Goal: Information Seeking & Learning: Learn about a topic

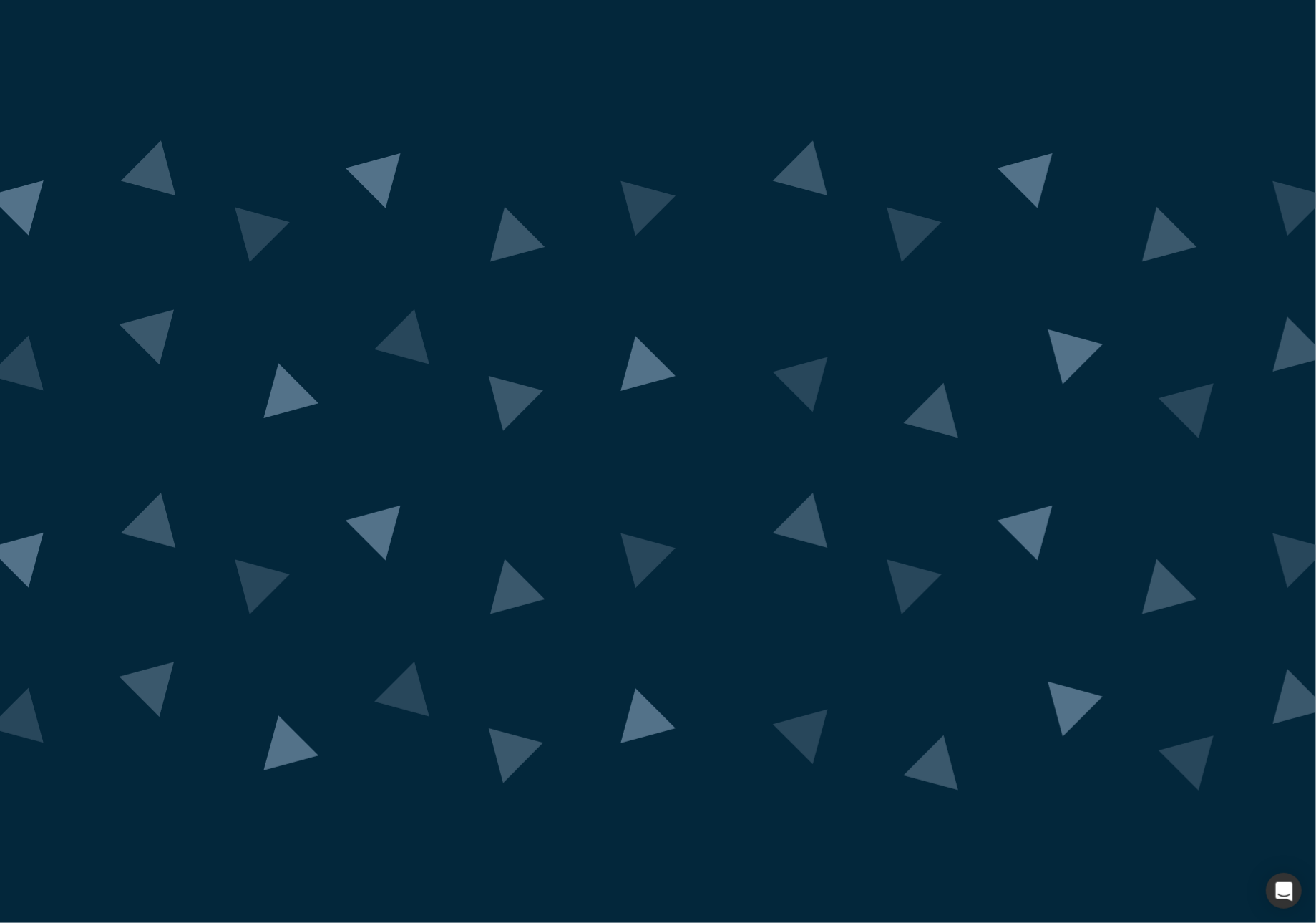
drag, startPoint x: 651, startPoint y: 397, endPoint x: 634, endPoint y: 390, distance: 18.4
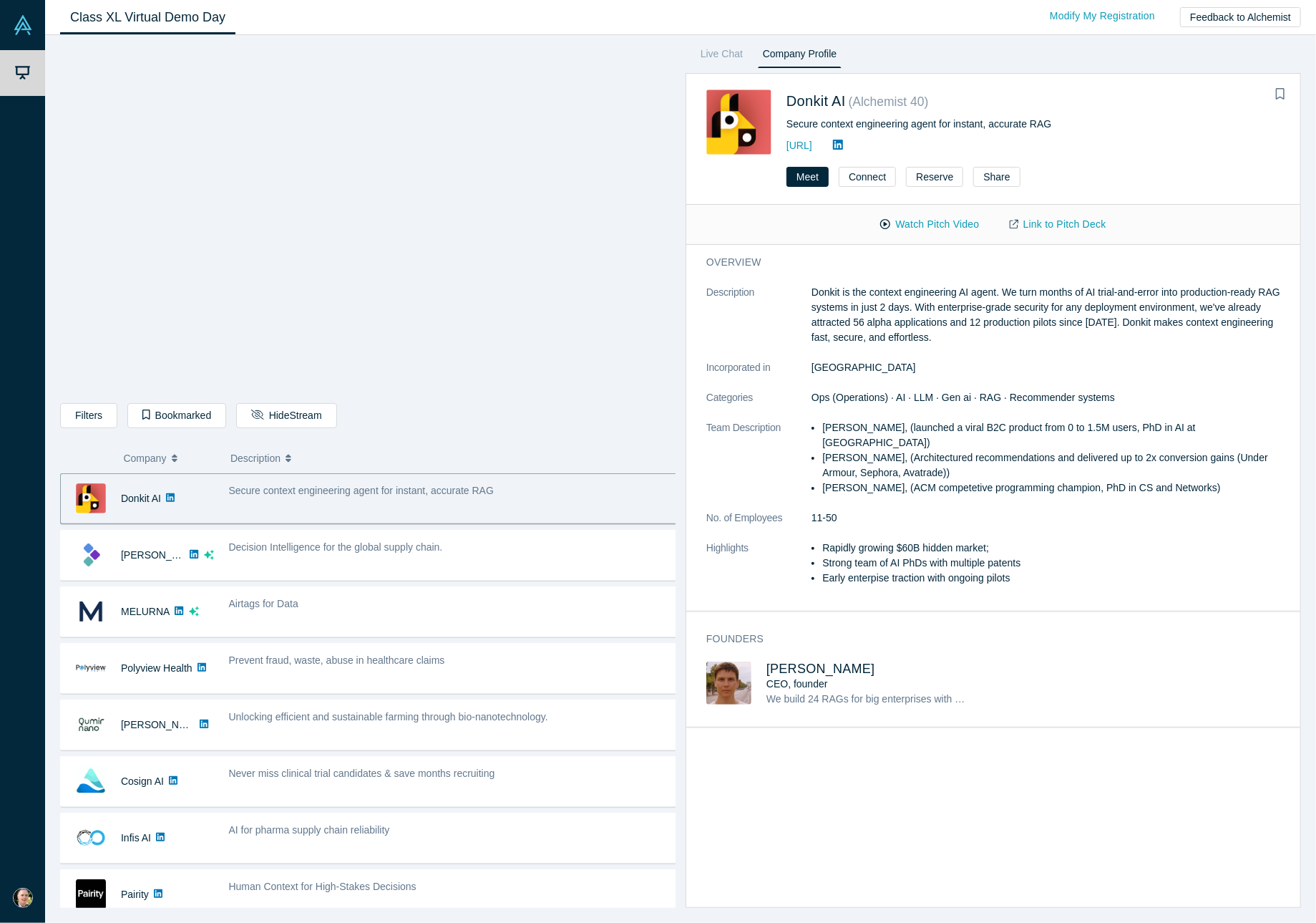
click at [371, 500] on div "Secure context engineering agent for instant, accurate RAG" at bounding box center [453, 498] width 465 height 45
click at [308, 500] on div "Secure context engineering agent for instant, accurate RAG" at bounding box center [453, 498] width 465 height 45
drag, startPoint x: 968, startPoint y: 223, endPoint x: 930, endPoint y: 239, distance: 41.2
click at [968, 223] on button "Watch Pitch Video" at bounding box center [929, 224] width 129 height 25
click at [561, 493] on div "Secure context engineering agent for instant, accurate RAG" at bounding box center [454, 490] width 449 height 15
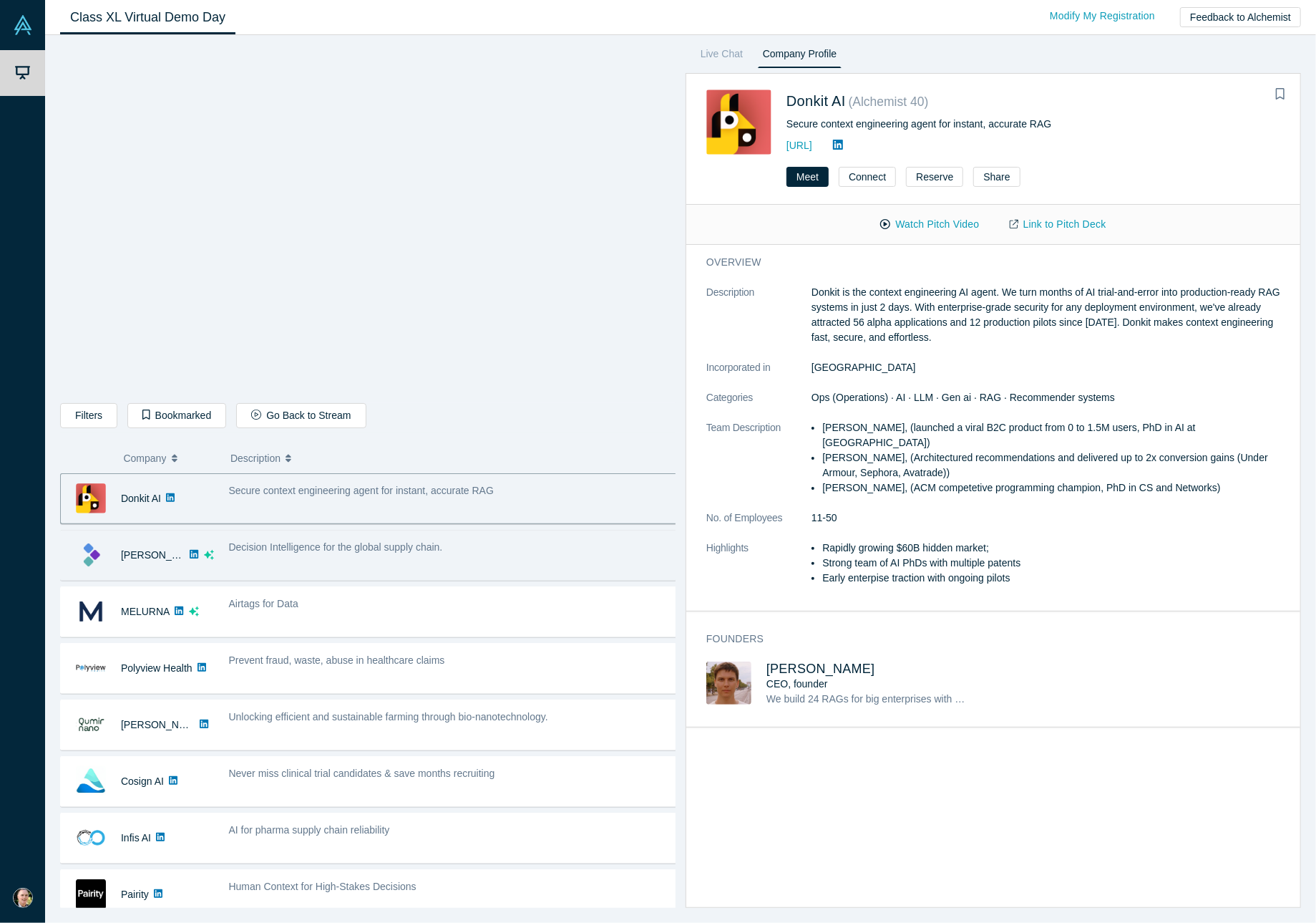
click at [462, 549] on div "Decision Intelligence for the global supply chain." at bounding box center [454, 547] width 449 height 15
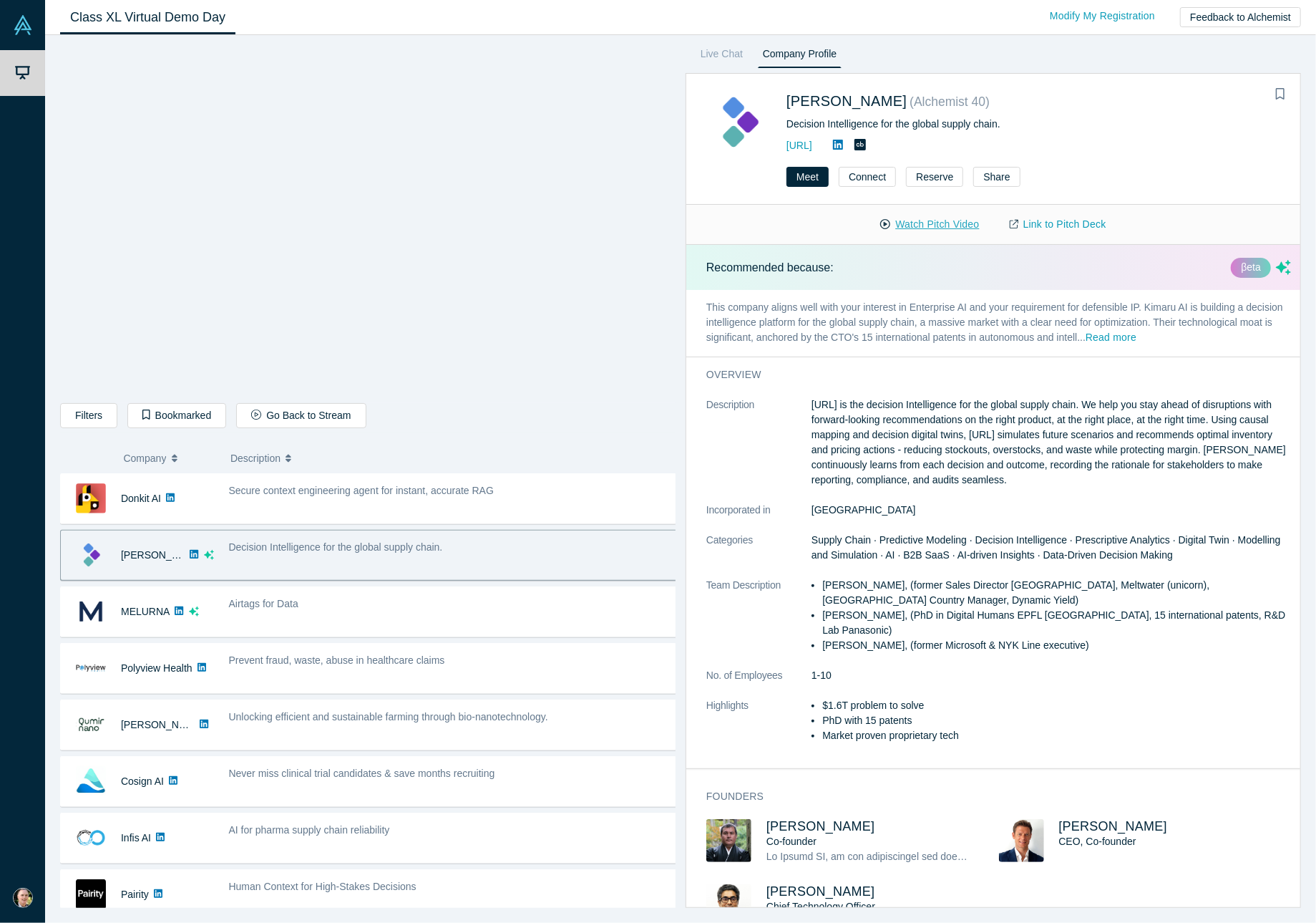
click at [944, 220] on button "Watch Pitch Video" at bounding box center [929, 224] width 129 height 25
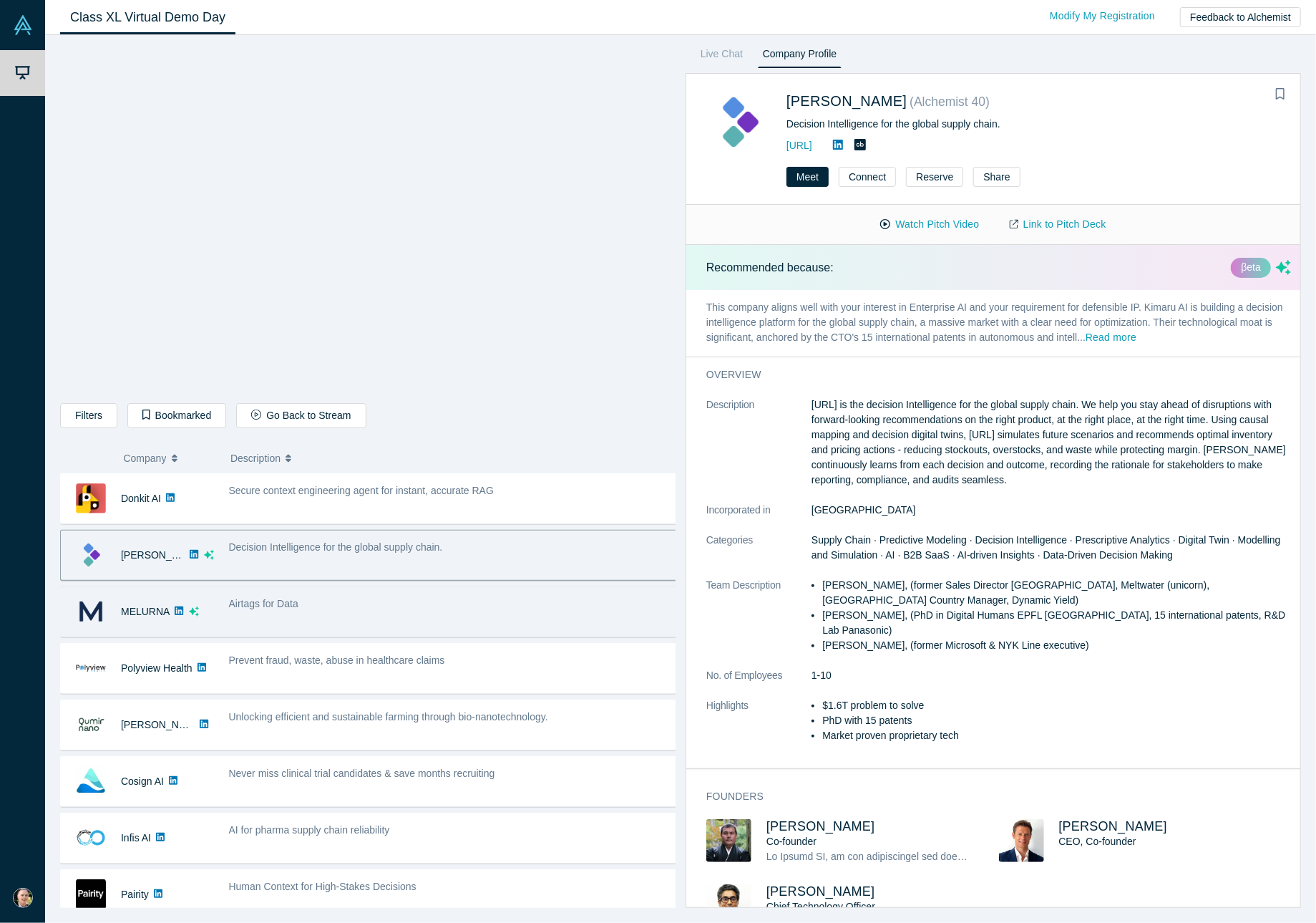
click at [434, 603] on div "Airtags for Data" at bounding box center [454, 604] width 449 height 15
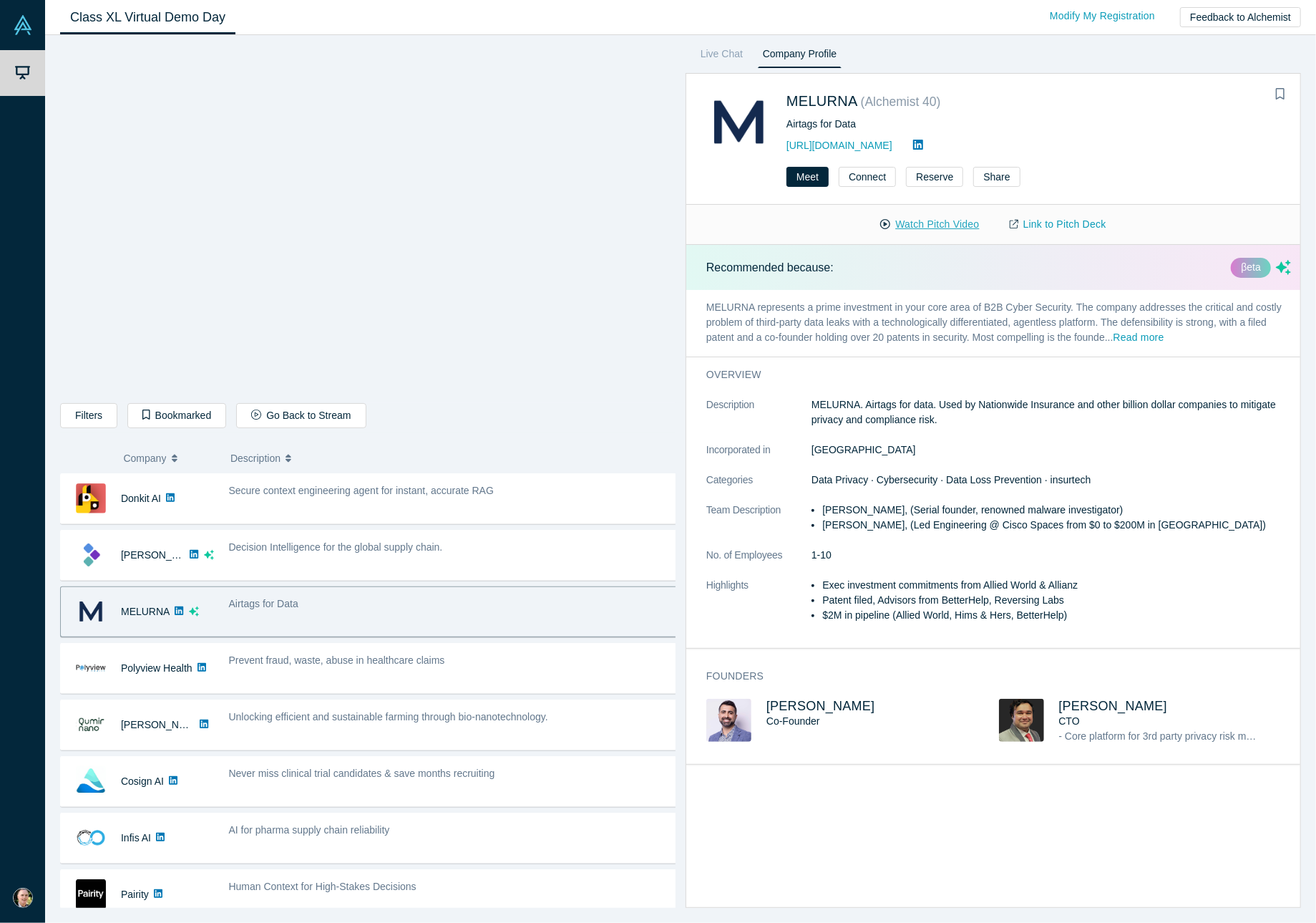
click at [924, 223] on button "Watch Pitch Video" at bounding box center [929, 224] width 129 height 25
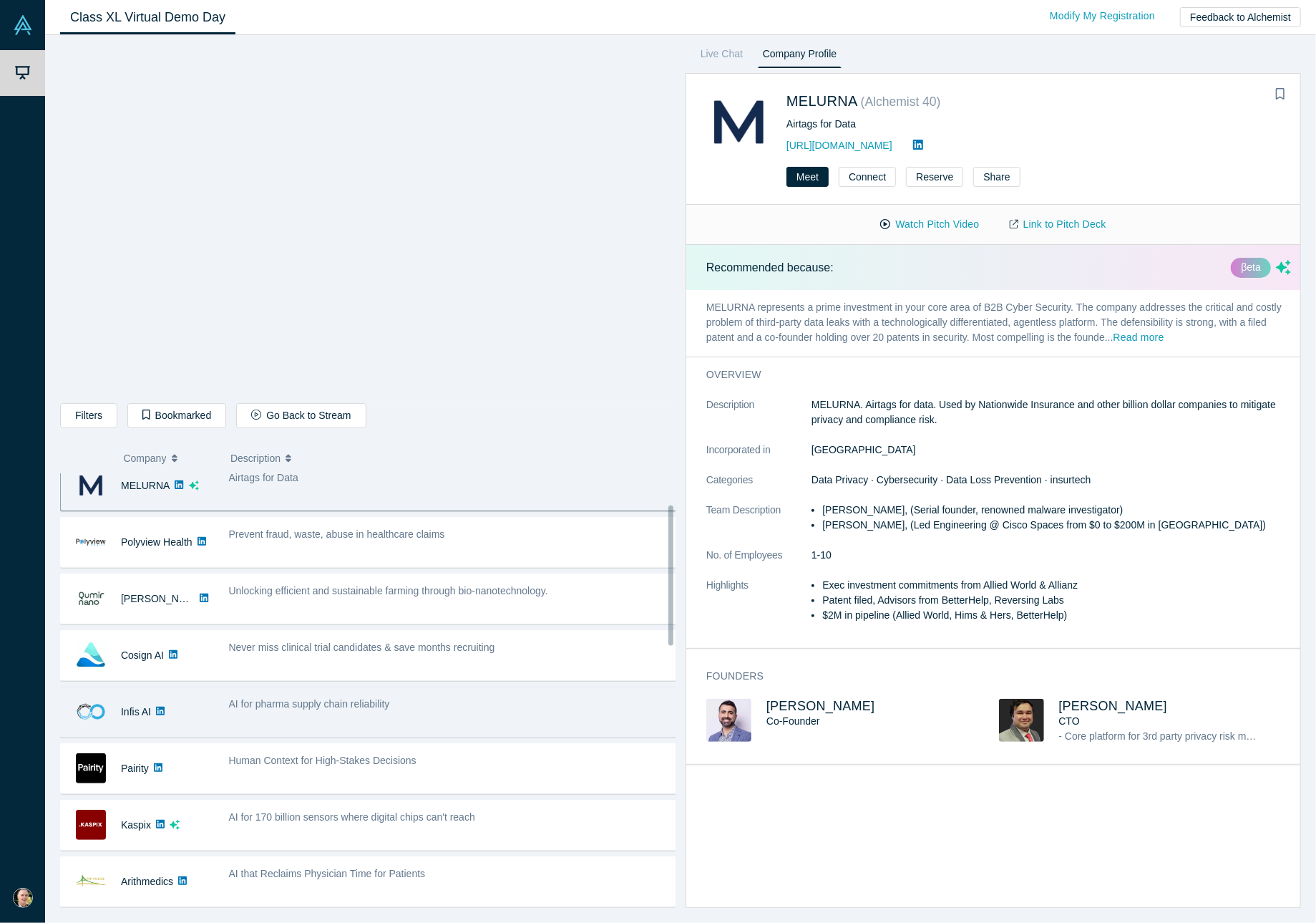
scroll to position [95, 0]
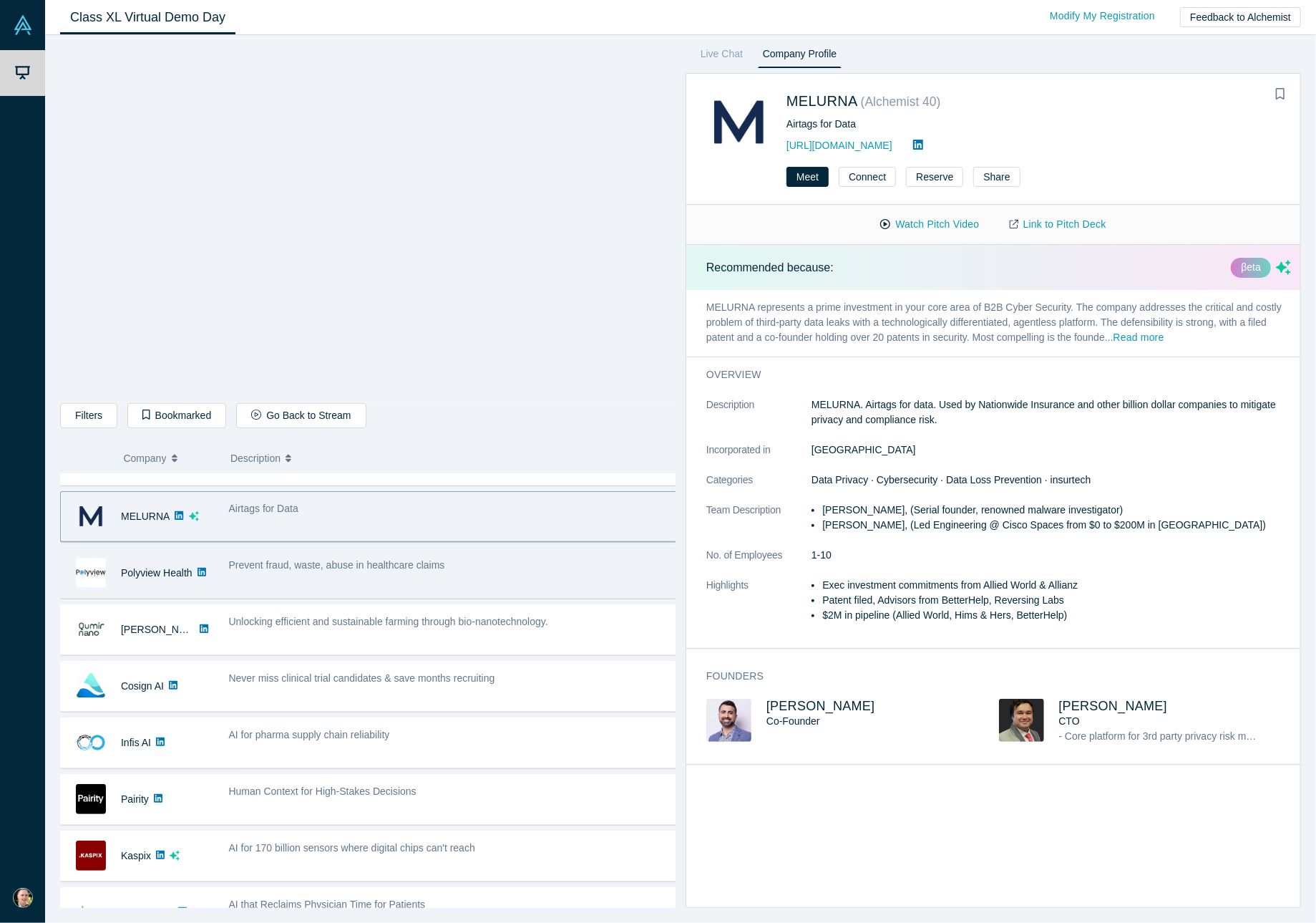
click at [382, 575] on div "Prevent fraud, waste, abuse in healthcare claims" at bounding box center [453, 573] width 465 height 45
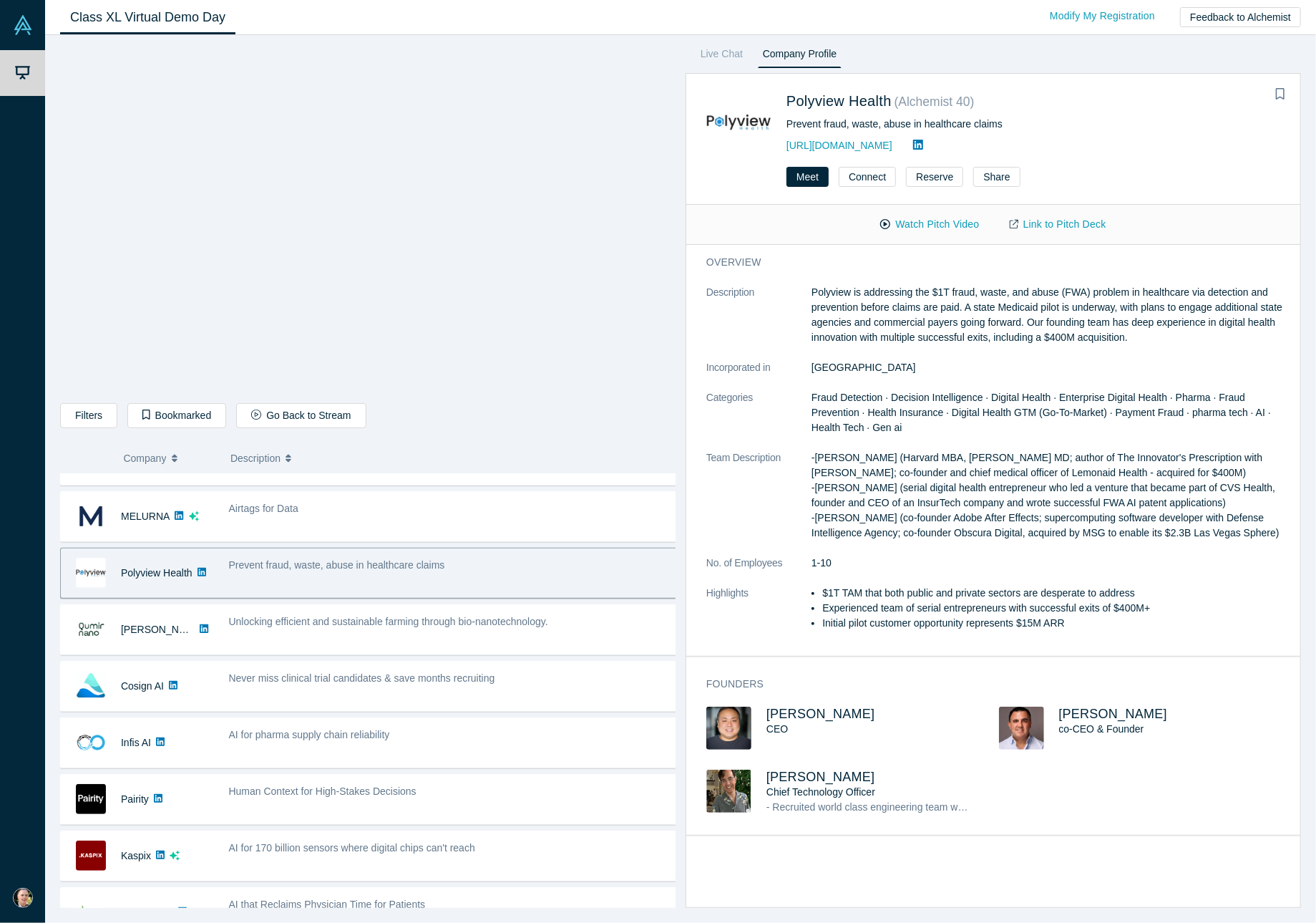
click at [310, 572] on div "Prevent fraud, waste, abuse in healthcare claims" at bounding box center [453, 573] width 465 height 45
click at [946, 228] on button "Watch Pitch Video" at bounding box center [929, 224] width 129 height 25
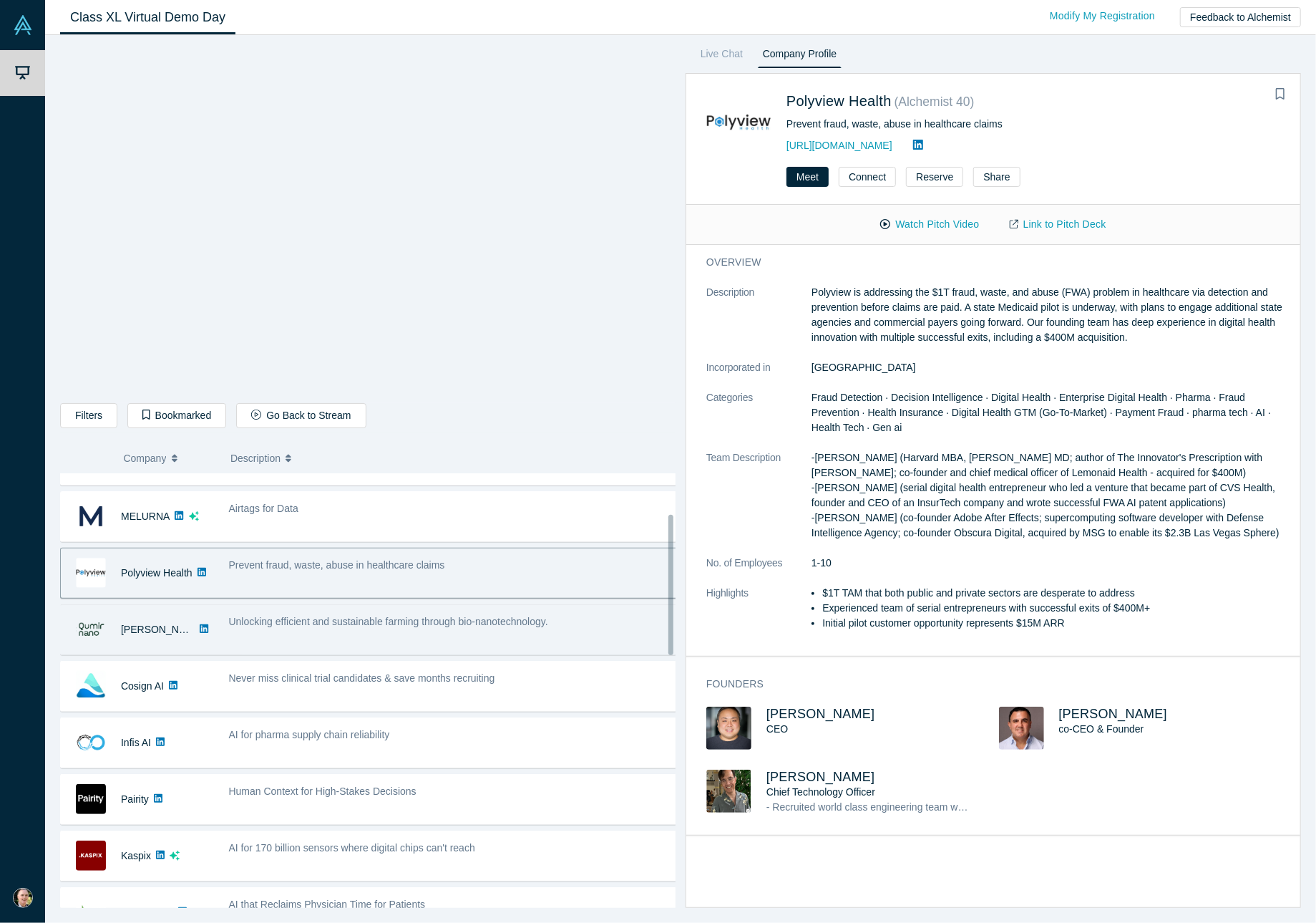
scroll to position [191, 0]
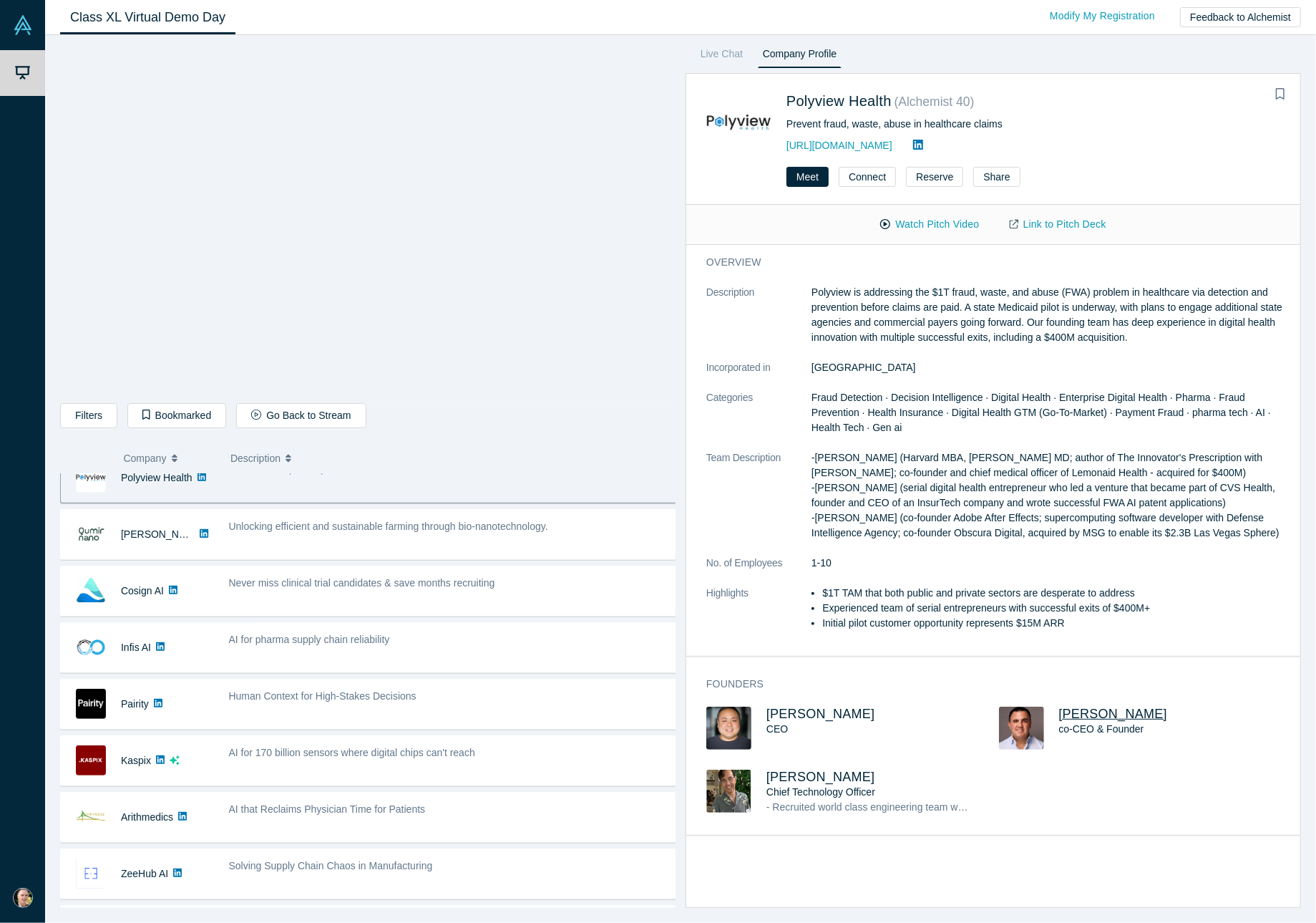
click at [1076, 716] on span "[PERSON_NAME]" at bounding box center [1113, 714] width 109 height 15
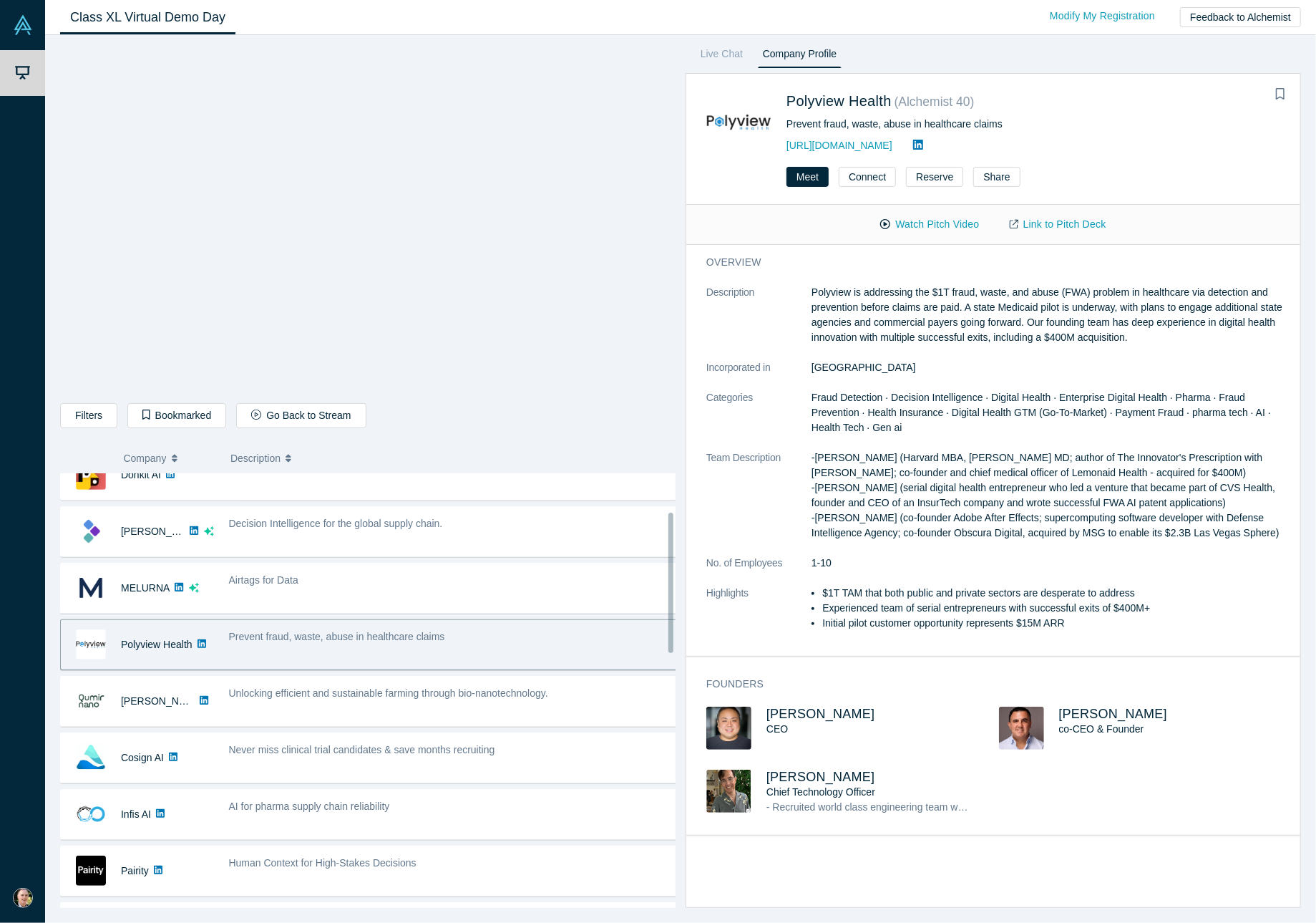
scroll to position [0, 0]
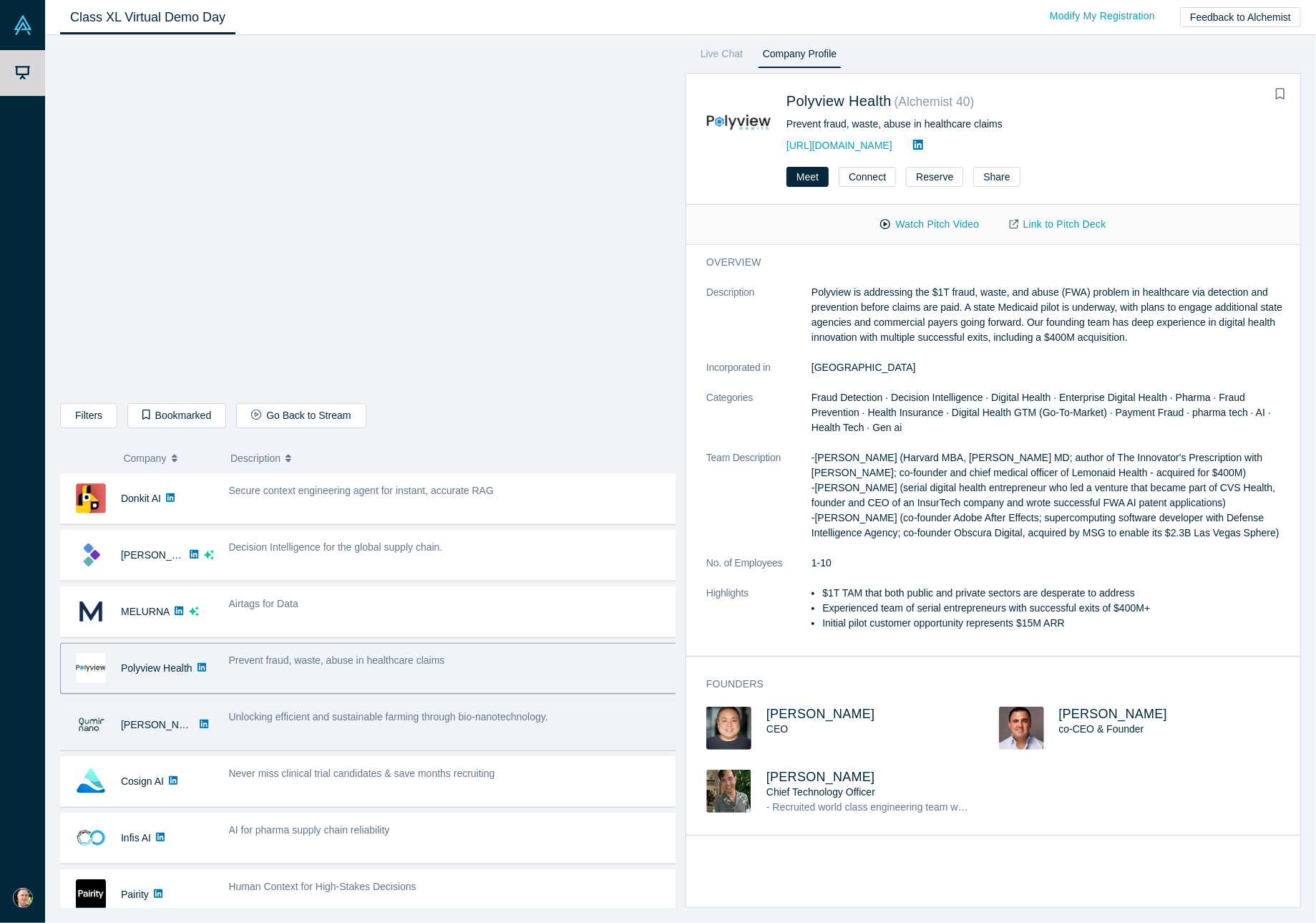
click at [351, 724] on div "Unlocking efficient and sustainable farming through bio-nanotechnology." at bounding box center [453, 724] width 465 height 45
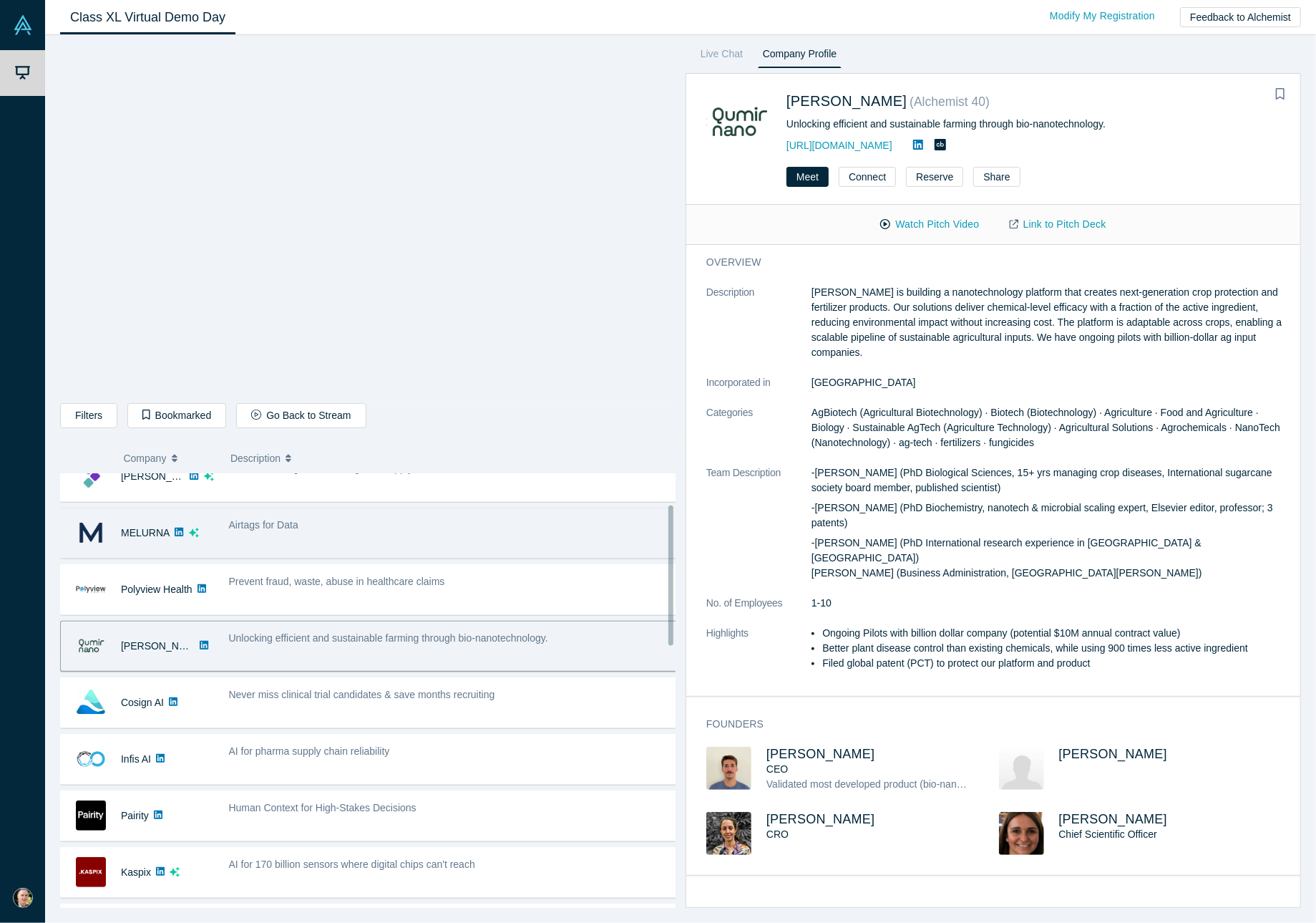
scroll to position [95, 0]
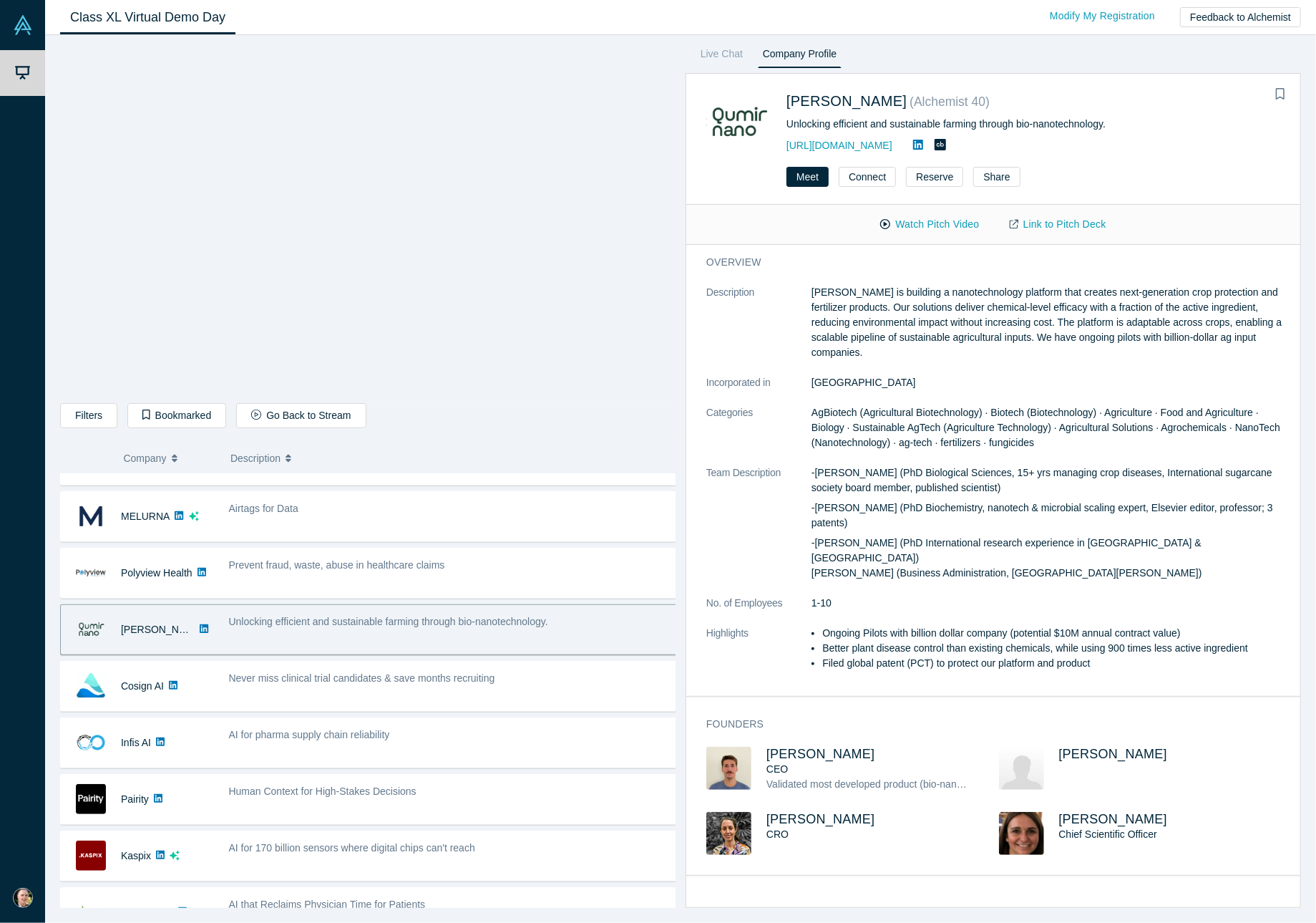
click at [439, 628] on div "Unlocking efficient and sustainable farming through bio-nanotechnology." at bounding box center [453, 630] width 465 height 45
click at [864, 174] on button "Connect" at bounding box center [867, 177] width 57 height 20
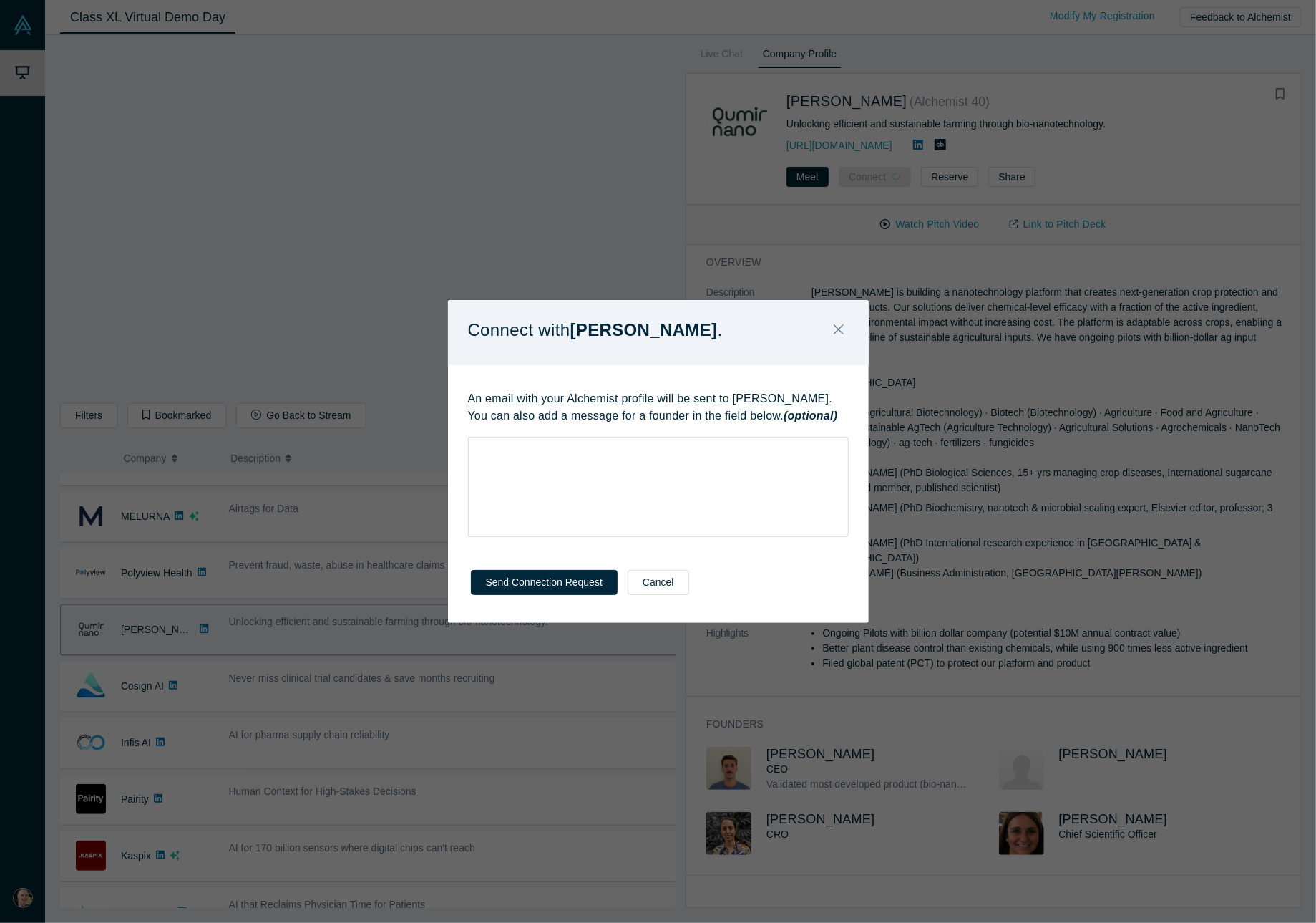
drag, startPoint x: 649, startPoint y: 578, endPoint x: 815, endPoint y: 410, distance: 236.2
click at [651, 578] on button "Cancel" at bounding box center [658, 582] width 62 height 25
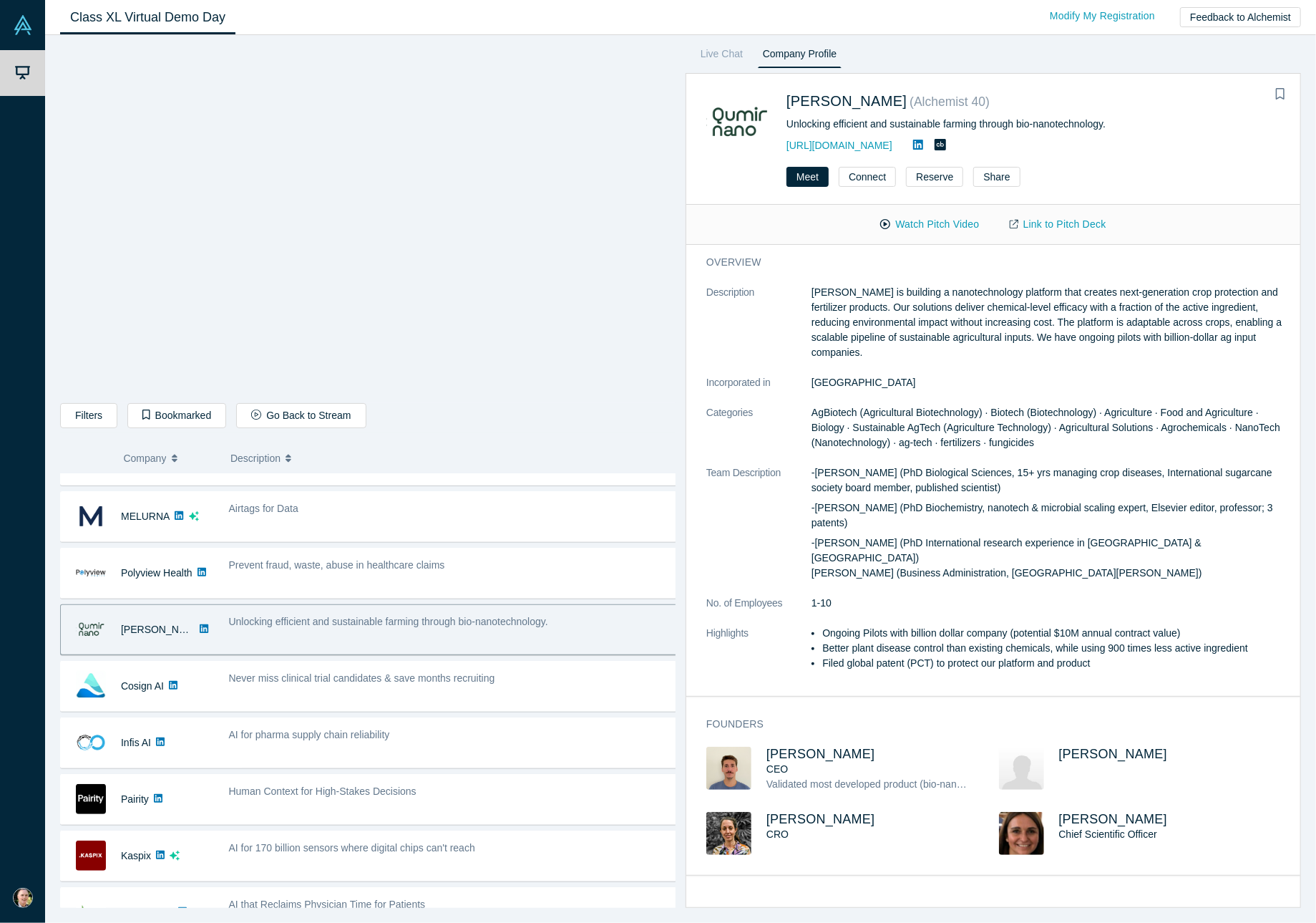
click at [379, 638] on div "Unlocking efficient and sustainable farming through bio-nanotechnology." at bounding box center [453, 630] width 465 height 45
click at [934, 226] on button "Watch Pitch Video" at bounding box center [929, 224] width 129 height 25
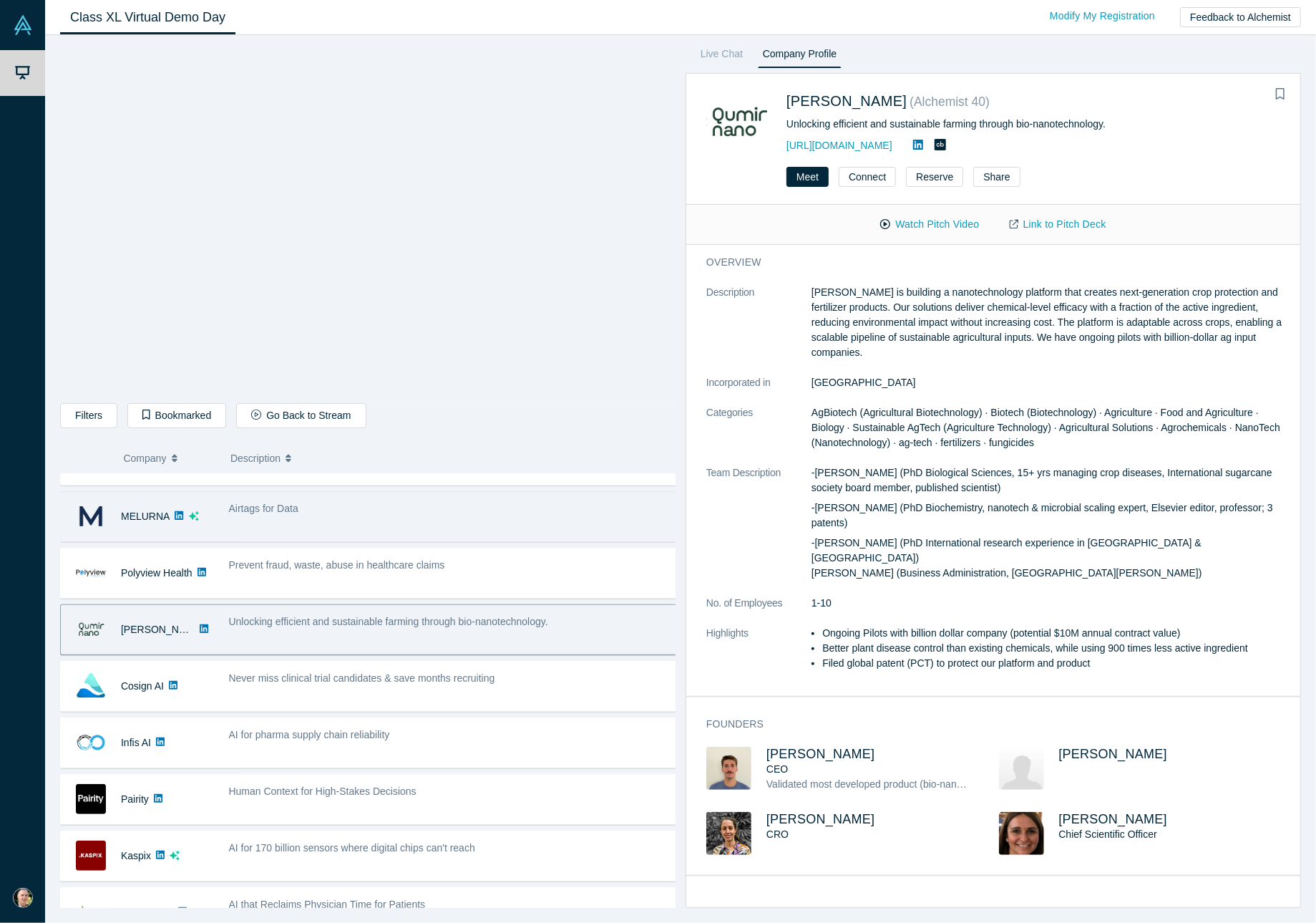
scroll to position [191, 0]
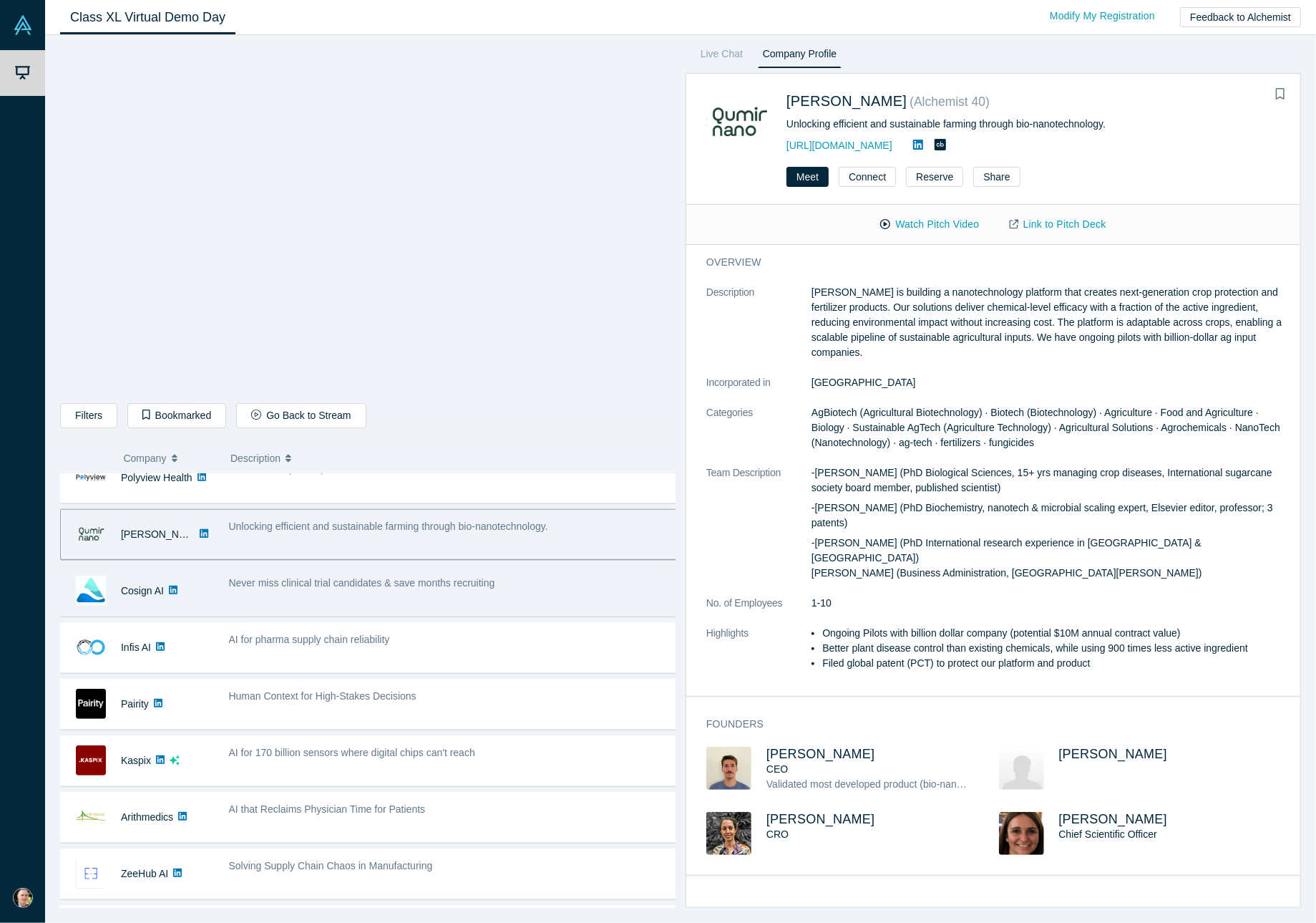
click at [593, 575] on div "Never miss clinical trial candidates & save months recruiting" at bounding box center [454, 583] width 449 height 15
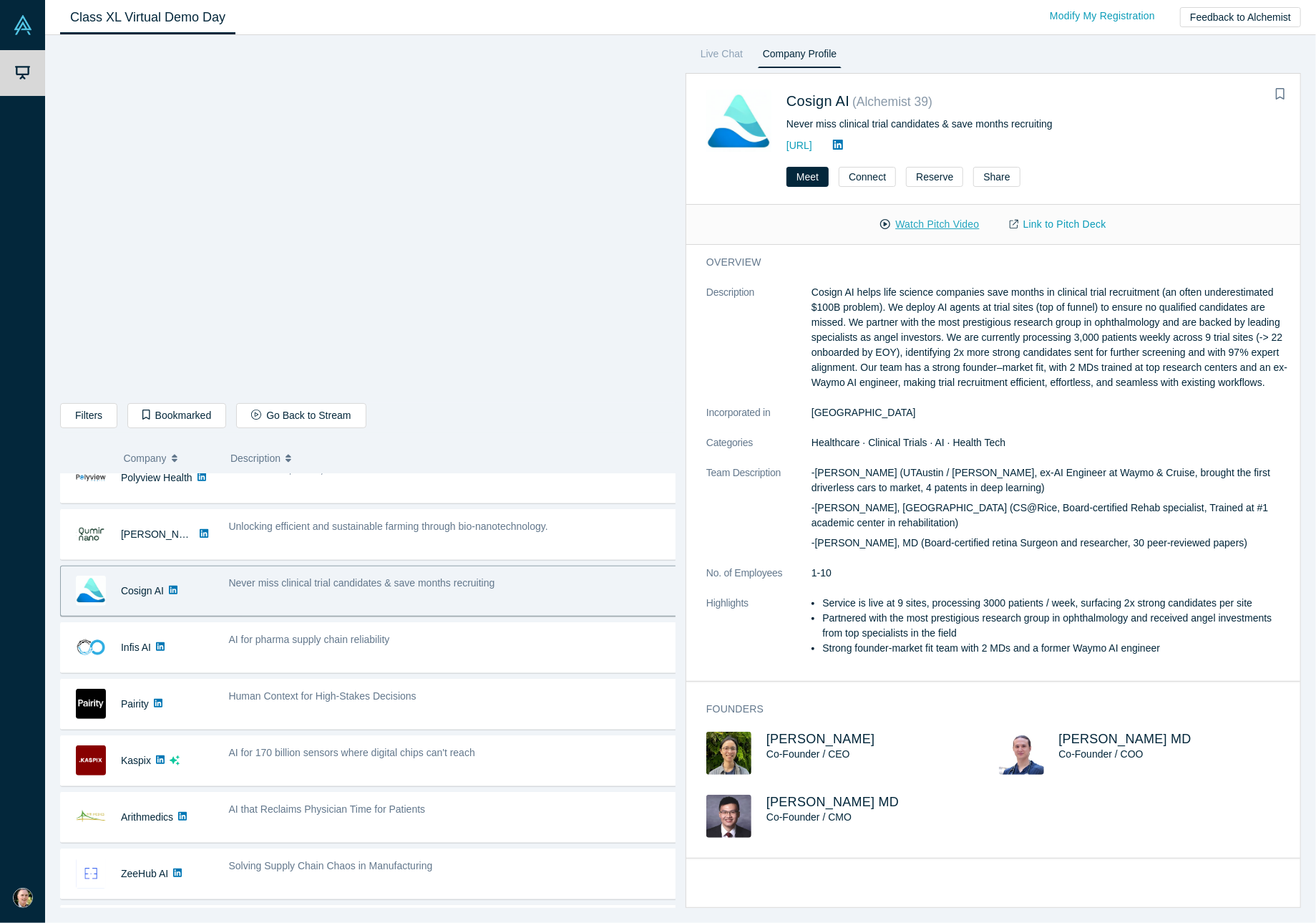
click at [926, 221] on button "Watch Pitch Video" at bounding box center [929, 224] width 129 height 25
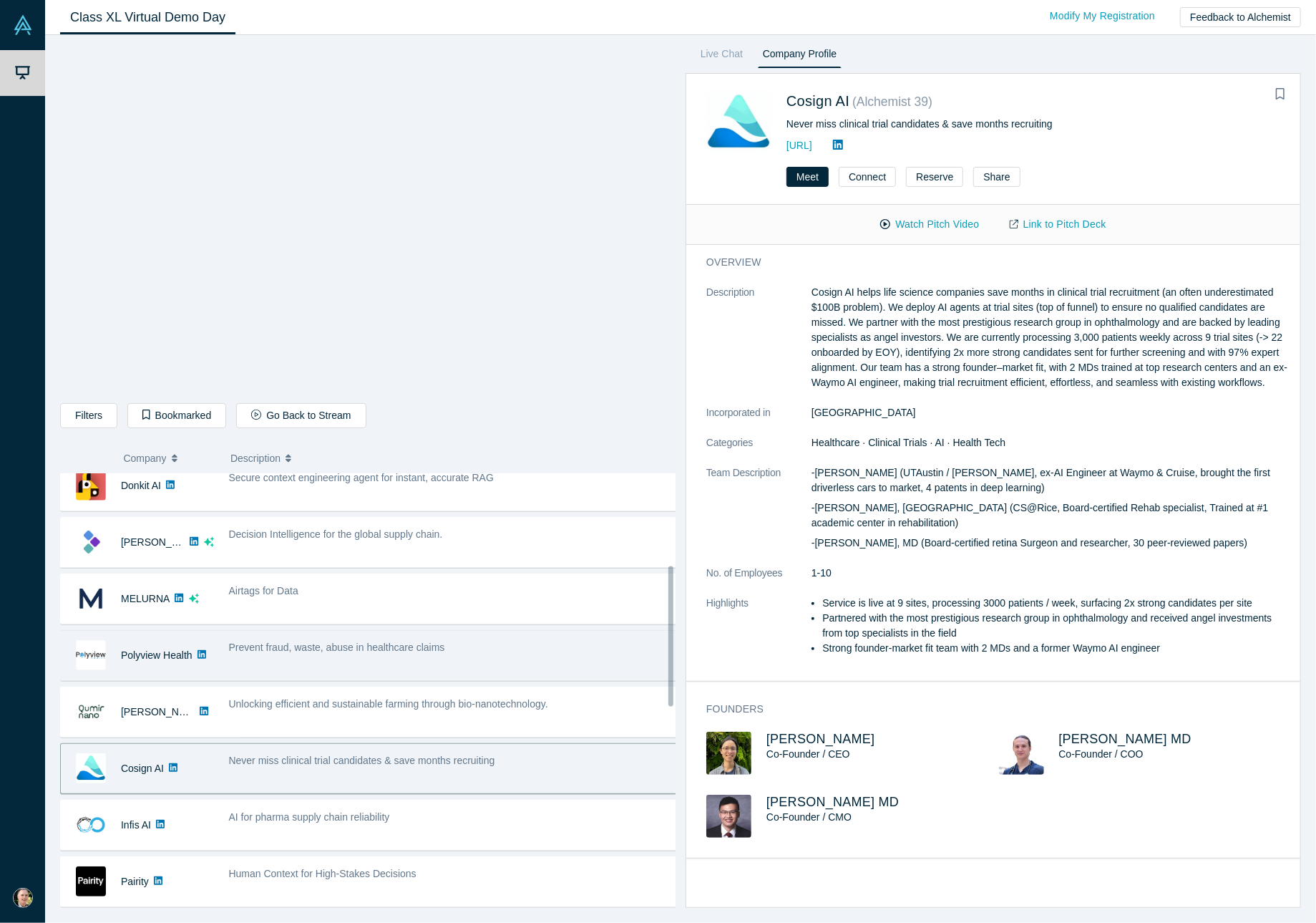
scroll to position [0, 0]
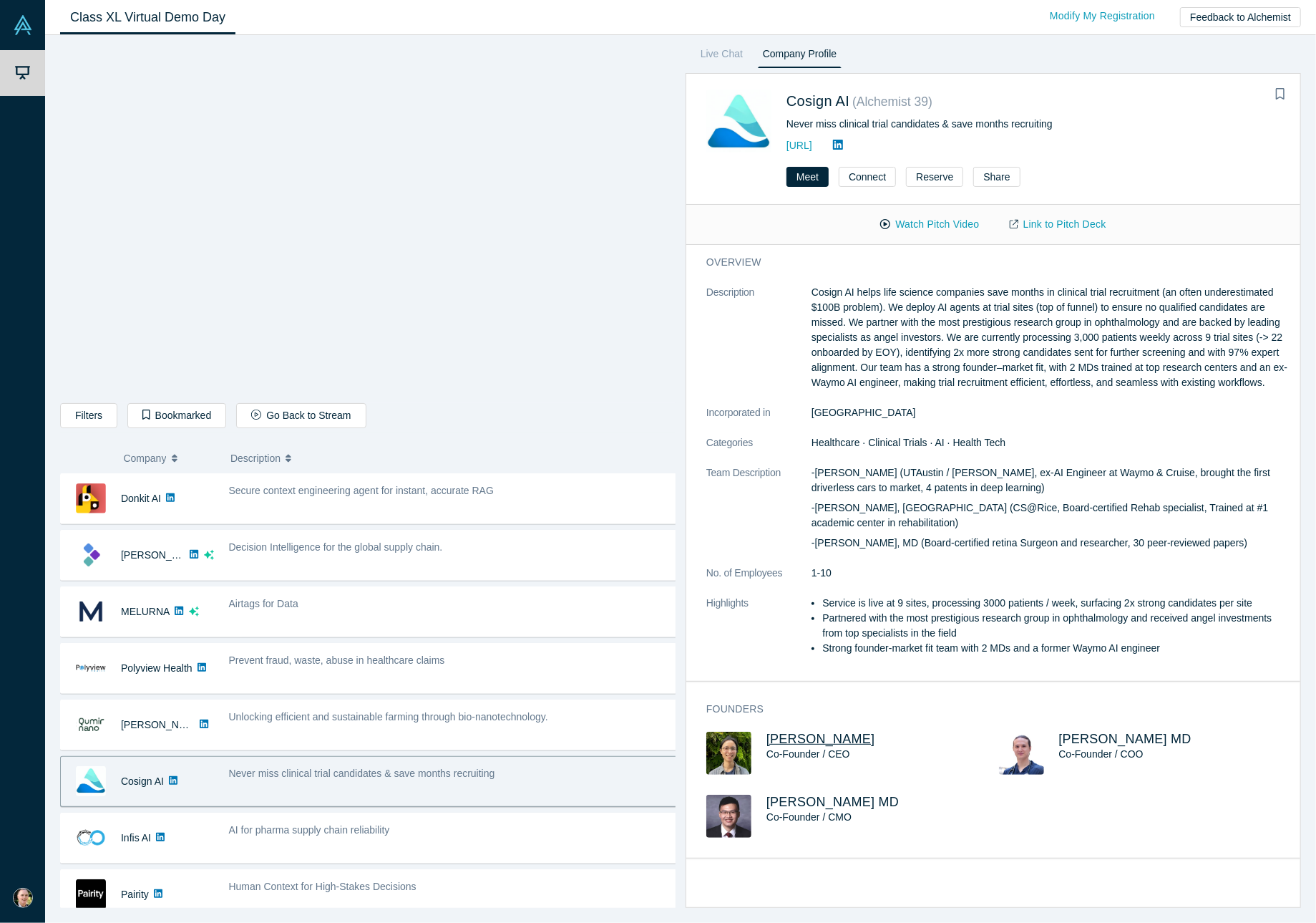
click at [787, 746] on span "[PERSON_NAME]" at bounding box center [821, 739] width 109 height 15
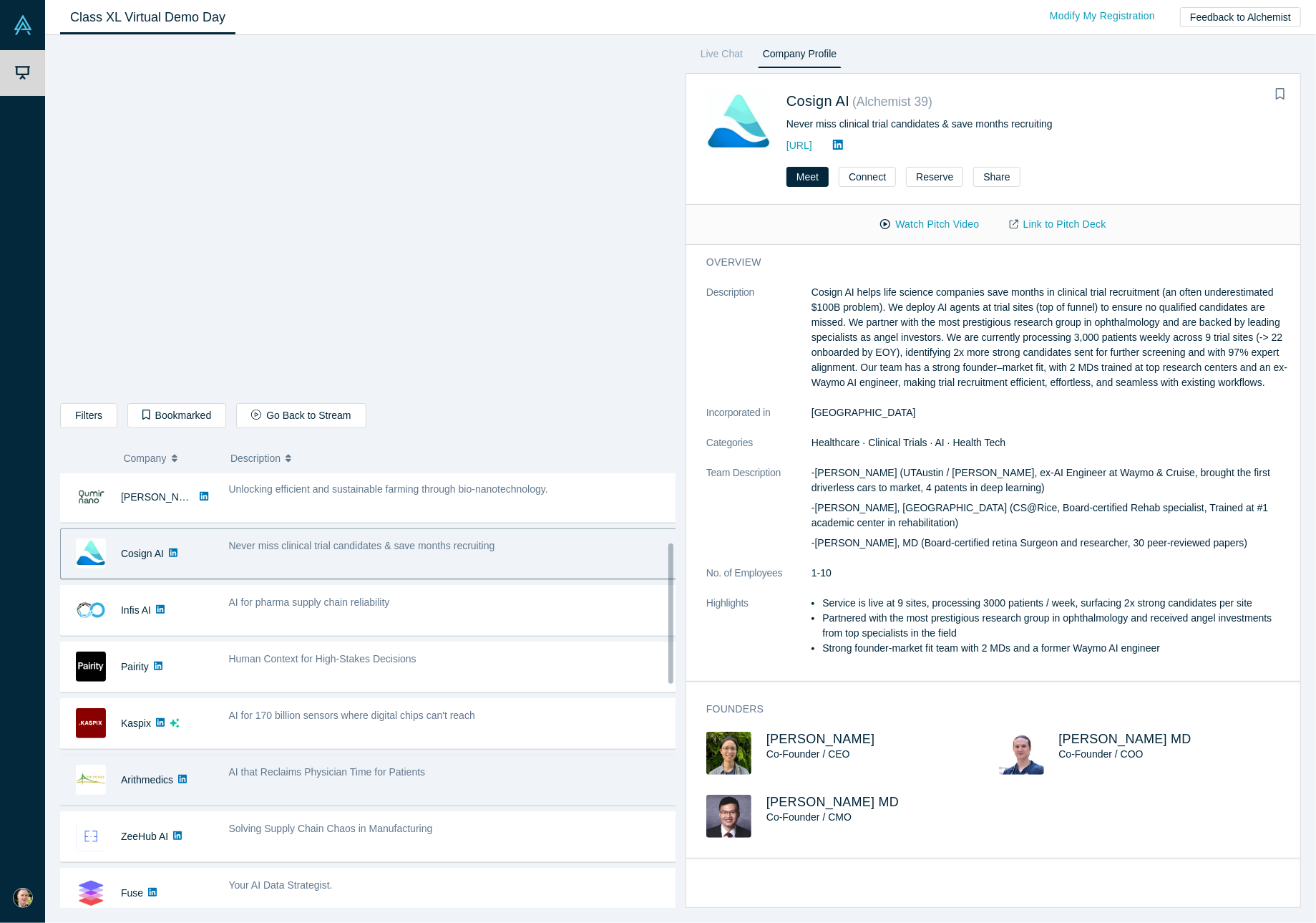
scroll to position [191, 0]
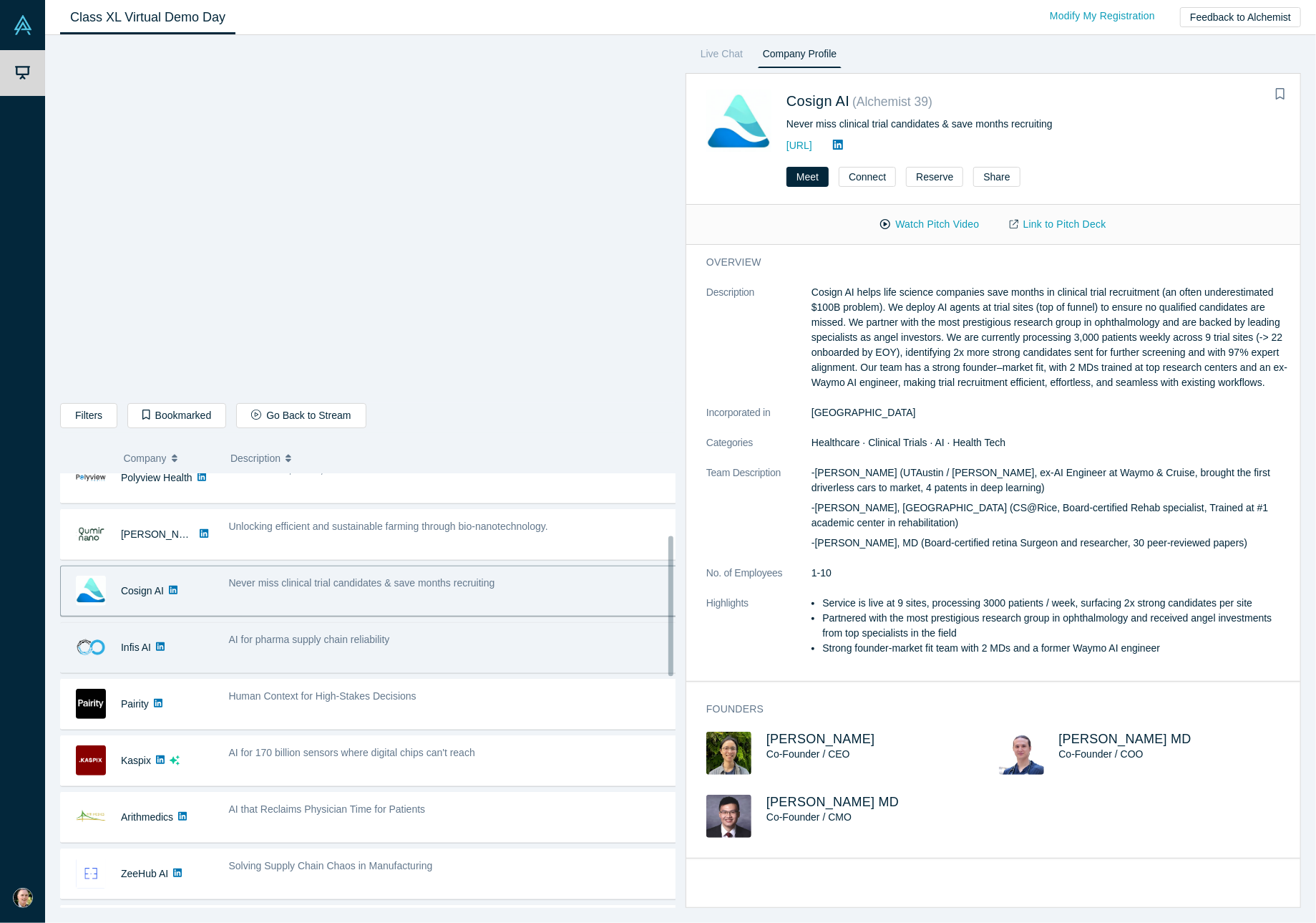
click at [297, 653] on div "AI for pharma supply chain reliability" at bounding box center [453, 647] width 465 height 45
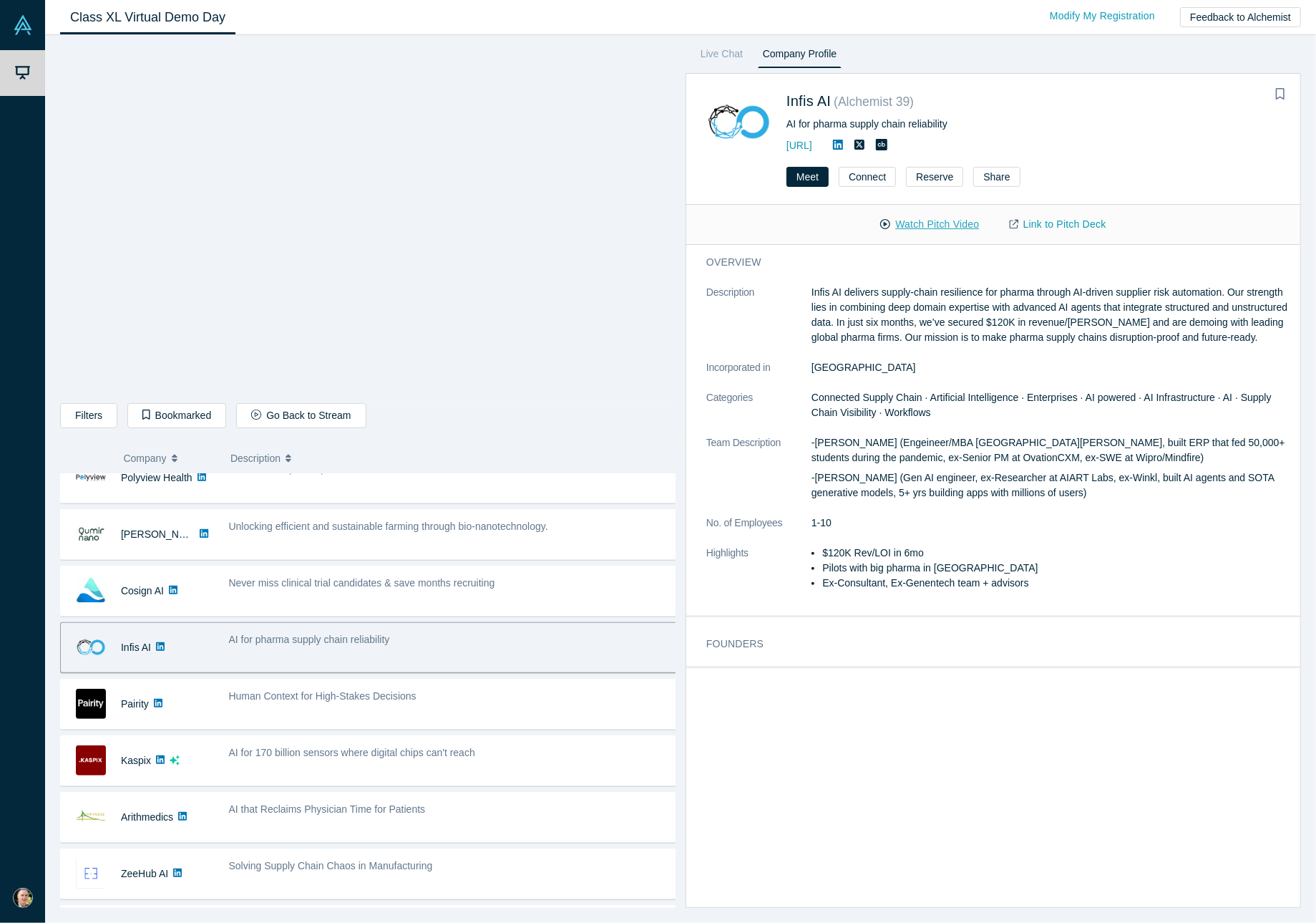
click at [944, 223] on button "Watch Pitch Video" at bounding box center [929, 224] width 129 height 25
click at [793, 672] on span "[PERSON_NAME]" at bounding box center [821, 674] width 109 height 15
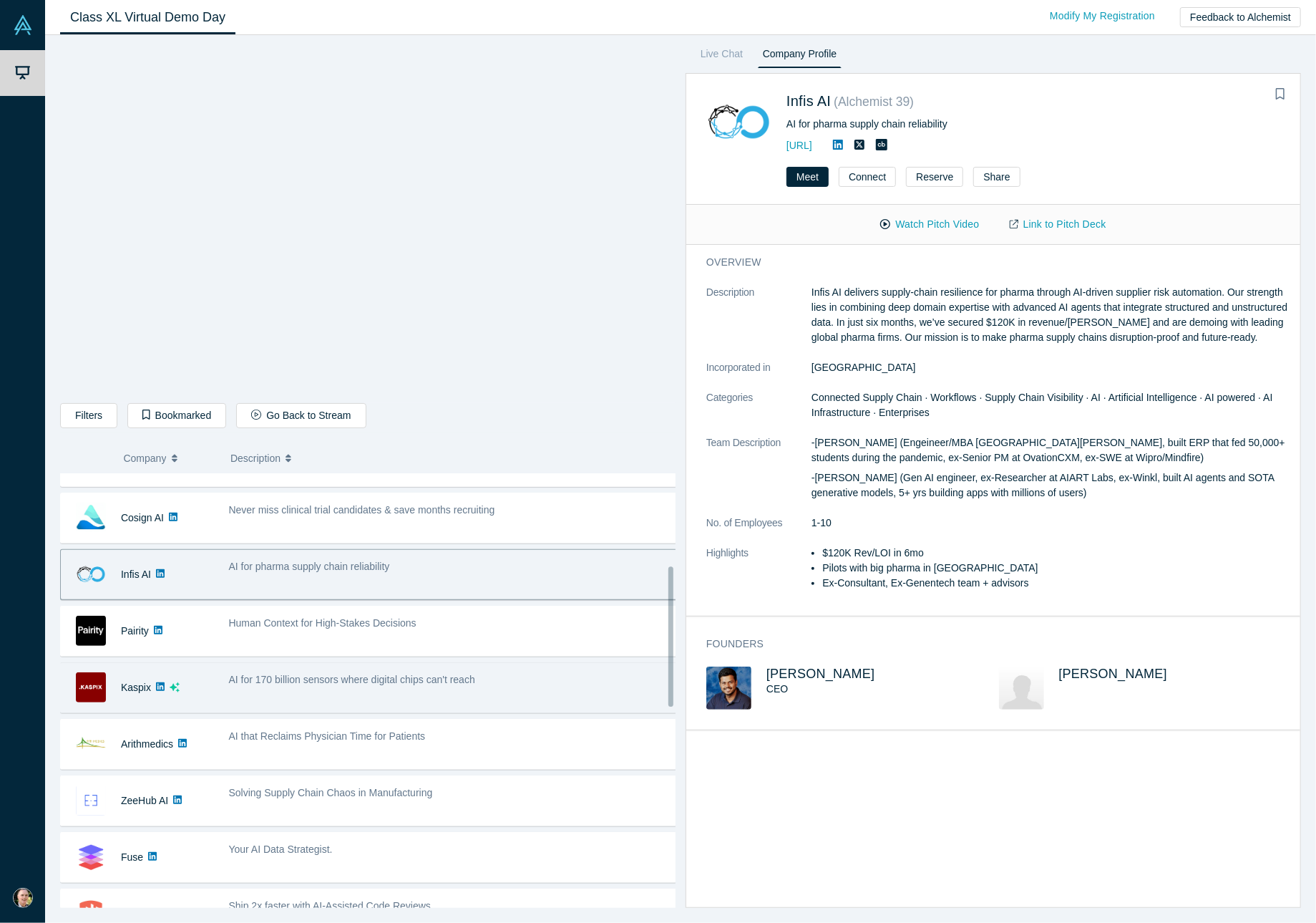
scroll to position [287, 0]
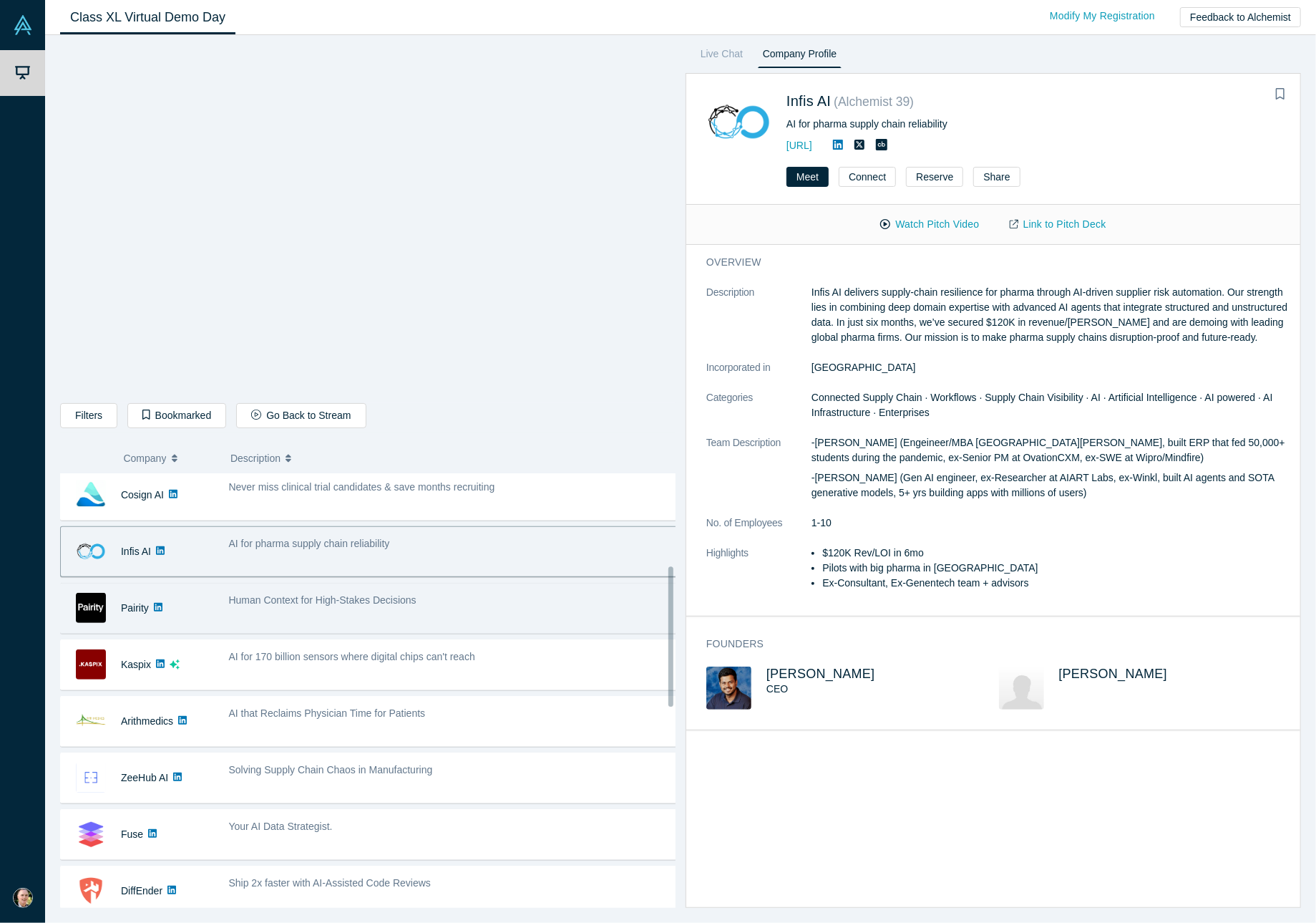
click at [358, 610] on div "Human Context for High-Stakes Decisions" at bounding box center [453, 608] width 465 height 45
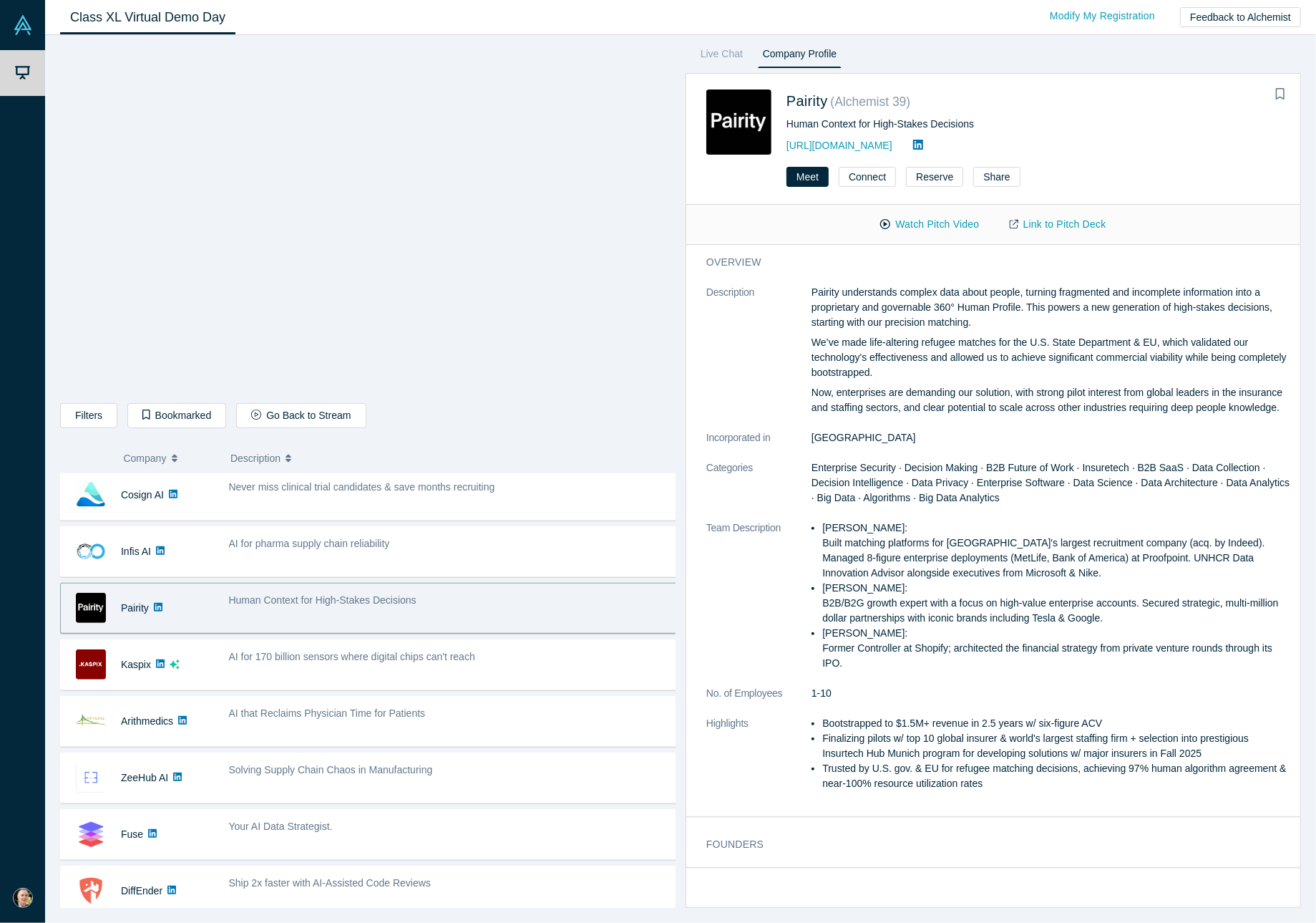
click at [947, 220] on button "Watch Pitch Video" at bounding box center [929, 224] width 129 height 25
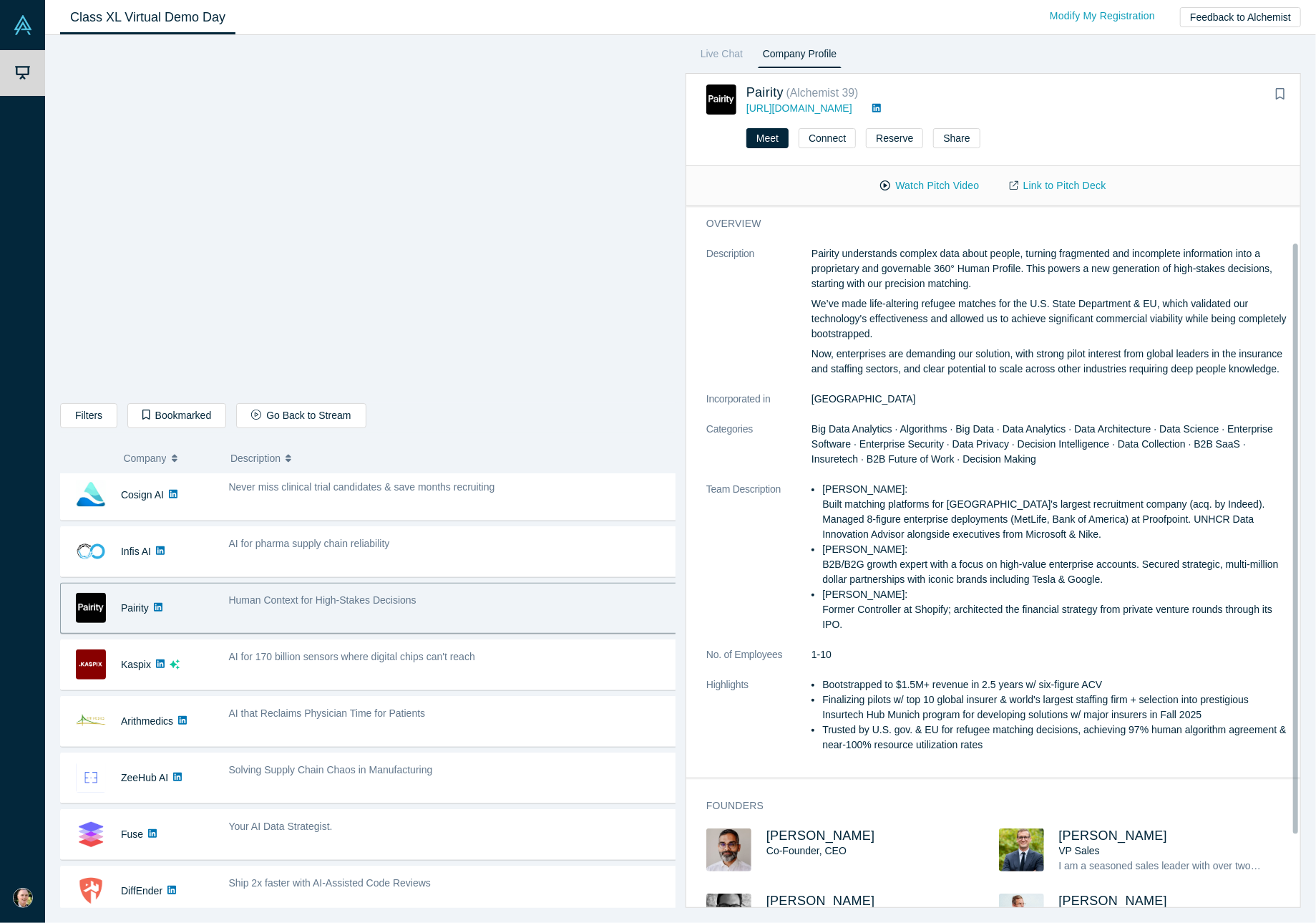
scroll to position [65, 0]
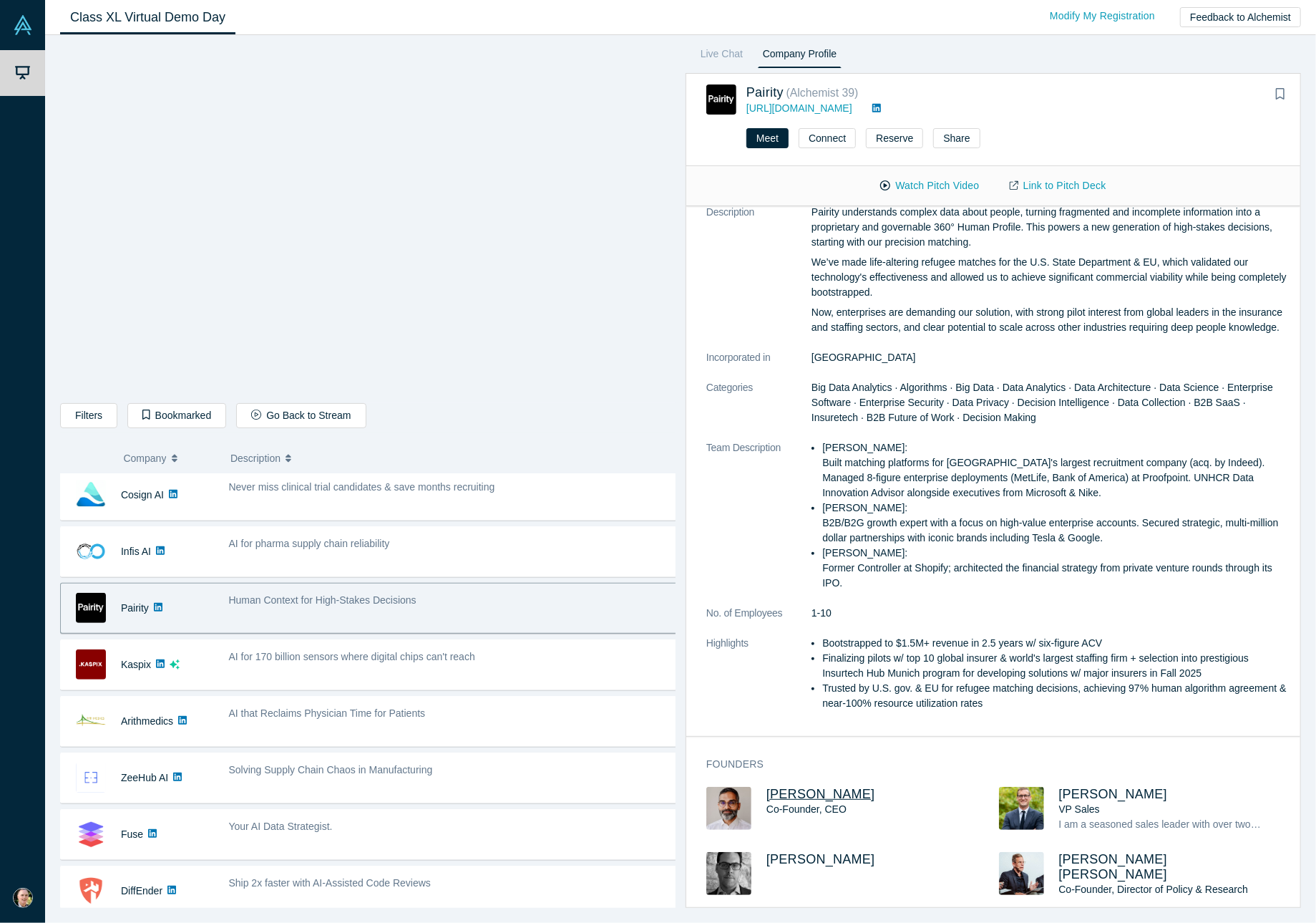
click at [822, 788] on span "[PERSON_NAME]" at bounding box center [821, 794] width 109 height 15
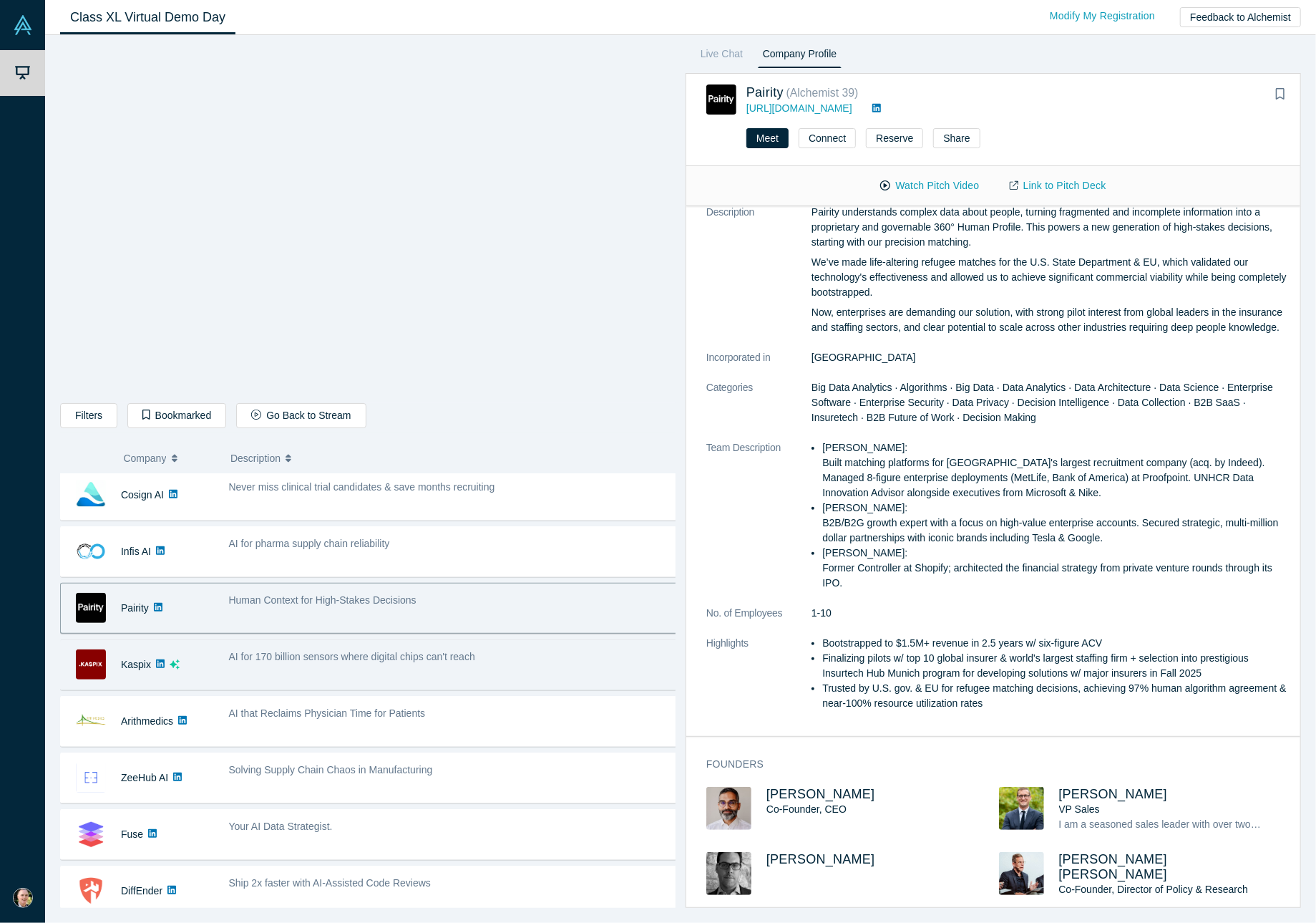
click at [451, 670] on div "AI for 170 billion sensors where digital chips can't reach" at bounding box center [453, 665] width 465 height 45
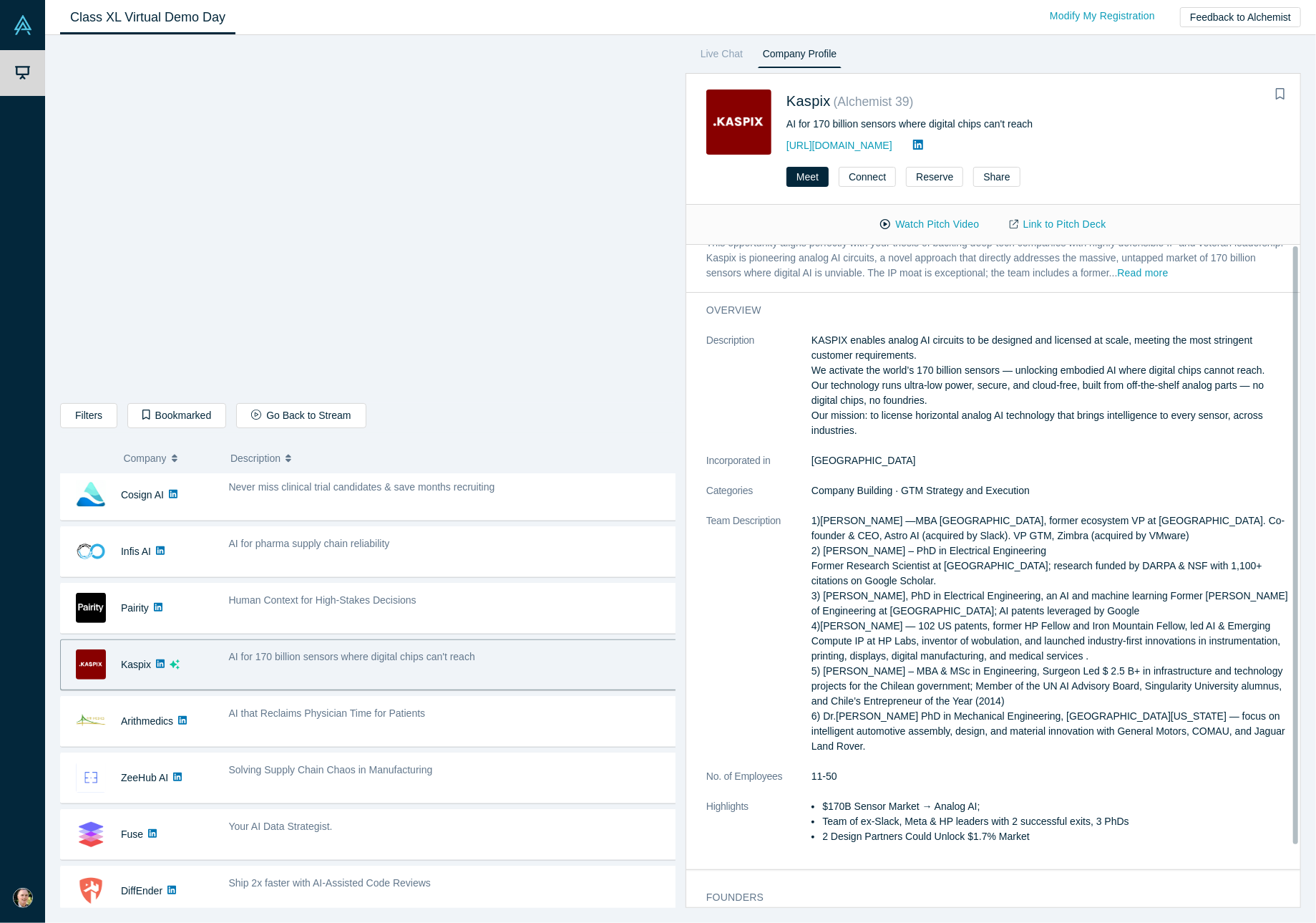
click at [467, 663] on div "AI for 170 billion sensors where digital chips can't reach" at bounding box center [453, 665] width 465 height 45
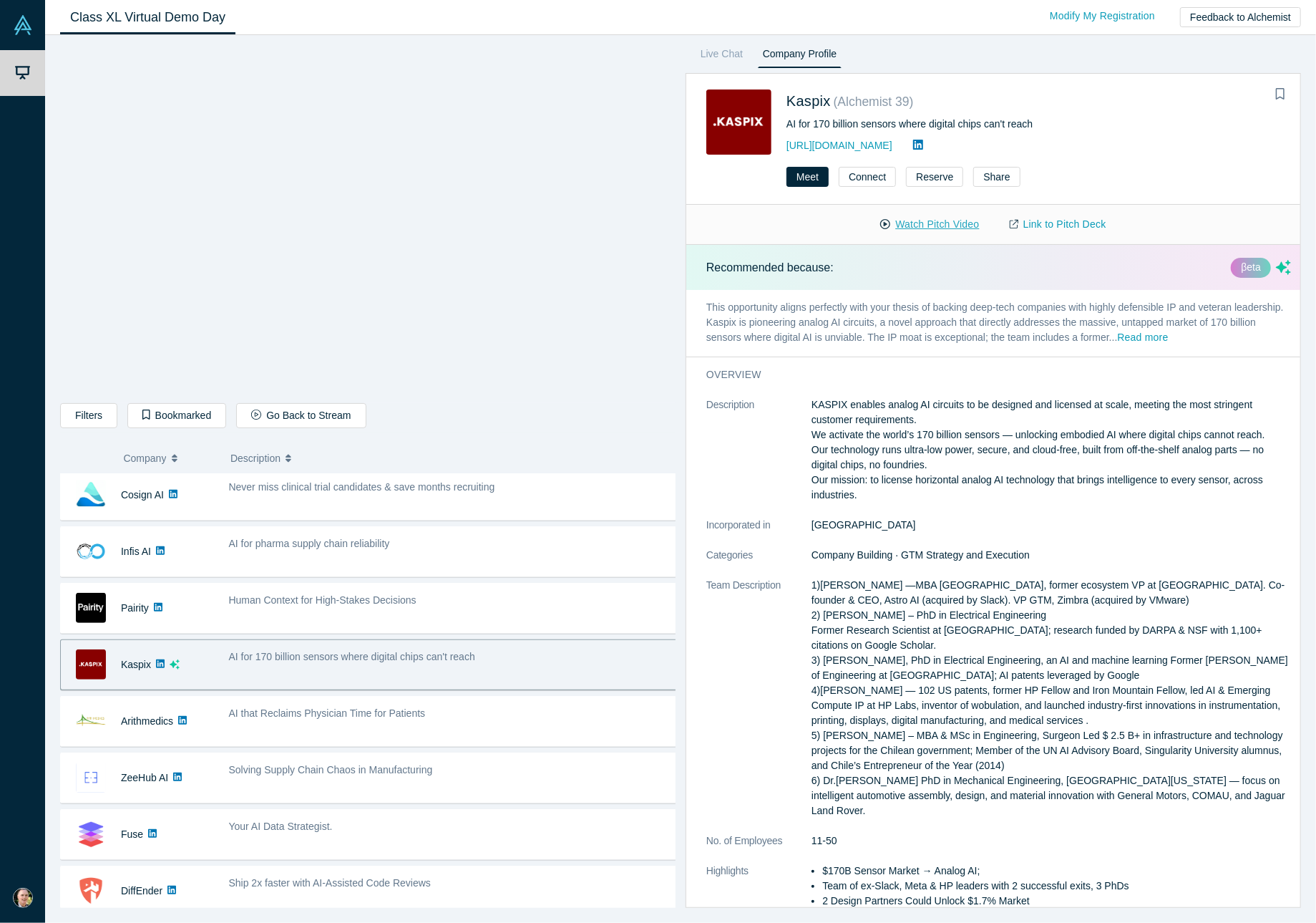
click at [909, 224] on button "Watch Pitch Video" at bounding box center [929, 224] width 129 height 25
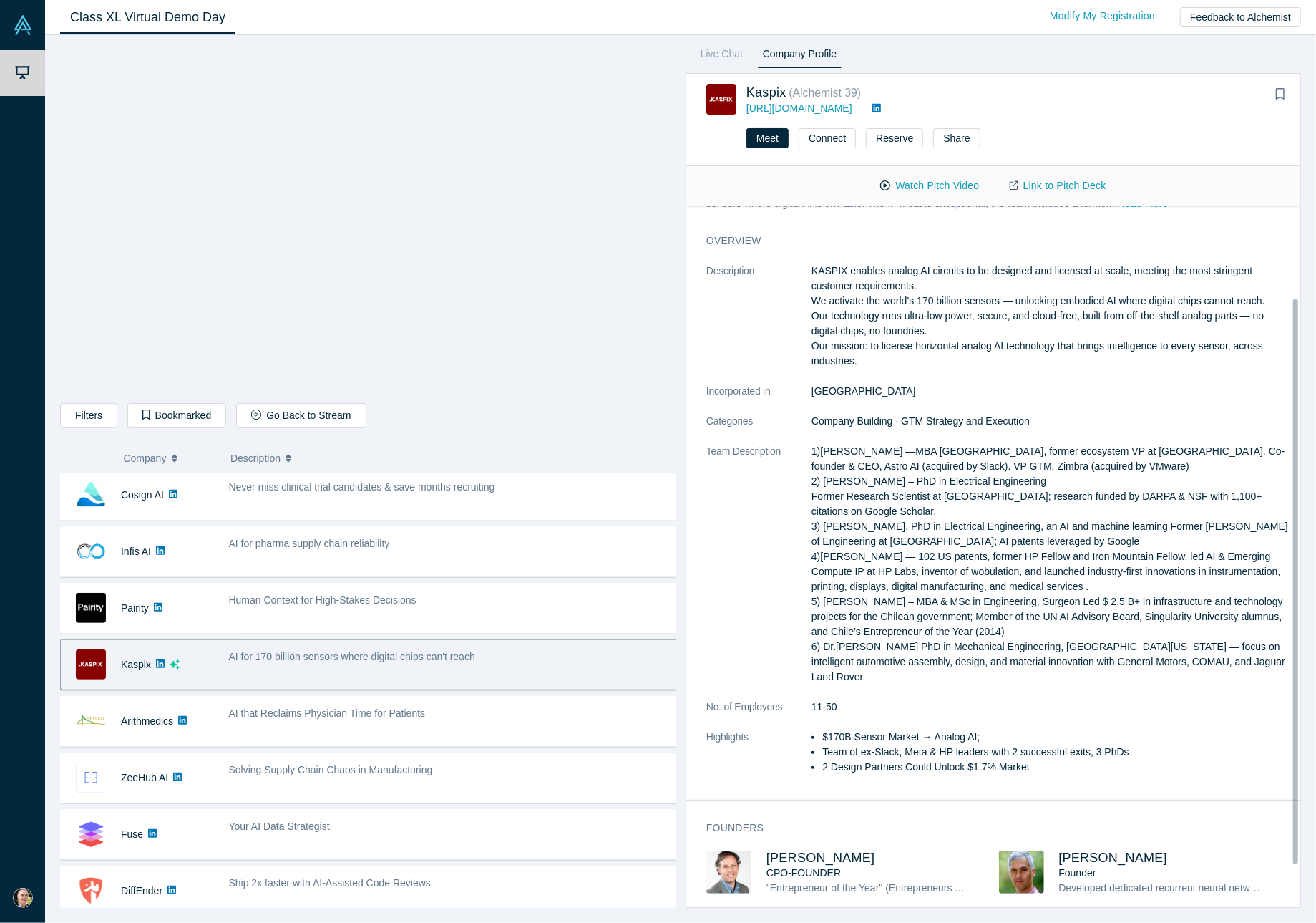
scroll to position [167, 0]
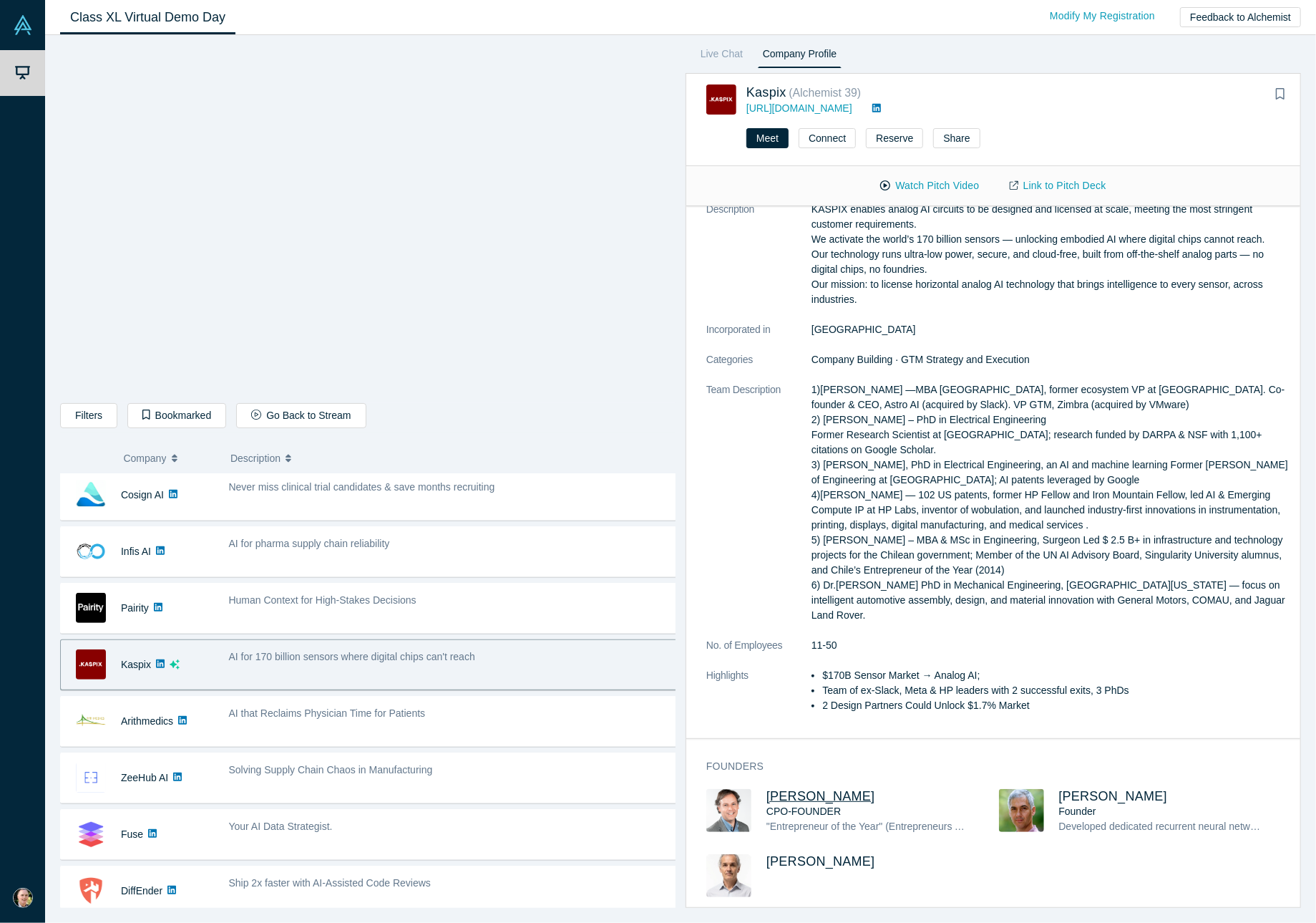
click at [816, 788] on span "[PERSON_NAME]" at bounding box center [821, 796] width 109 height 15
click at [1065, 788] on span "[PERSON_NAME]" at bounding box center [1113, 796] width 109 height 15
click at [817, 854] on span "[PERSON_NAME]" at bounding box center [821, 861] width 109 height 15
drag, startPoint x: 820, startPoint y: 407, endPoint x: 926, endPoint y: 411, distance: 106.1
click at [926, 411] on p "1)[PERSON_NAME] —MBA [GEOGRAPHIC_DATA], former ecosystem VP at [GEOGRAPHIC_DATA…" at bounding box center [1051, 503] width 479 height 241
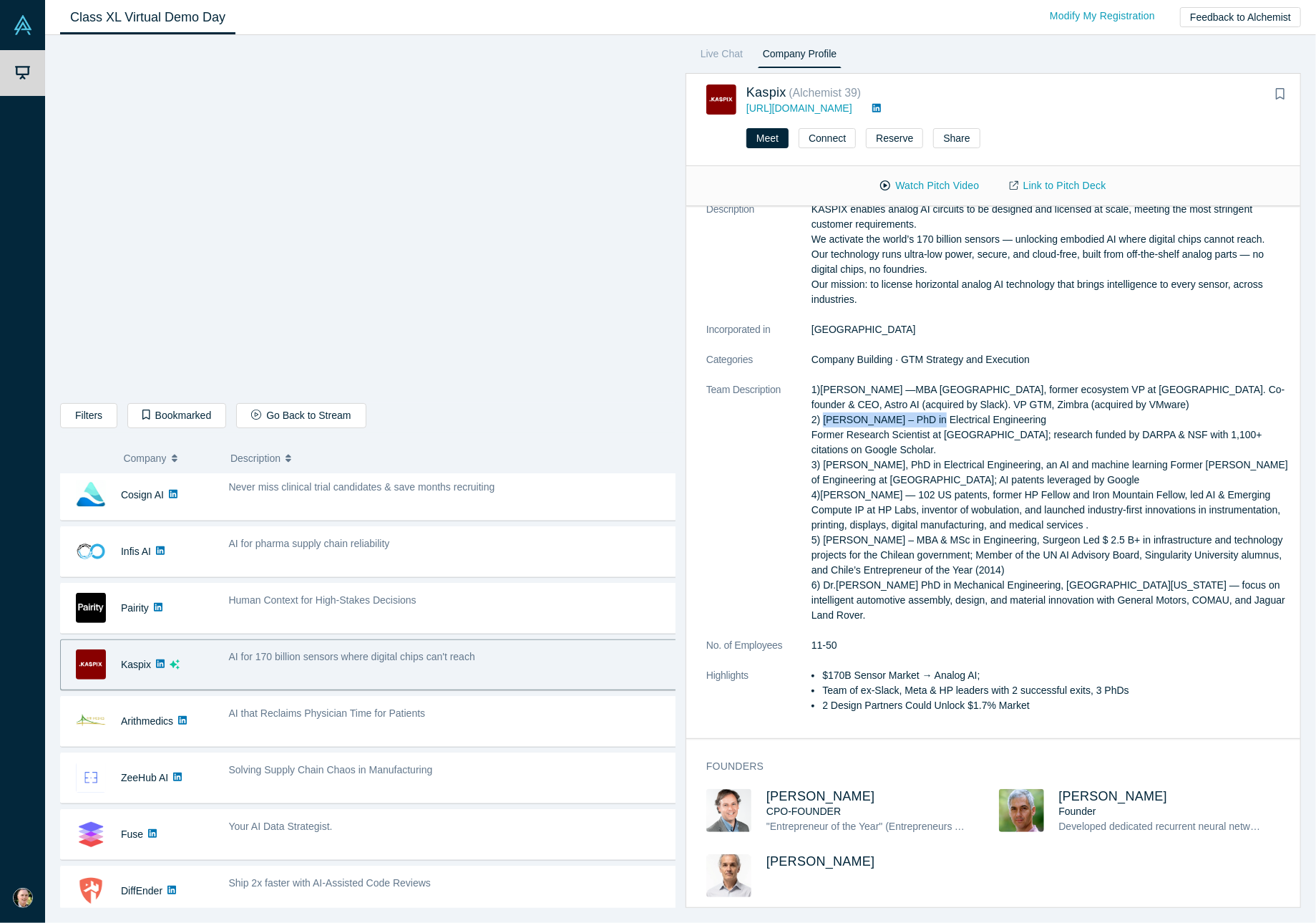
copy p "[PERSON_NAME]"
click at [822, 383] on p "1)[PERSON_NAME] —MBA [GEOGRAPHIC_DATA], former ecosystem VP at [GEOGRAPHIC_DATA…" at bounding box center [1051, 503] width 479 height 241
drag, startPoint x: 822, startPoint y: 377, endPoint x: 874, endPoint y: 377, distance: 52.0
click at [874, 383] on p "1)[PERSON_NAME] —MBA [GEOGRAPHIC_DATA], former ecosystem VP at [GEOGRAPHIC_DATA…" at bounding box center [1051, 503] width 479 height 241
copy p "[PERSON_NAME]"
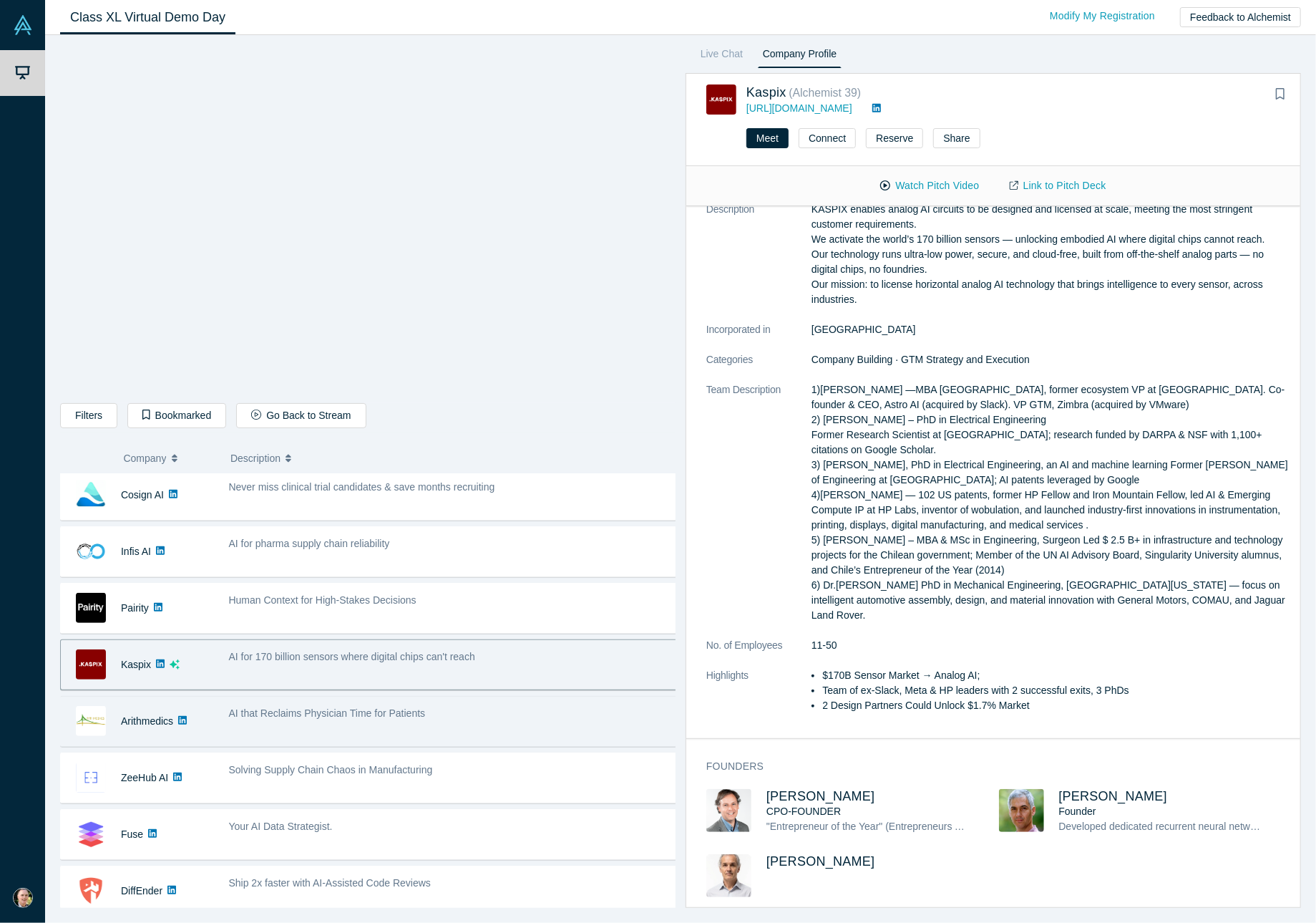
click at [403, 711] on span "AI that Reclaims Physician Time for Patients" at bounding box center [327, 713] width 197 height 12
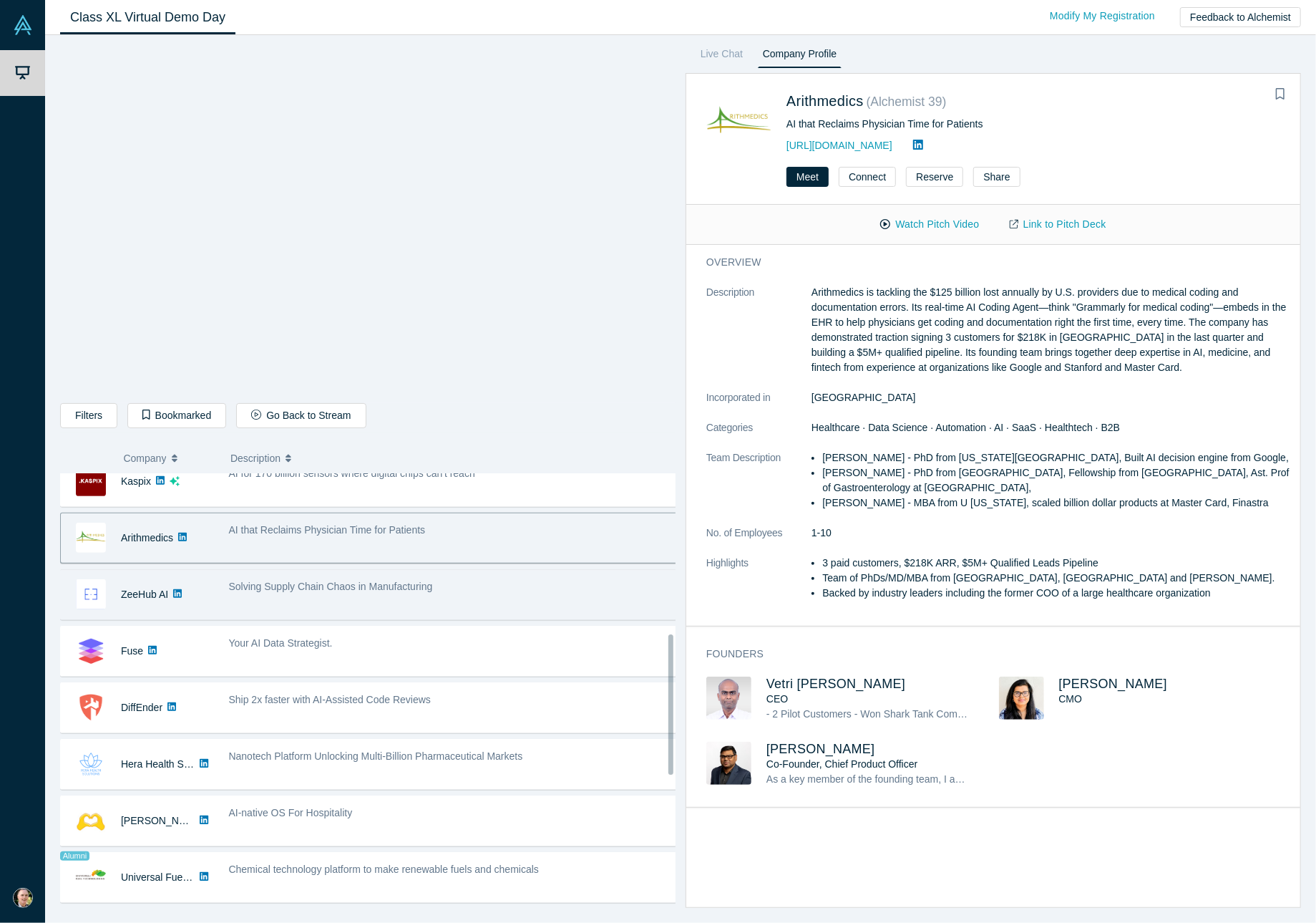
scroll to position [572, 0]
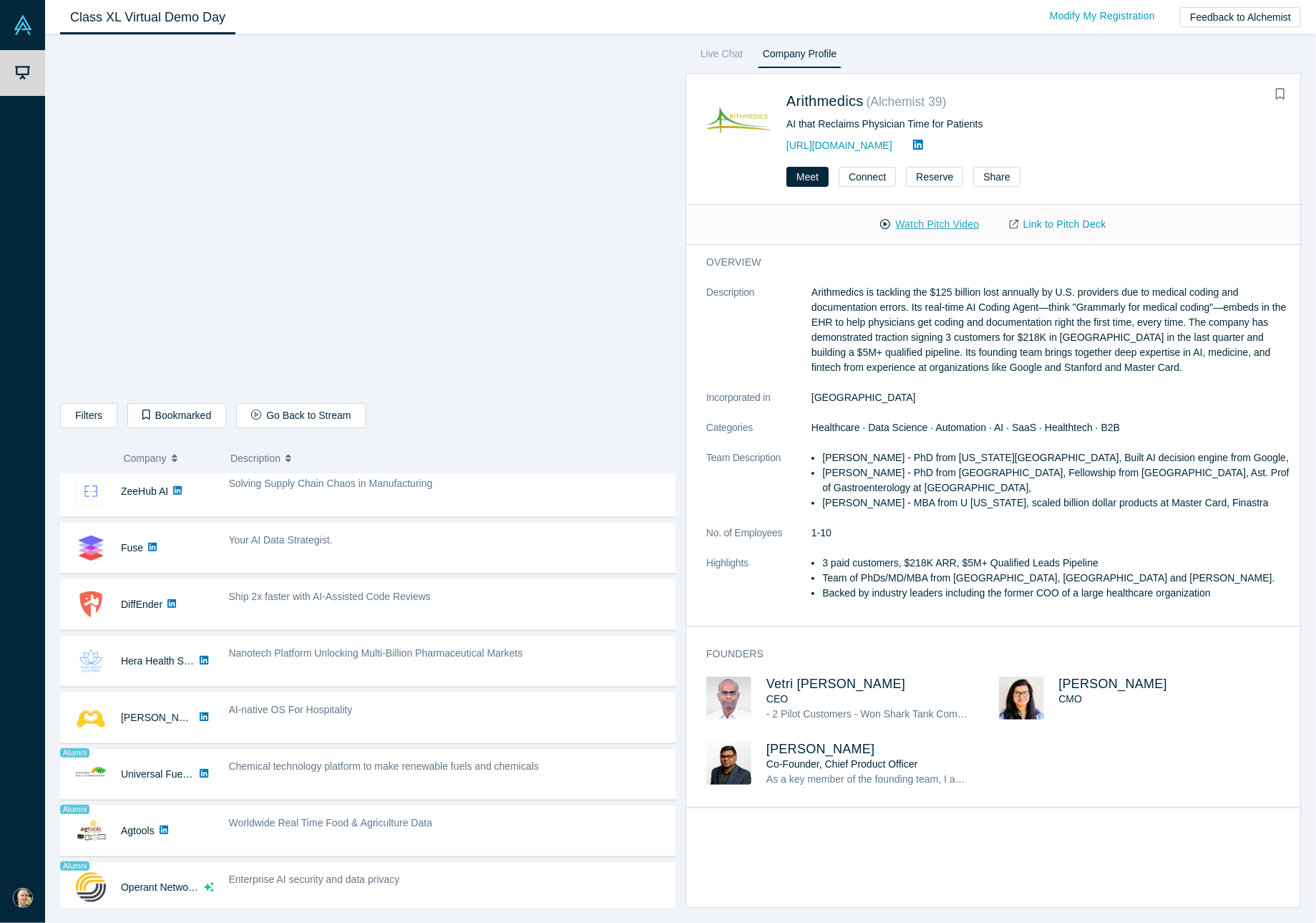
click at [918, 228] on button "Watch Pitch Video" at bounding box center [929, 224] width 129 height 25
click at [819, 684] on span "Vetri [PERSON_NAME]" at bounding box center [835, 684] width 139 height 15
click at [1106, 679] on span "[PERSON_NAME]" at bounding box center [1113, 684] width 109 height 15
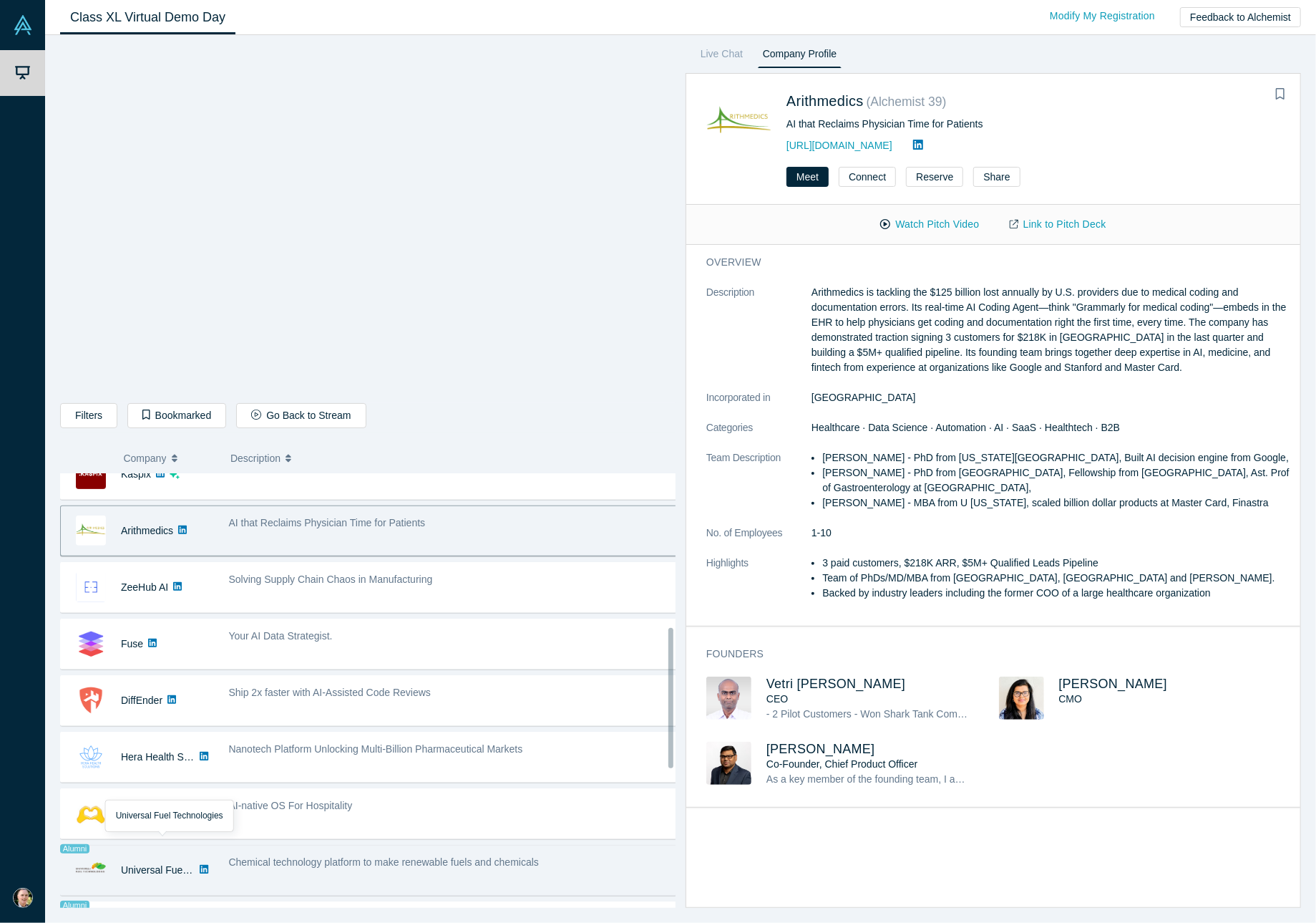
scroll to position [382, 0]
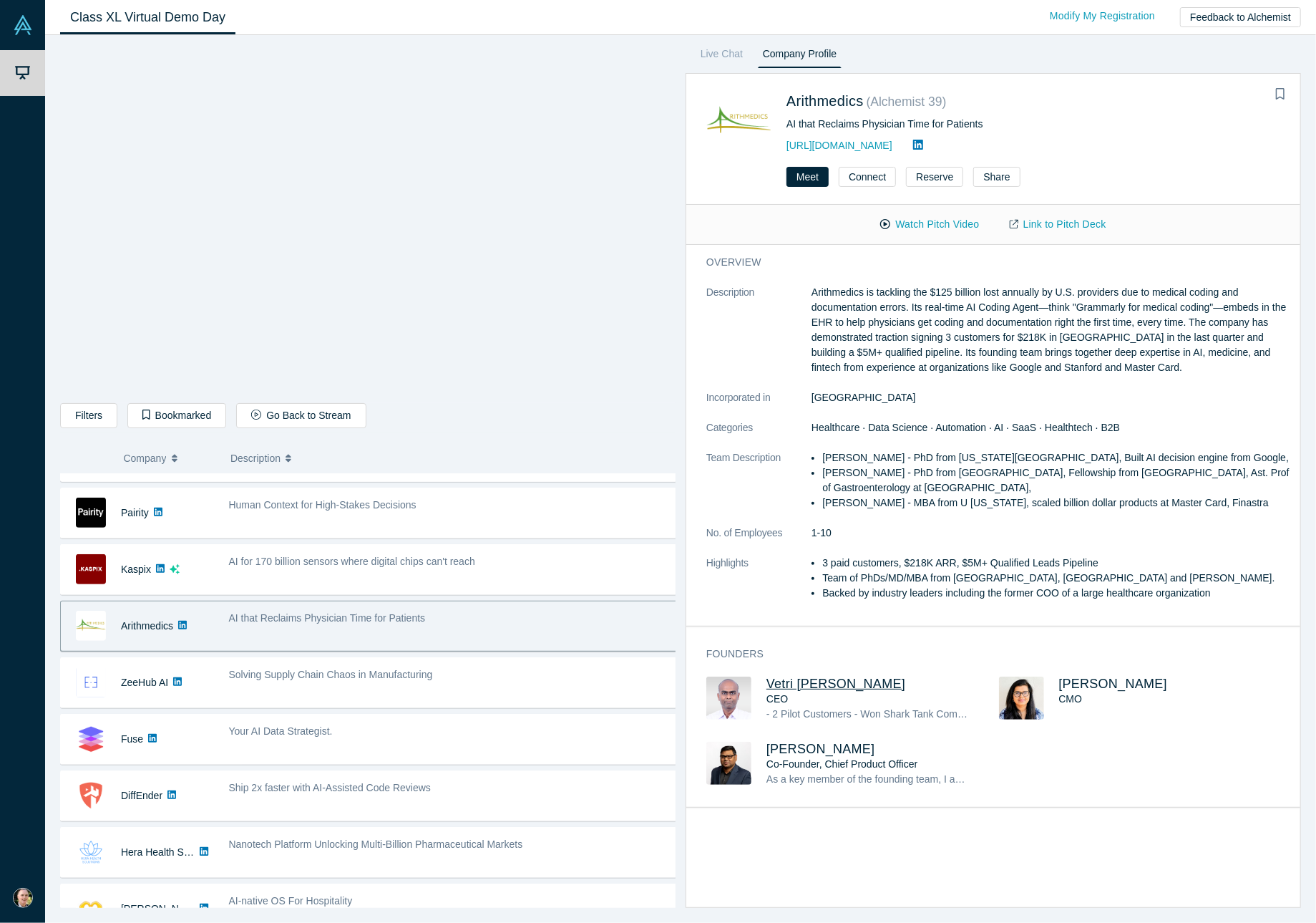
click at [824, 682] on span "Vetri [PERSON_NAME]" at bounding box center [835, 684] width 139 height 15
click at [803, 754] on span "[PERSON_NAME]" at bounding box center [821, 749] width 109 height 15
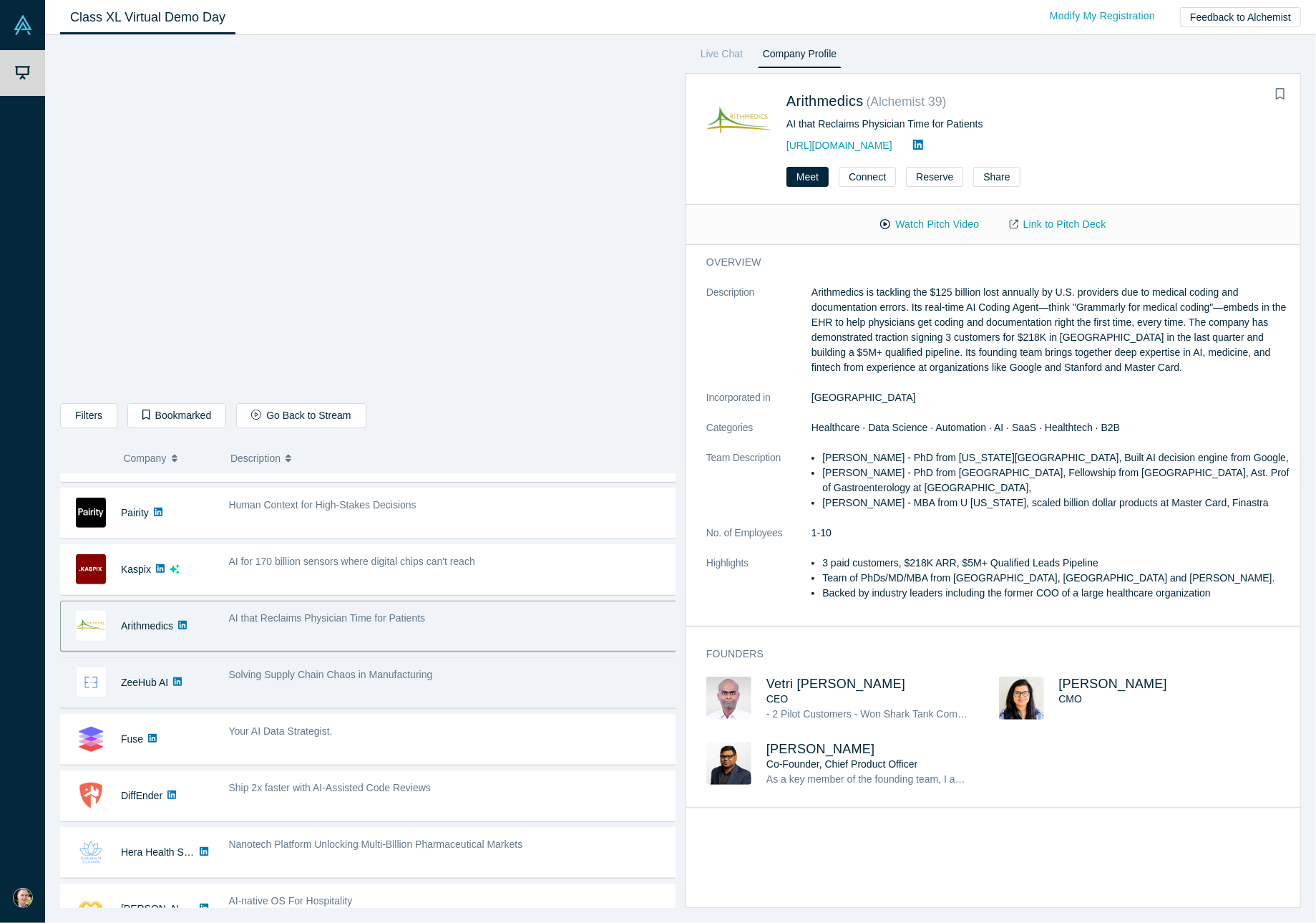
click at [402, 675] on span "Solving Supply Chain Chaos in Manufacturing" at bounding box center [331, 674] width 204 height 12
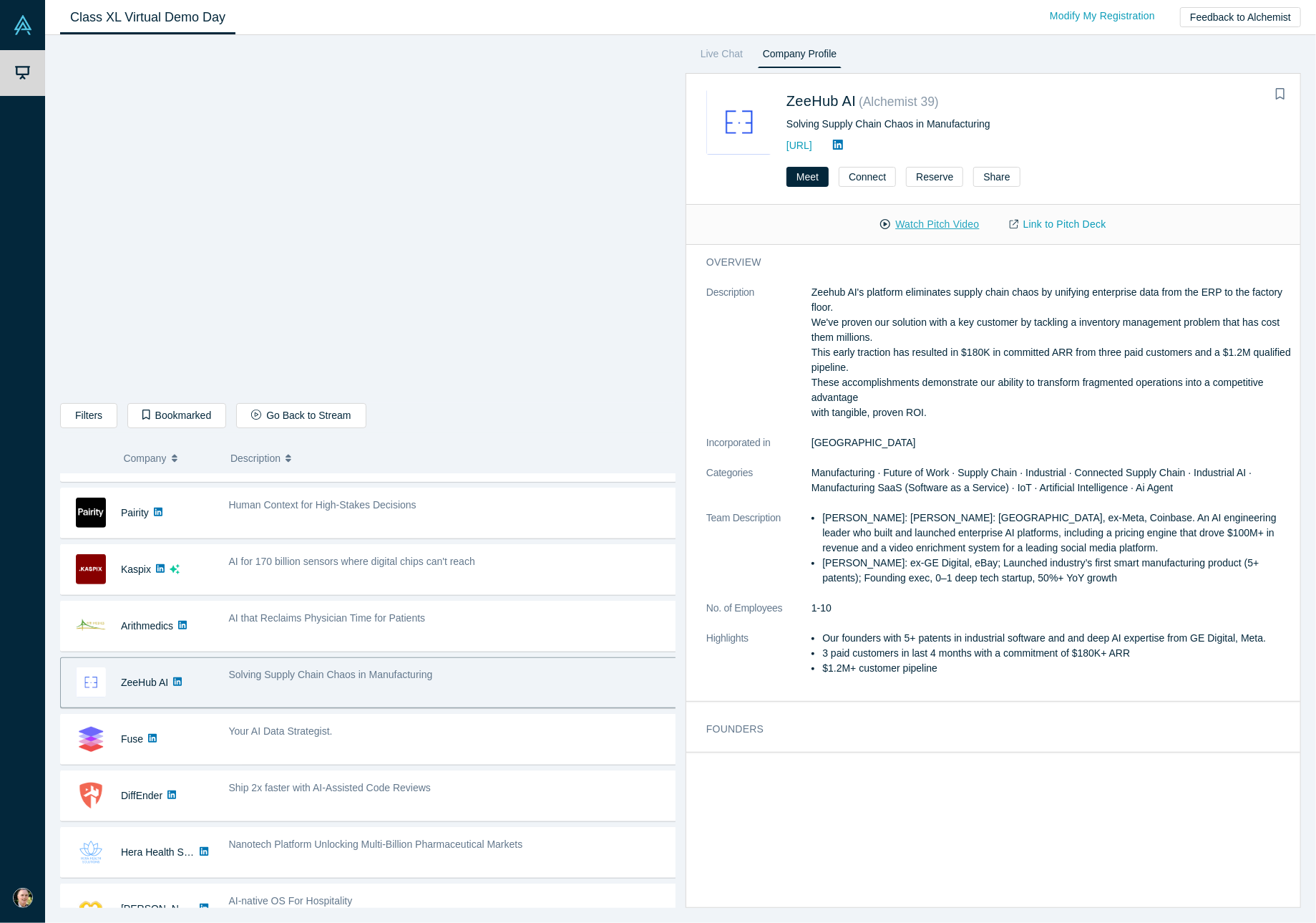
click at [932, 226] on button "Watch Pitch Video" at bounding box center [929, 224] width 129 height 25
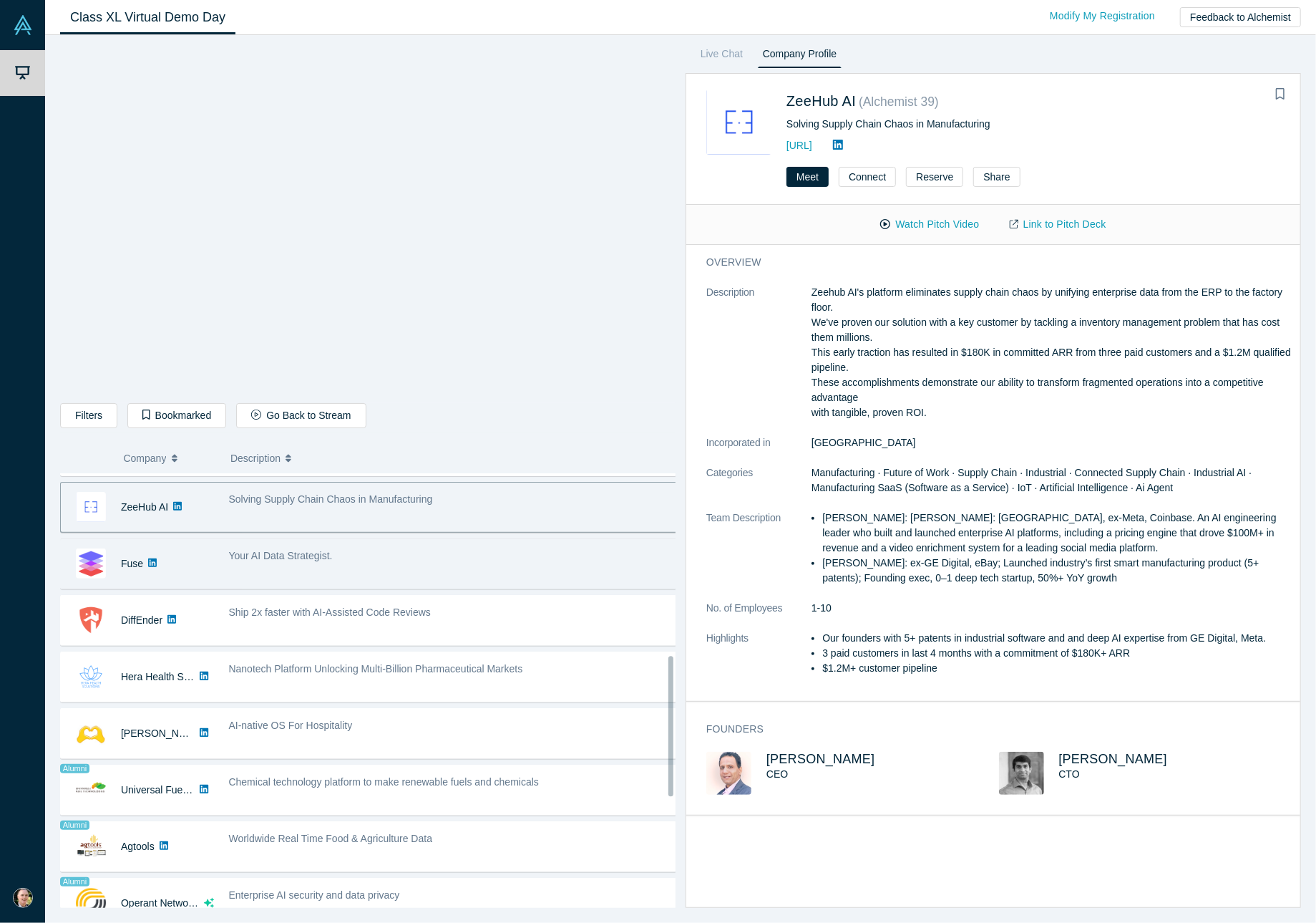
scroll to position [572, 0]
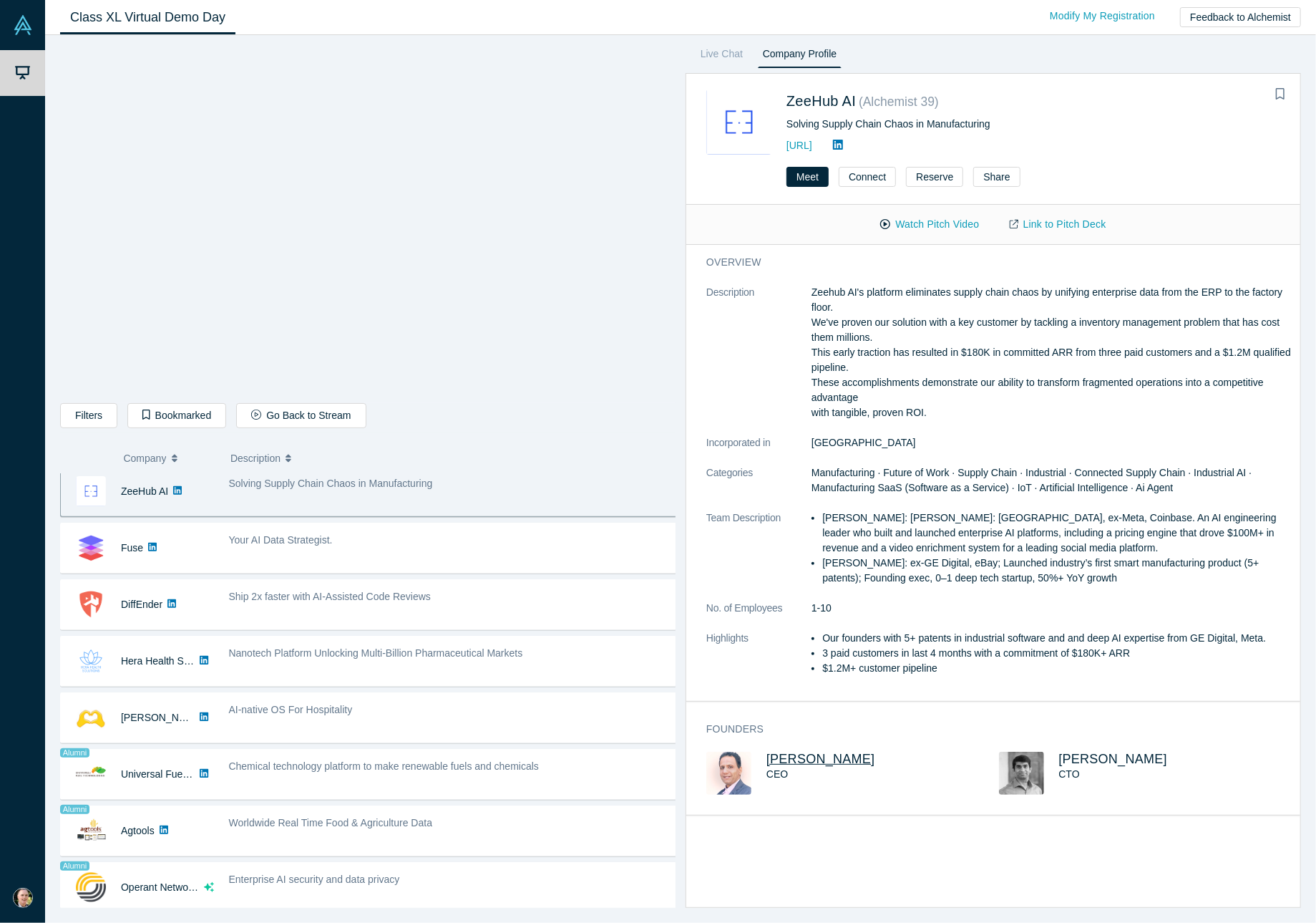
click at [800, 756] on span "[PERSON_NAME]" at bounding box center [821, 759] width 109 height 15
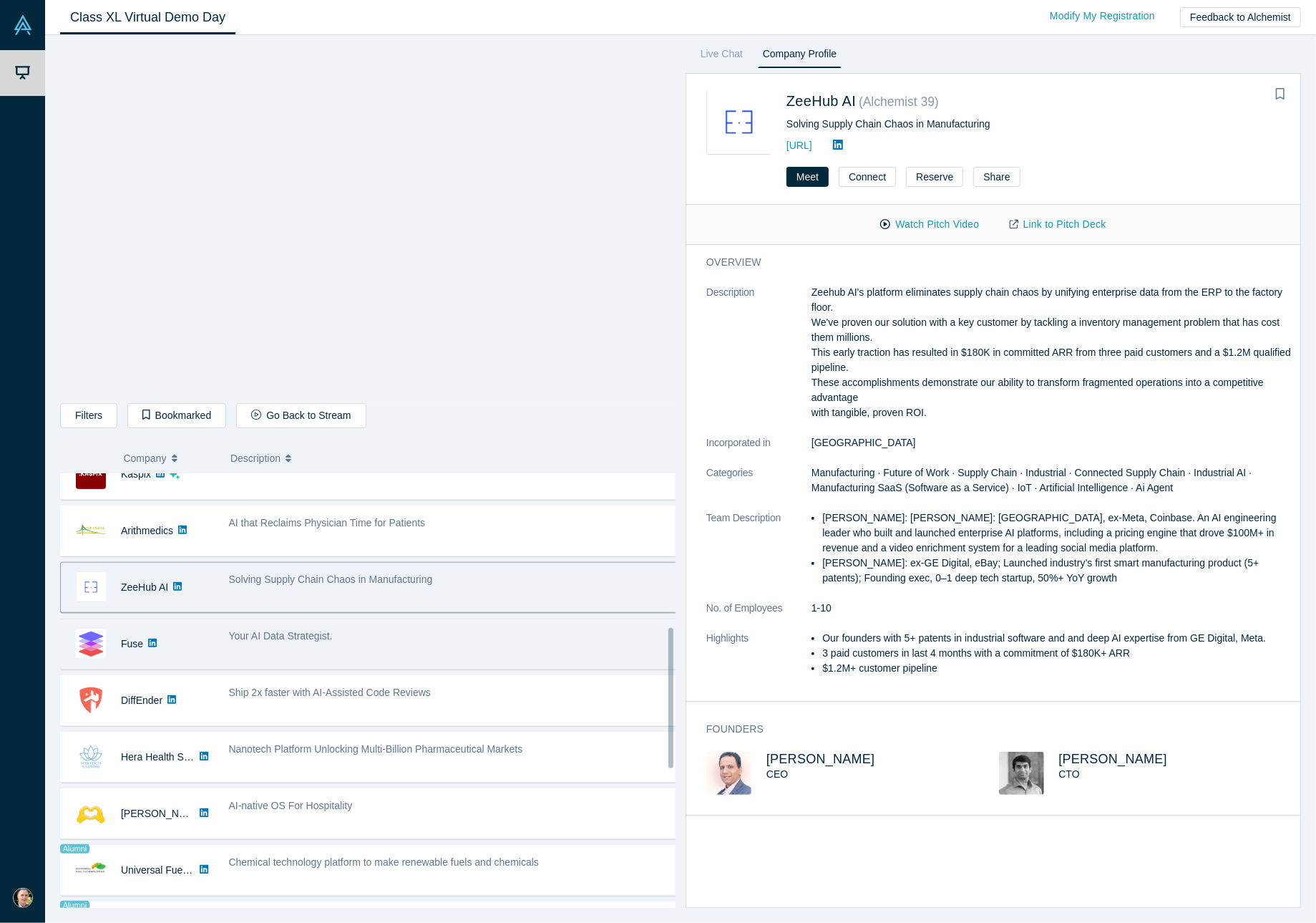
click at [355, 635] on div "Your AI Data Strategist." at bounding box center [454, 636] width 449 height 15
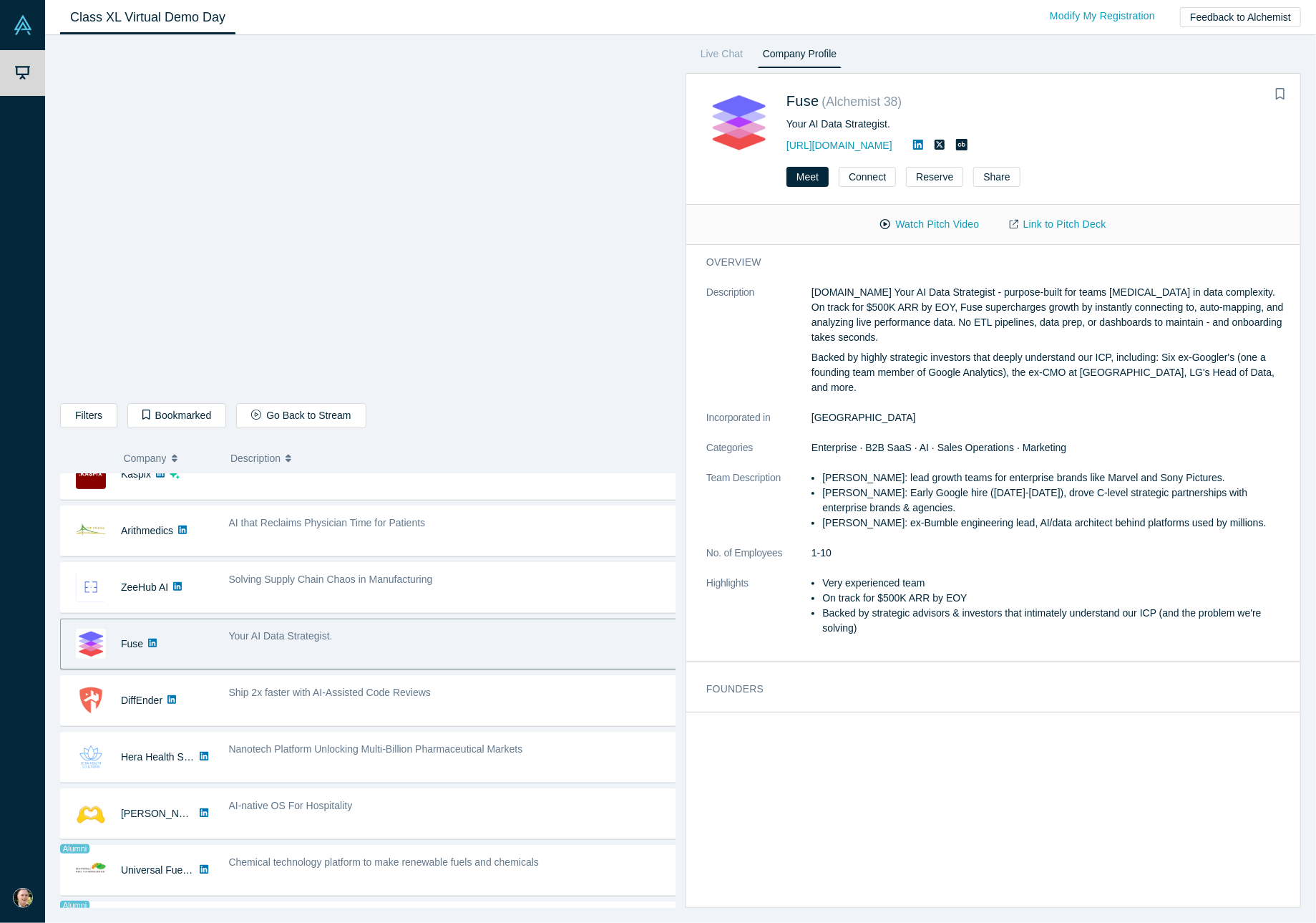
click at [927, 221] on button "Watch Pitch Video" at bounding box center [929, 224] width 129 height 25
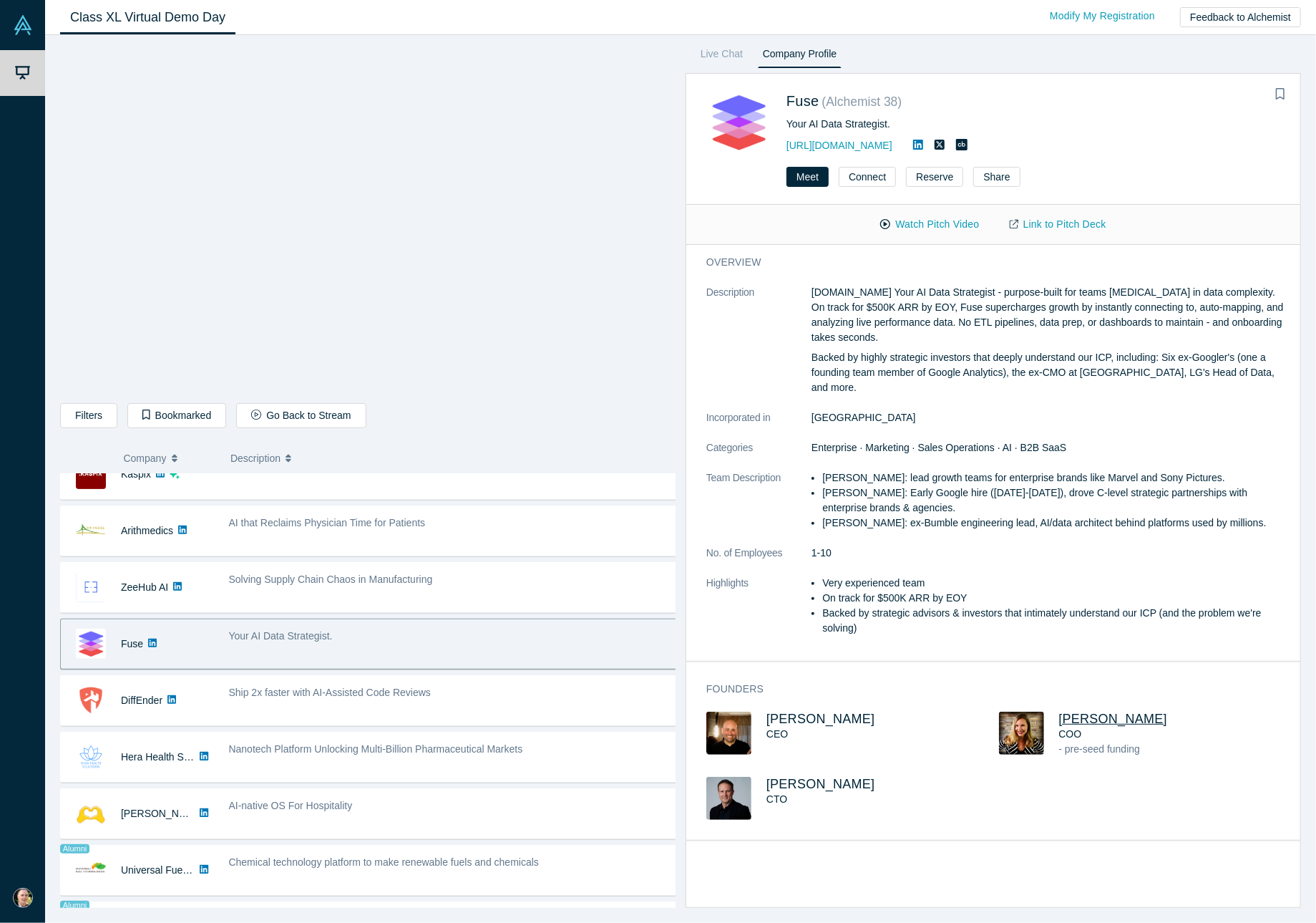
click at [1081, 711] on span "[PERSON_NAME]" at bounding box center [1113, 719] width 109 height 15
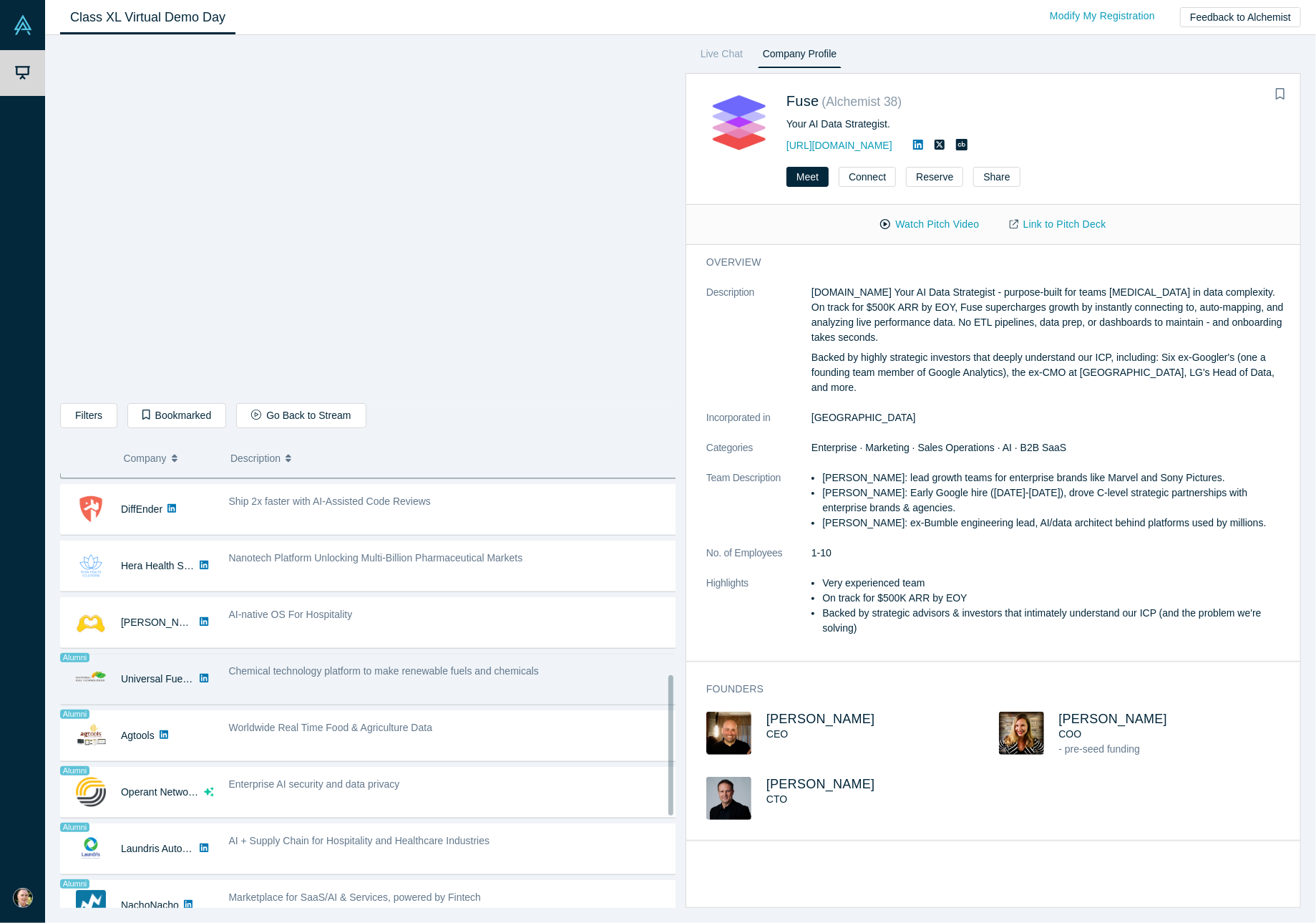
scroll to position [572, 0]
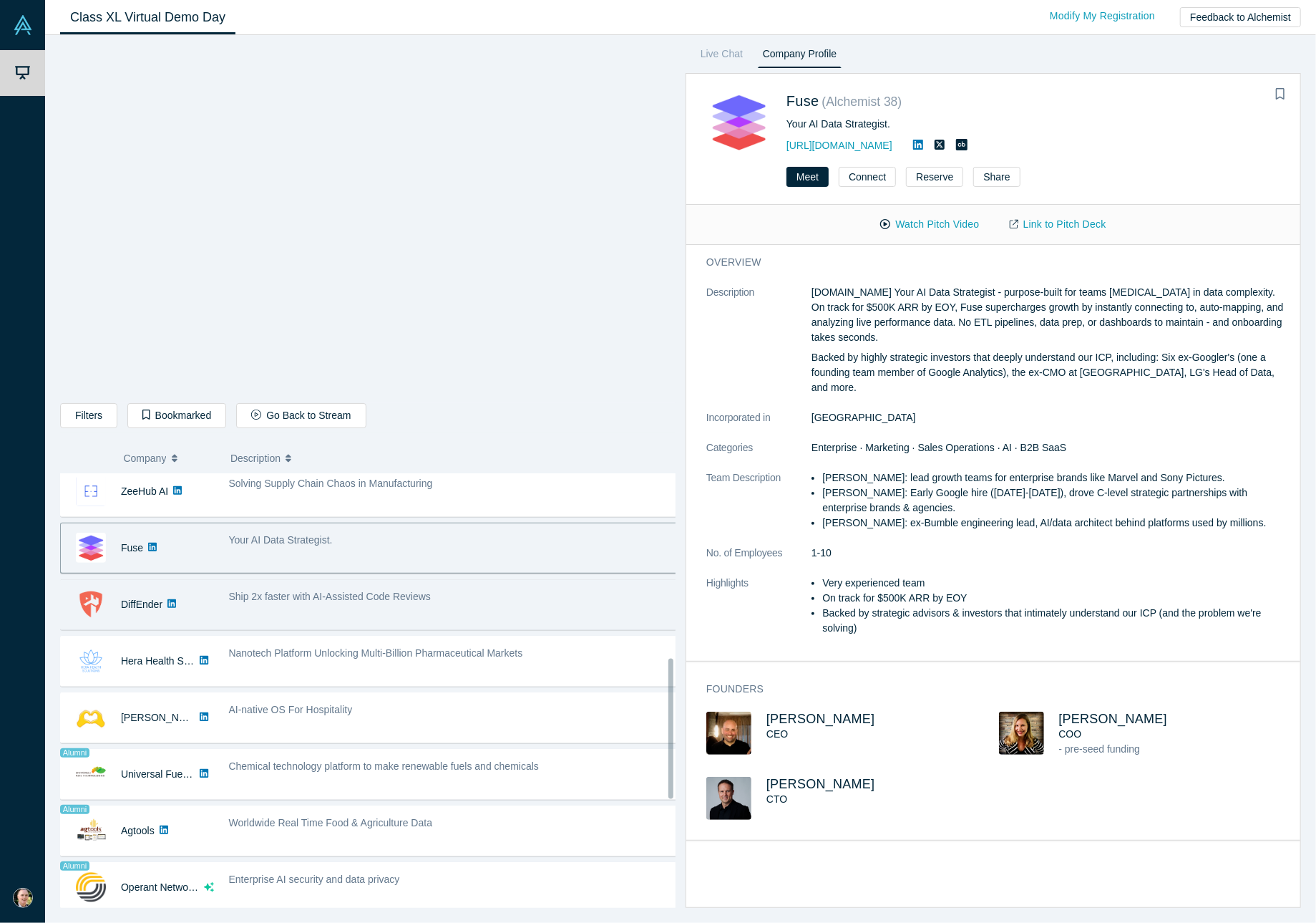
click at [374, 599] on div "Ship 2x faster with AI-Assisted Code Reviews" at bounding box center [453, 604] width 465 height 45
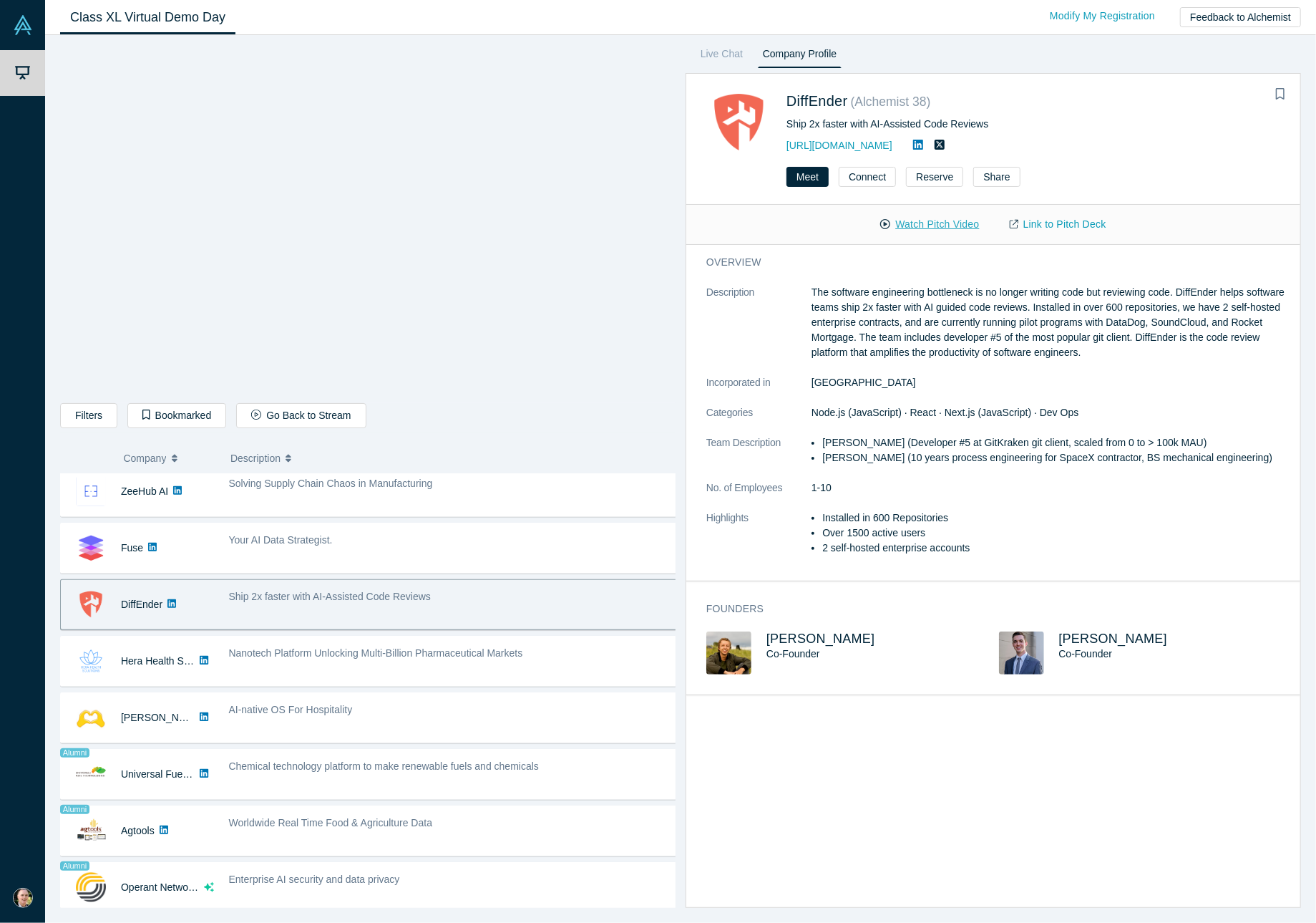
click at [918, 225] on button "Watch Pitch Video" at bounding box center [929, 224] width 129 height 25
click at [793, 638] on span "[PERSON_NAME]" at bounding box center [821, 639] width 109 height 15
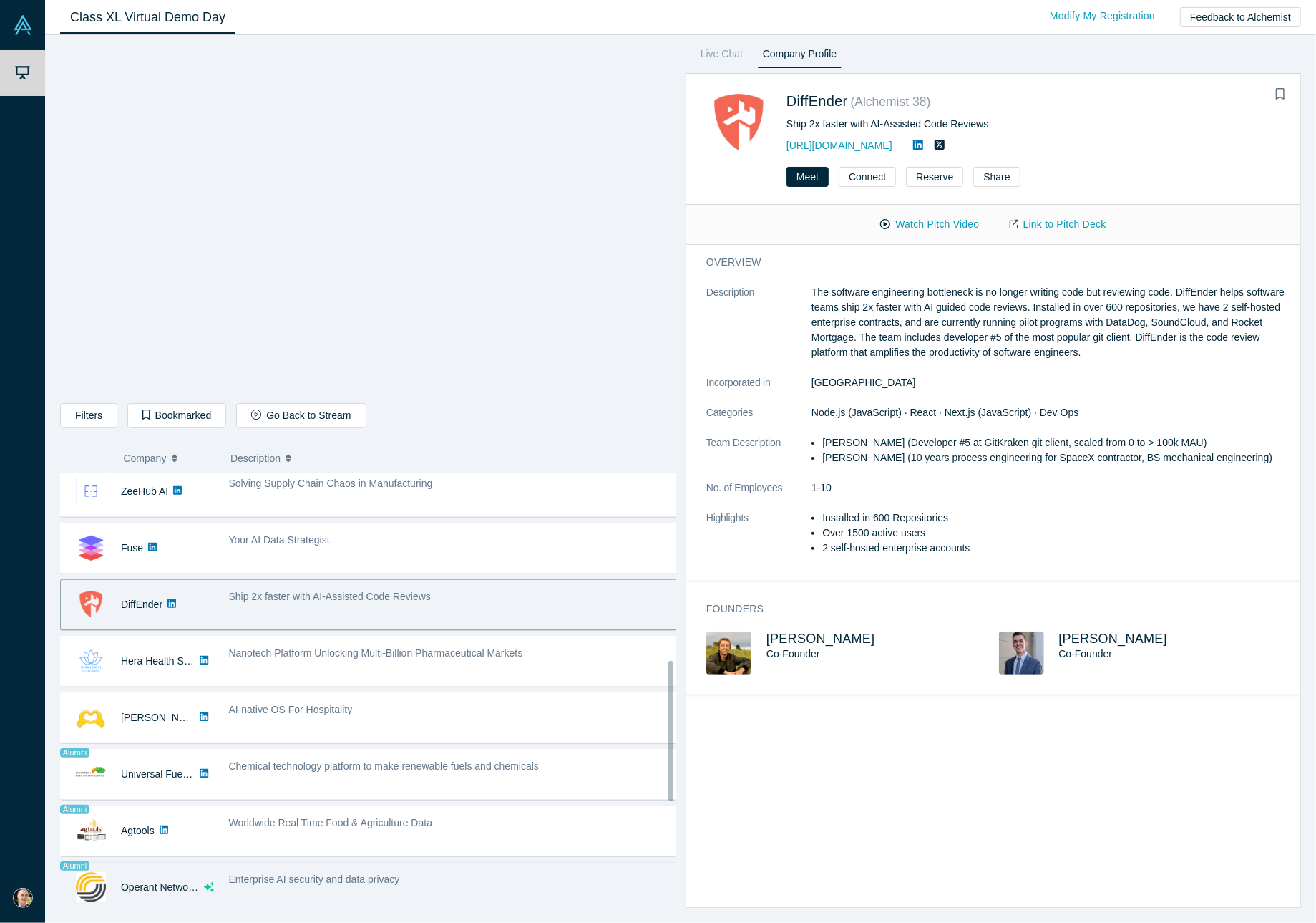
scroll to position [668, 0]
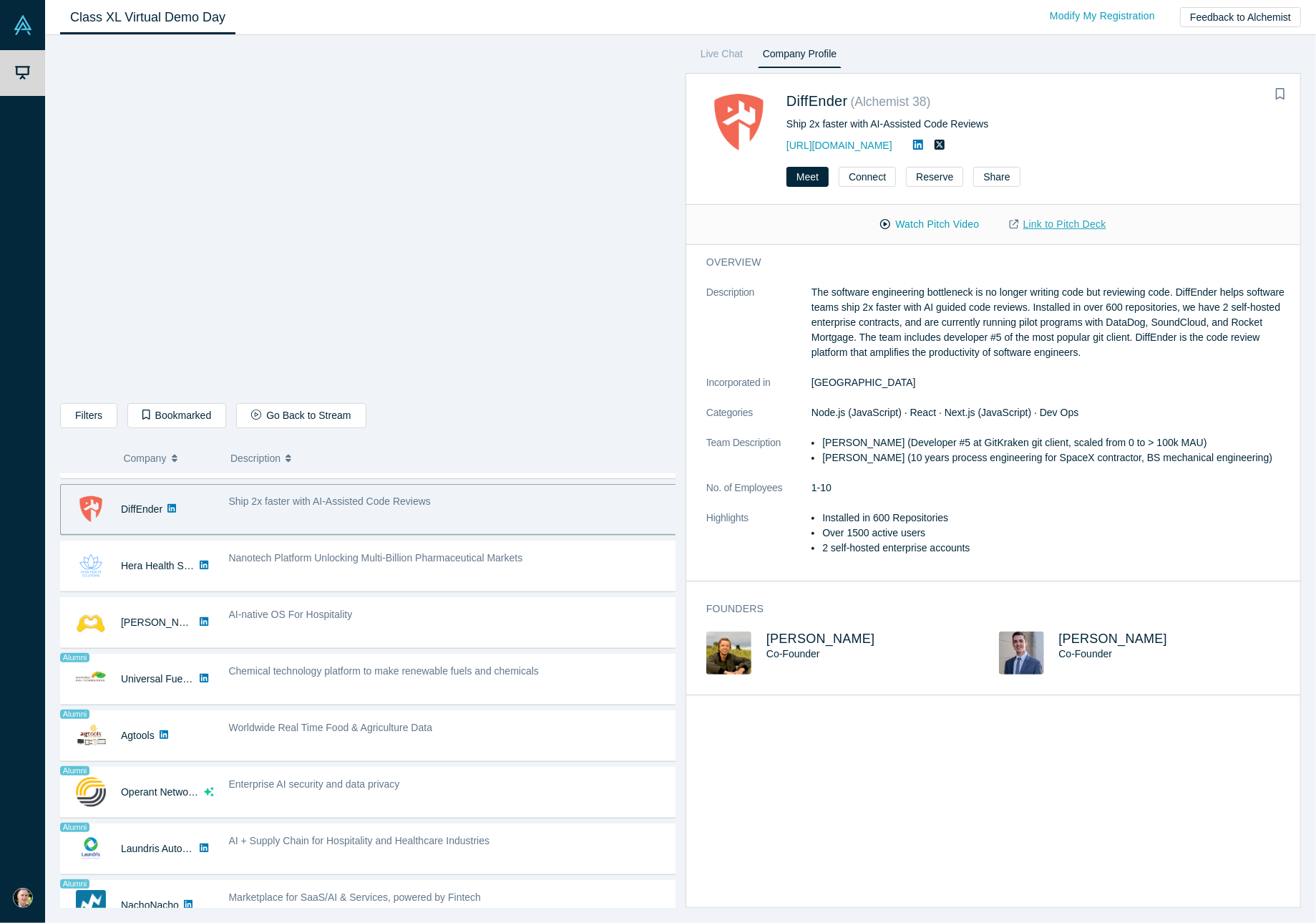
click at [1046, 224] on link "Link to Pitch Deck" at bounding box center [1058, 224] width 127 height 25
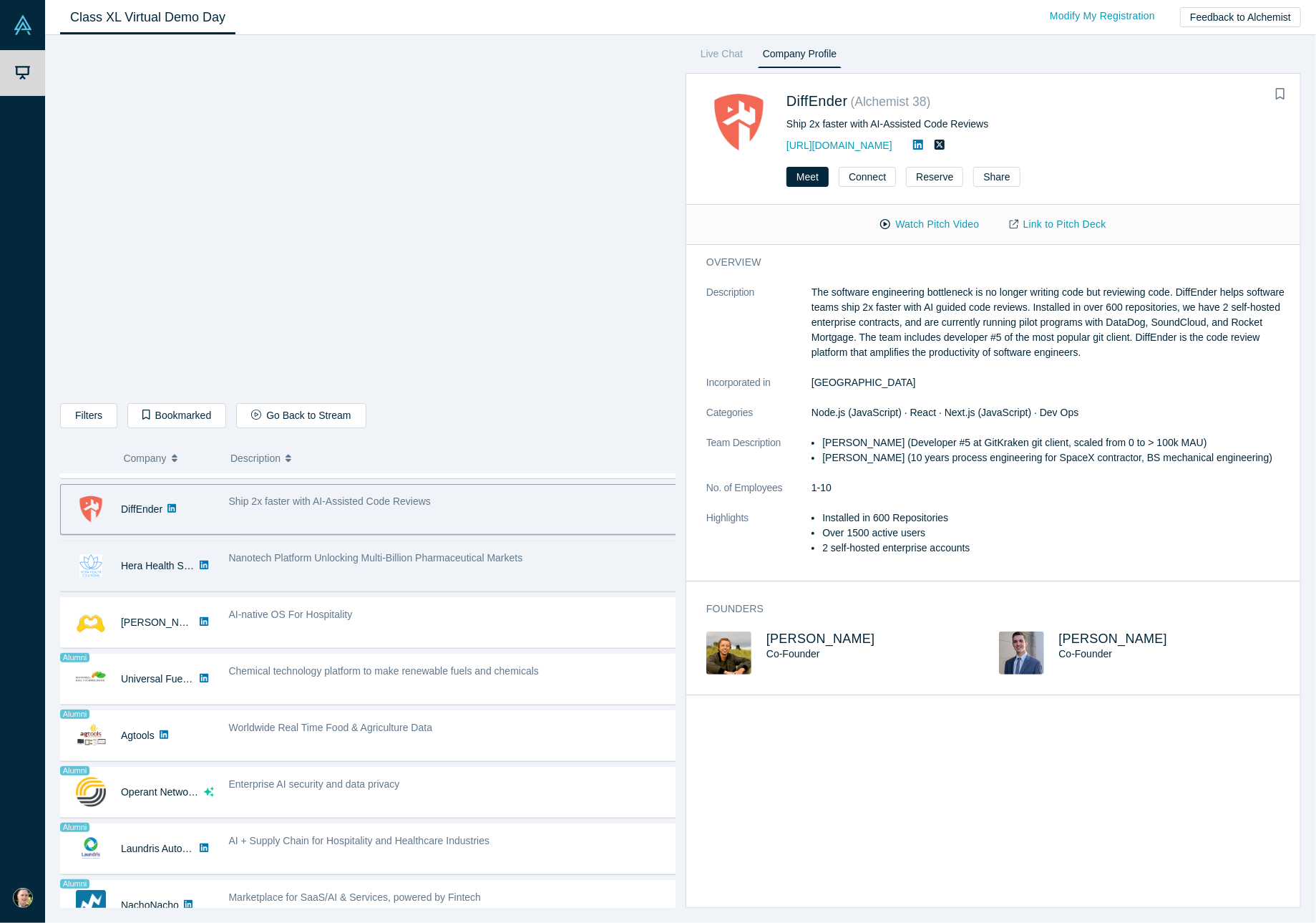
click at [531, 557] on div "Nanotech Platform Unlocking Multi-Billion Pharmaceutical Markets" at bounding box center [454, 558] width 449 height 15
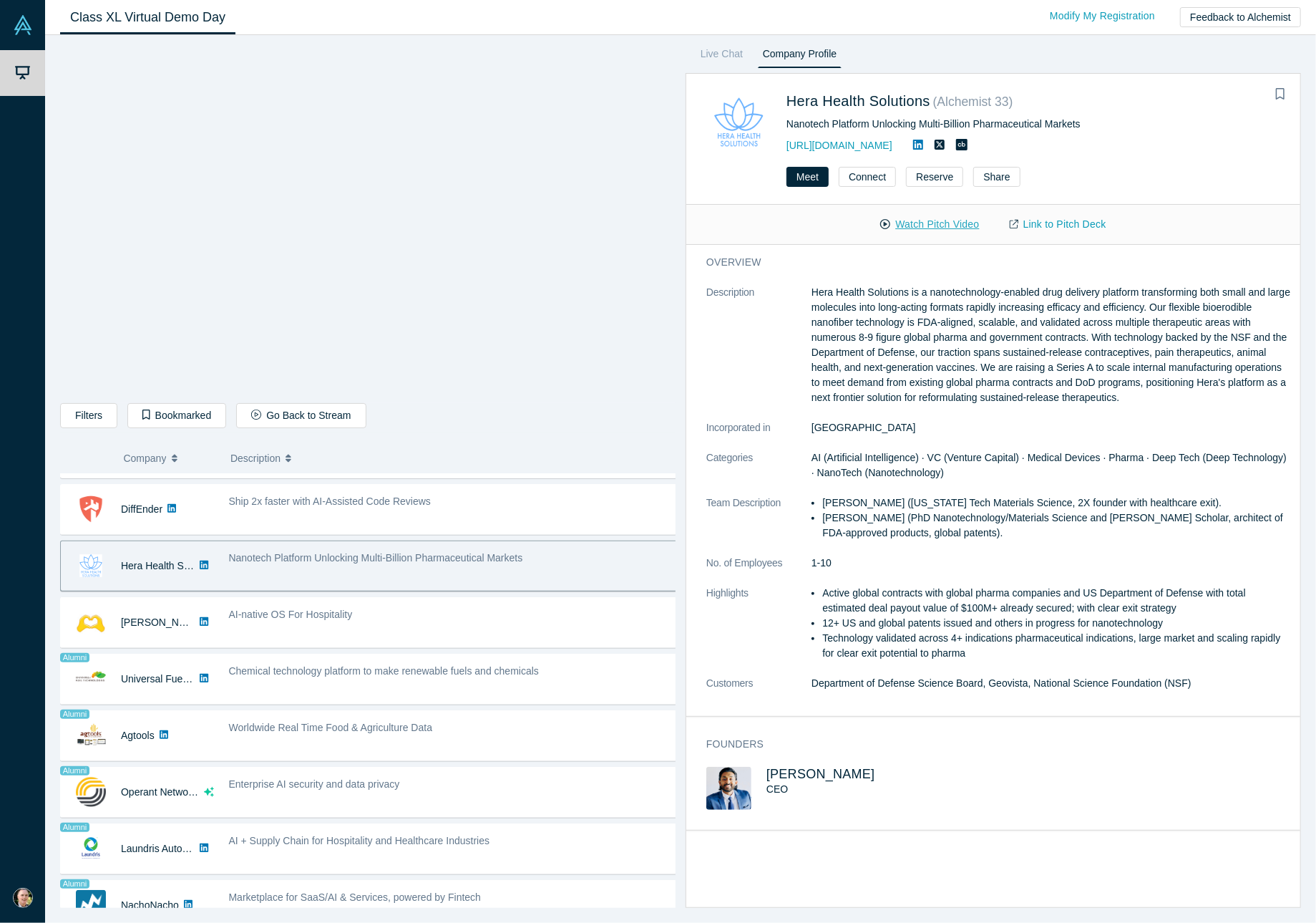
click at [928, 222] on button "Watch Pitch Video" at bounding box center [929, 224] width 129 height 25
click at [819, 773] on span "[PERSON_NAME]" at bounding box center [821, 774] width 109 height 15
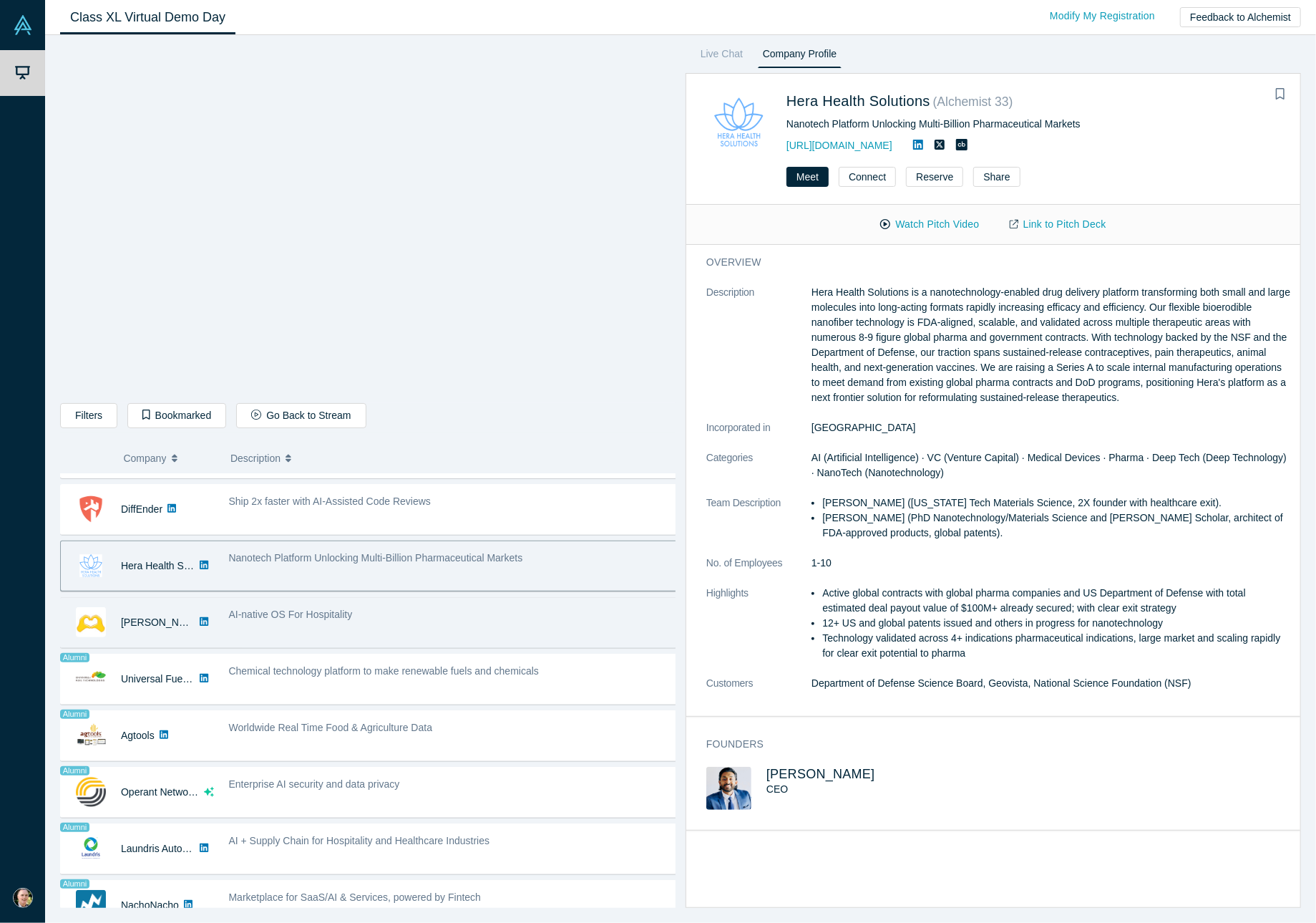
click at [489, 613] on div "AI-native OS For Hospitality" at bounding box center [454, 615] width 449 height 15
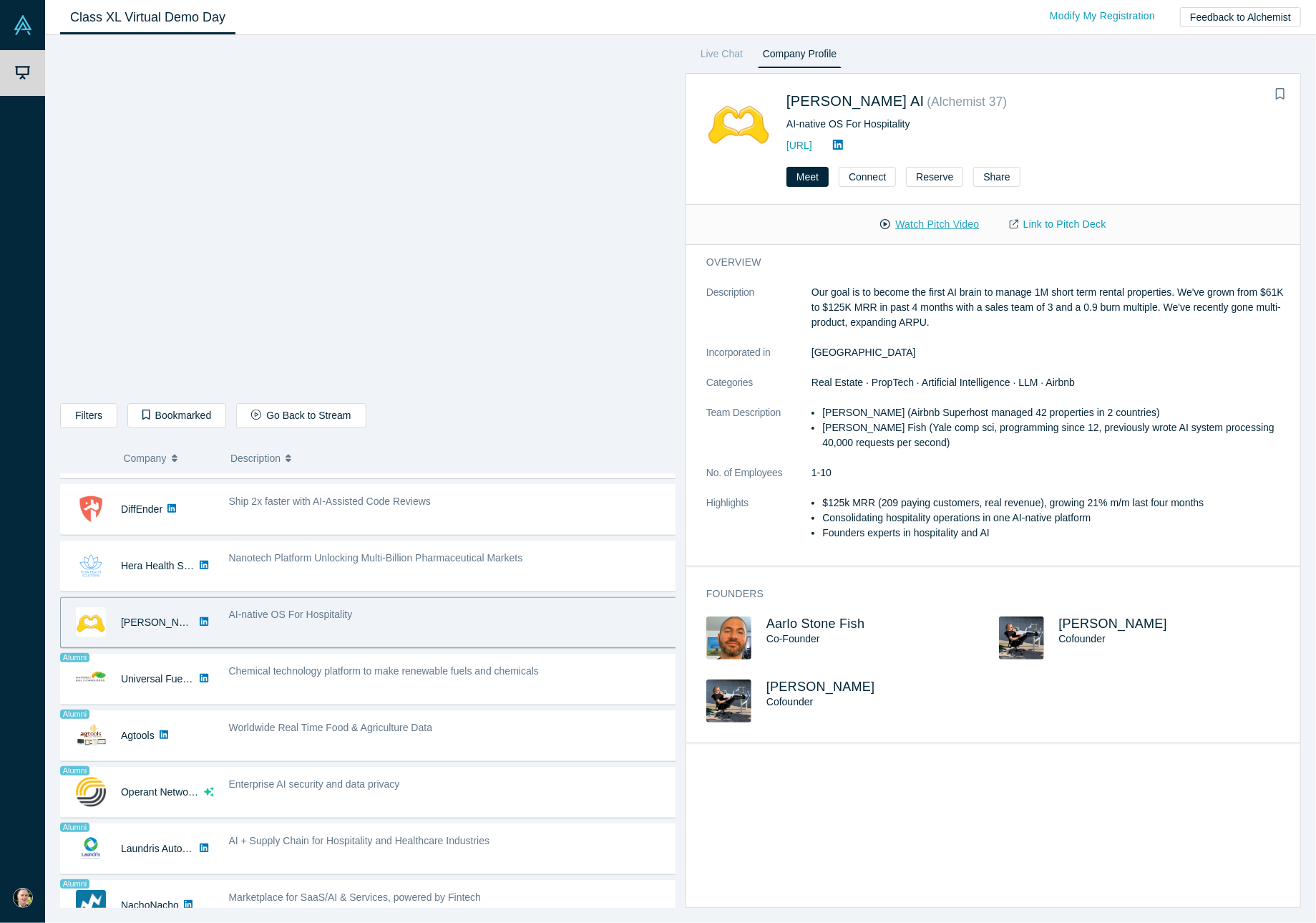
click at [924, 221] on button "Watch Pitch Video" at bounding box center [929, 224] width 129 height 25
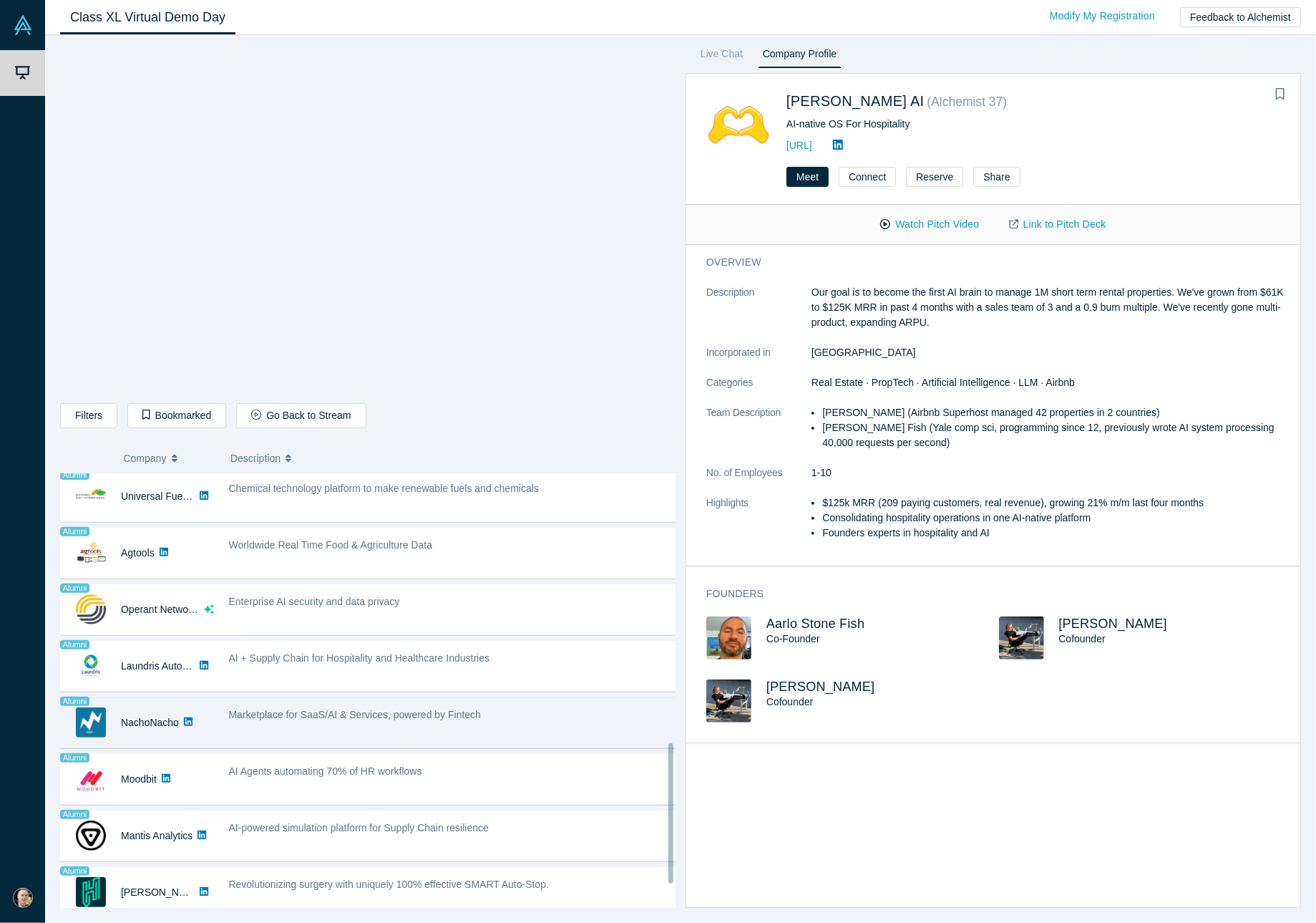
scroll to position [719, 0]
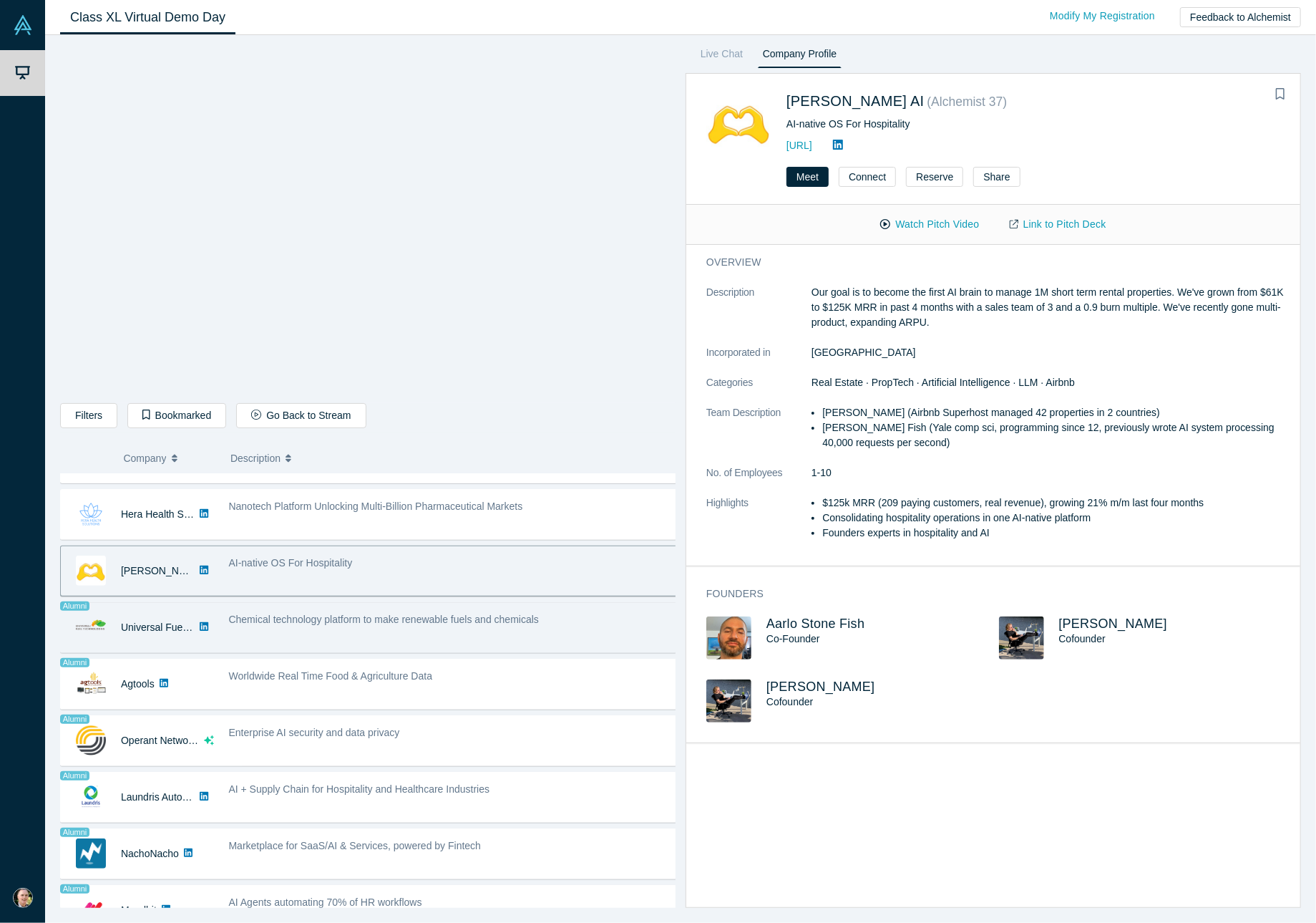
click at [568, 615] on div "Chemical technology platform to make renewable fuels and chemicals" at bounding box center [454, 619] width 449 height 15
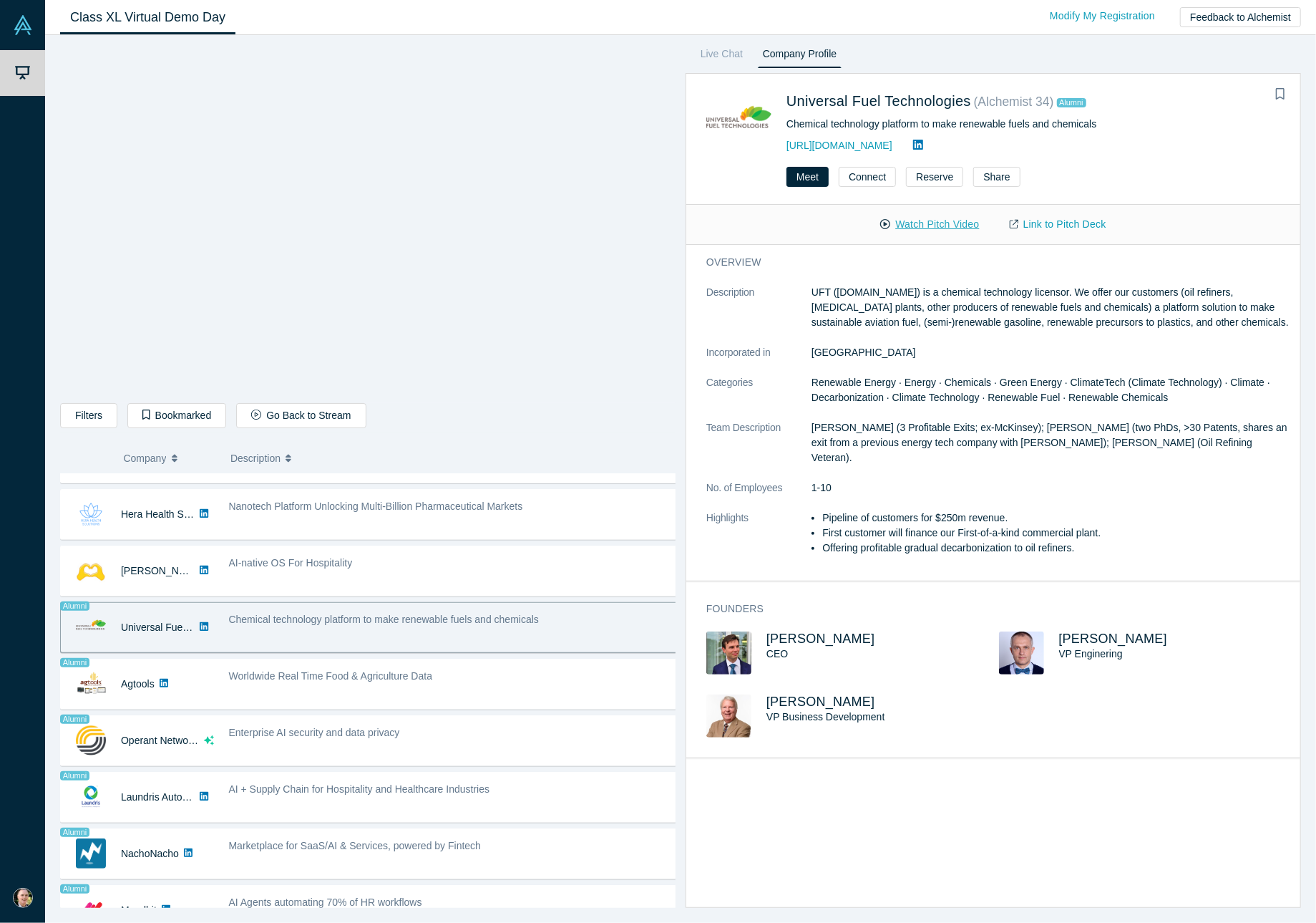
click at [923, 224] on button "Watch Pitch Video" at bounding box center [929, 224] width 129 height 25
click at [798, 631] on span "[PERSON_NAME]" at bounding box center [821, 639] width 109 height 15
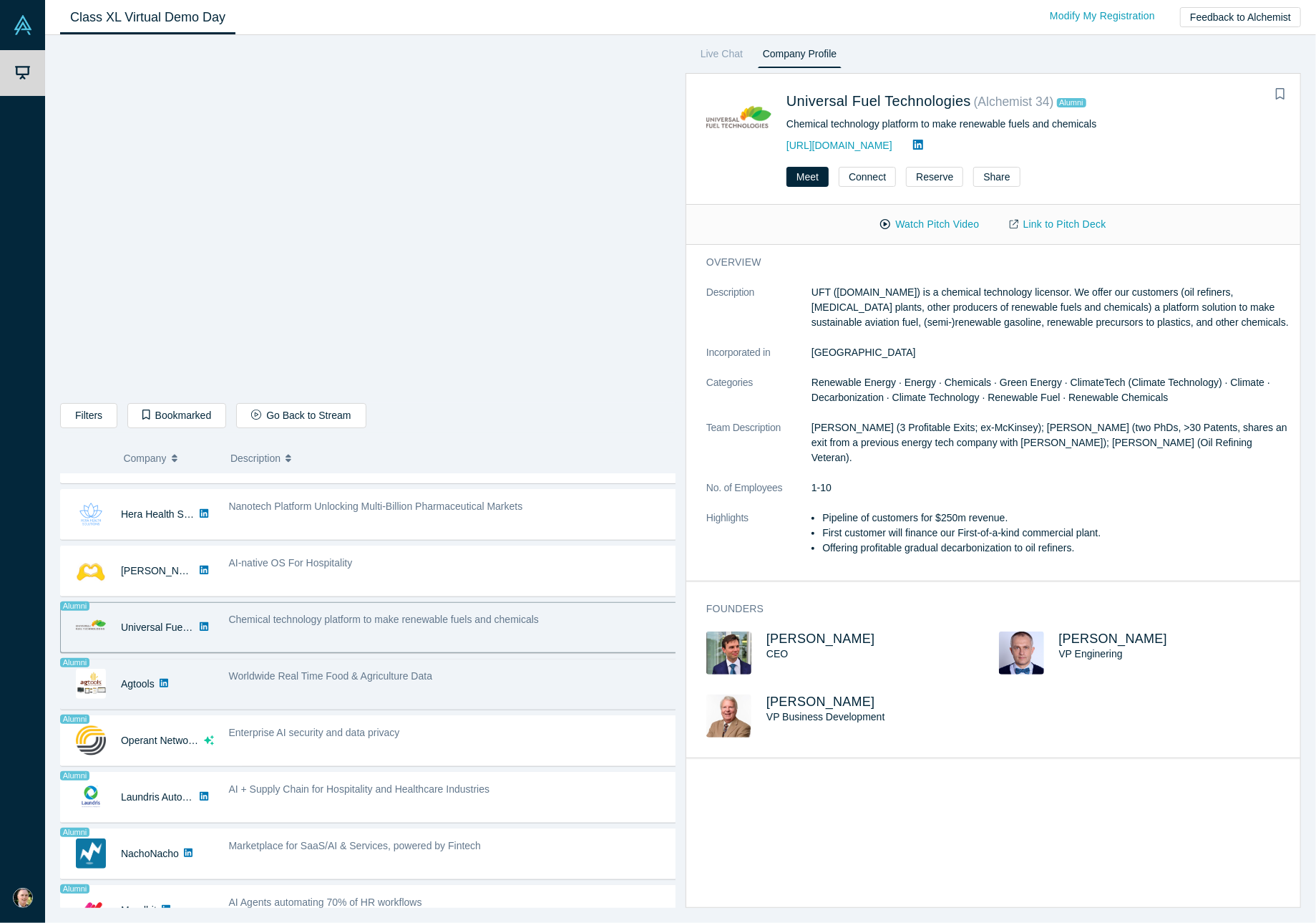
click at [399, 673] on span "Worldwide Real Time Food & Agriculture Data" at bounding box center [331, 676] width 204 height 12
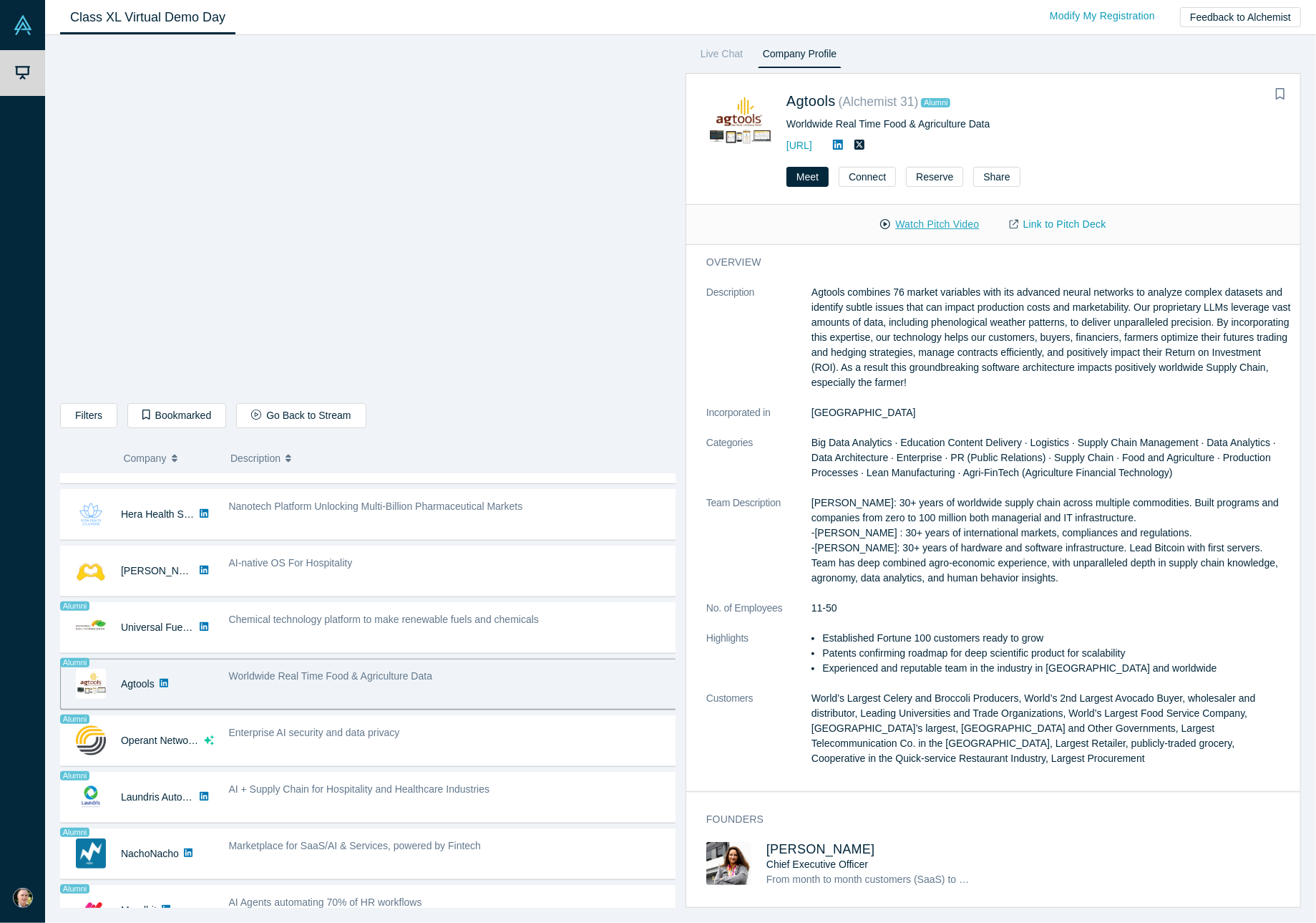
click at [921, 222] on button "Watch Pitch Video" at bounding box center [929, 224] width 129 height 25
click at [817, 847] on span "[PERSON_NAME]" at bounding box center [821, 849] width 109 height 15
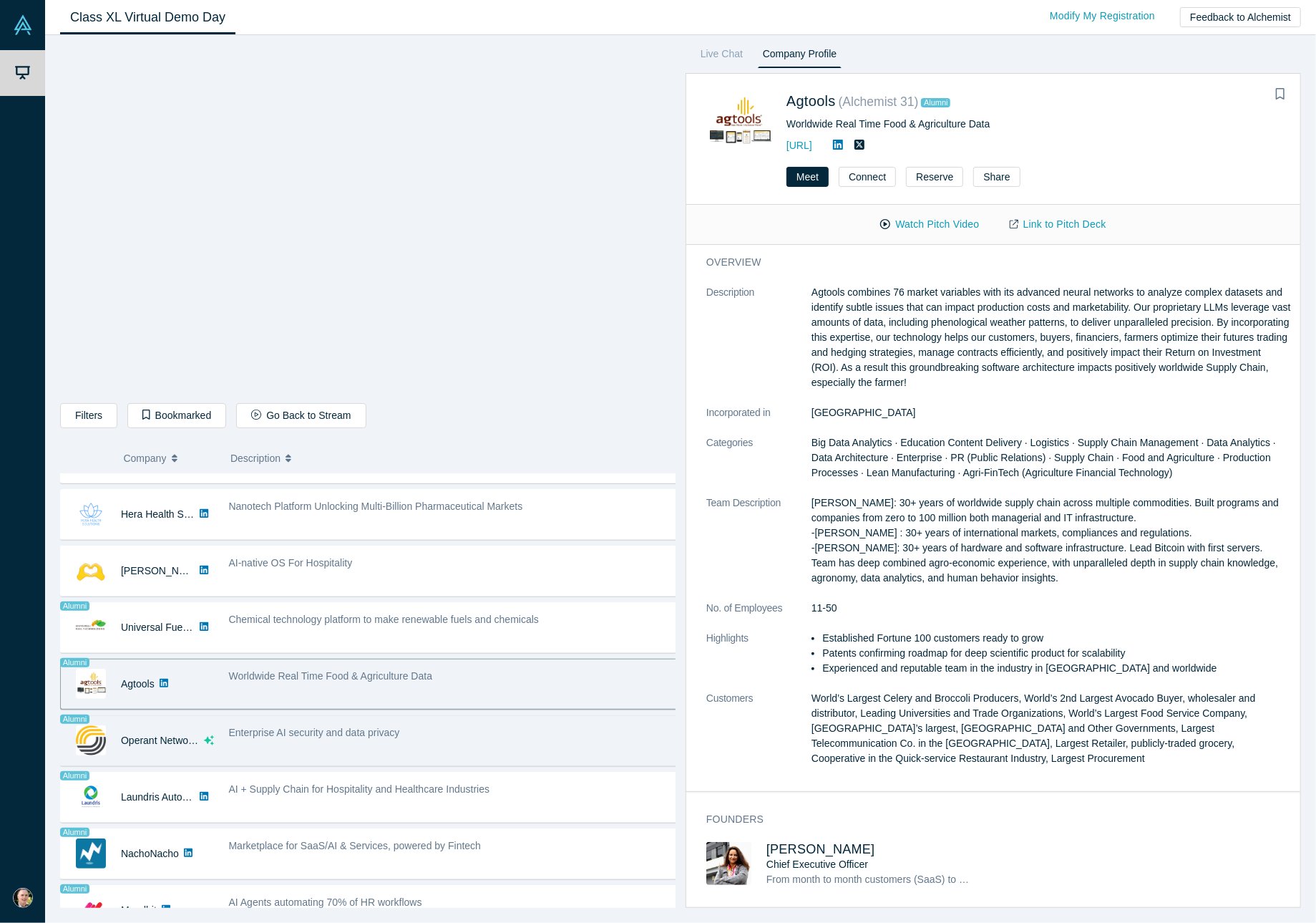
click at [414, 727] on div "Enterprise AI security and data privacy" at bounding box center [454, 732] width 449 height 15
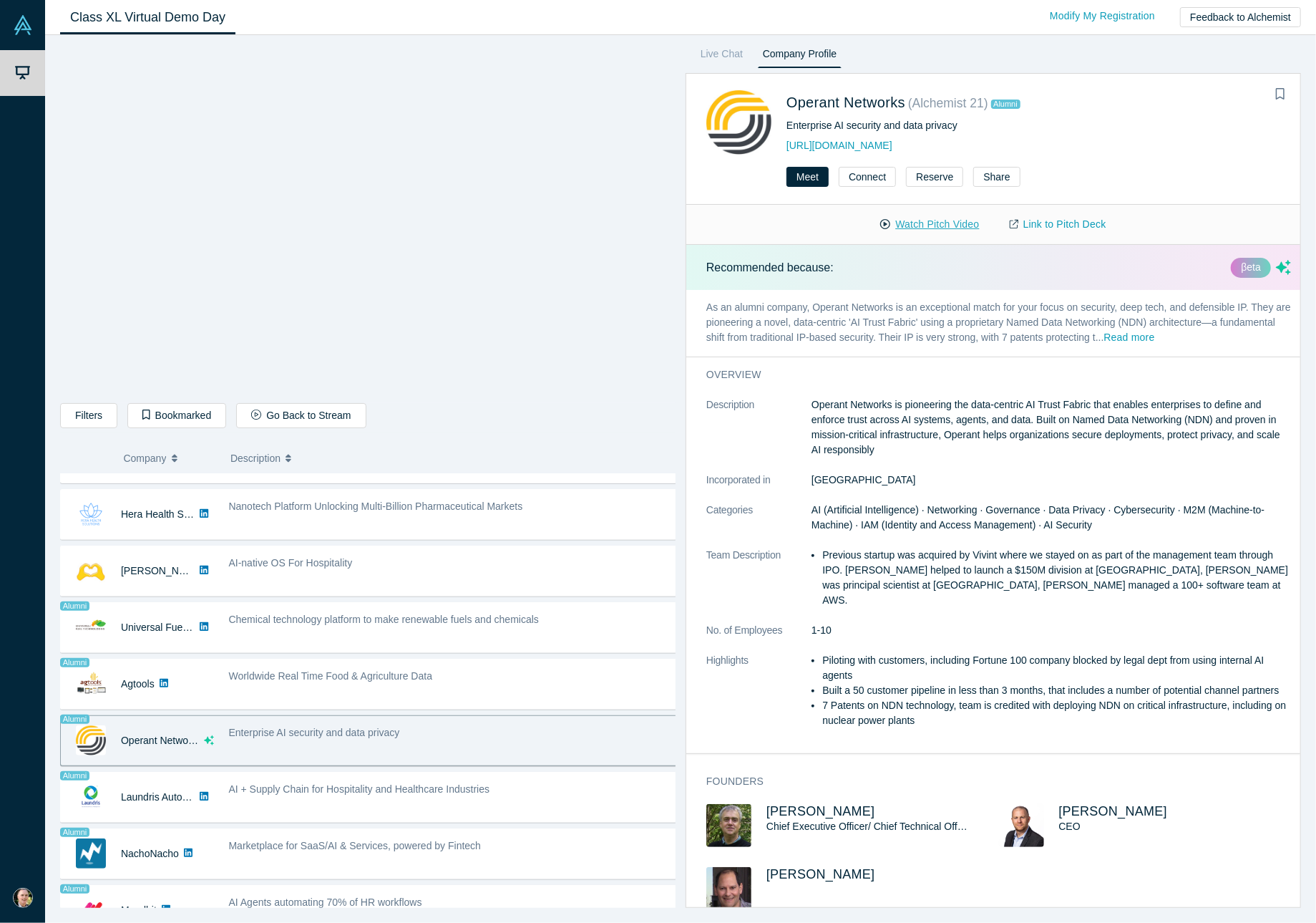
click at [934, 221] on button "Watch Pitch Video" at bounding box center [929, 224] width 129 height 25
click at [811, 804] on span "[PERSON_NAME]" at bounding box center [821, 811] width 109 height 15
click at [1076, 804] on span "[PERSON_NAME]" at bounding box center [1113, 811] width 109 height 15
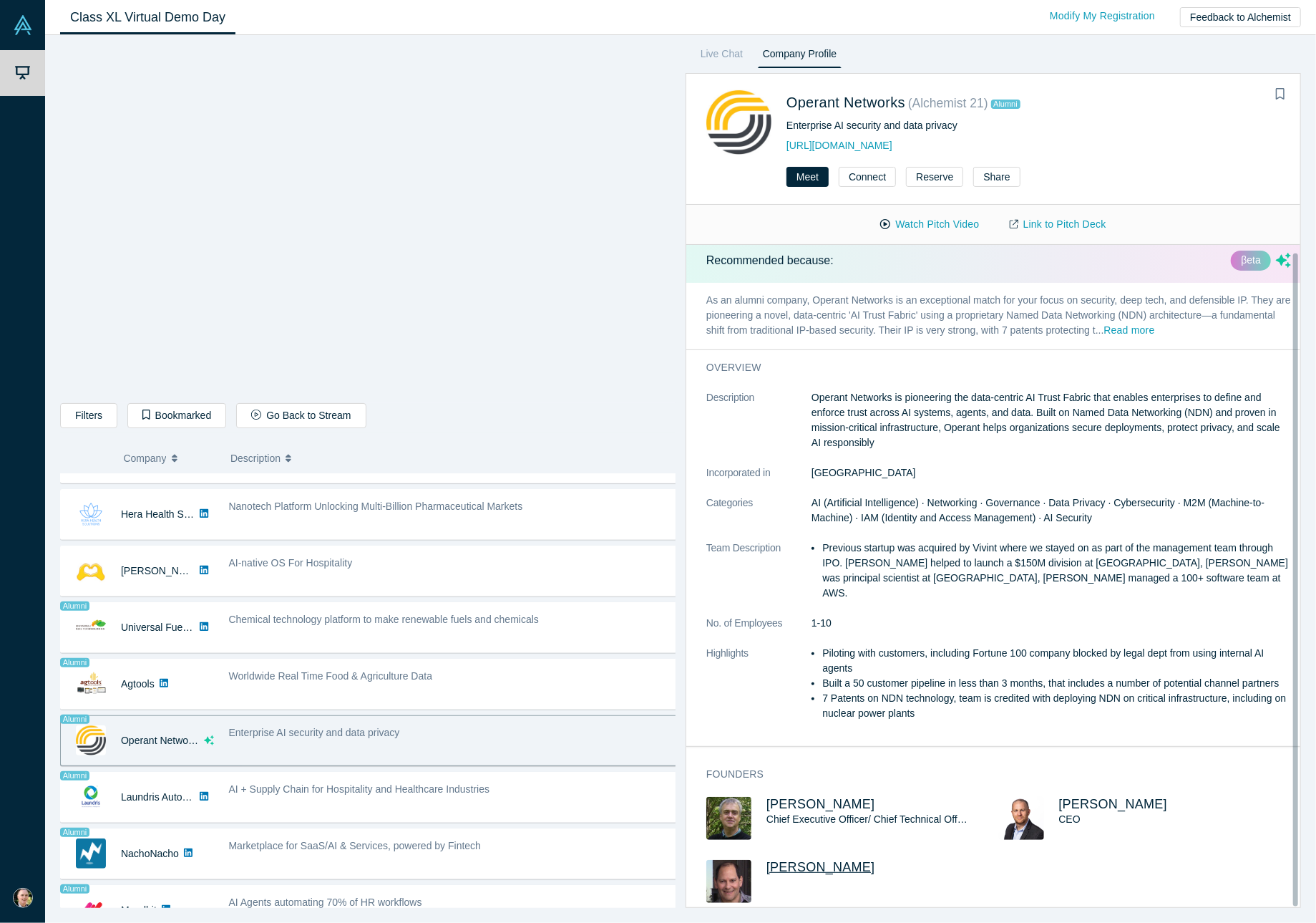
click at [798, 860] on span "[PERSON_NAME]" at bounding box center [821, 867] width 109 height 15
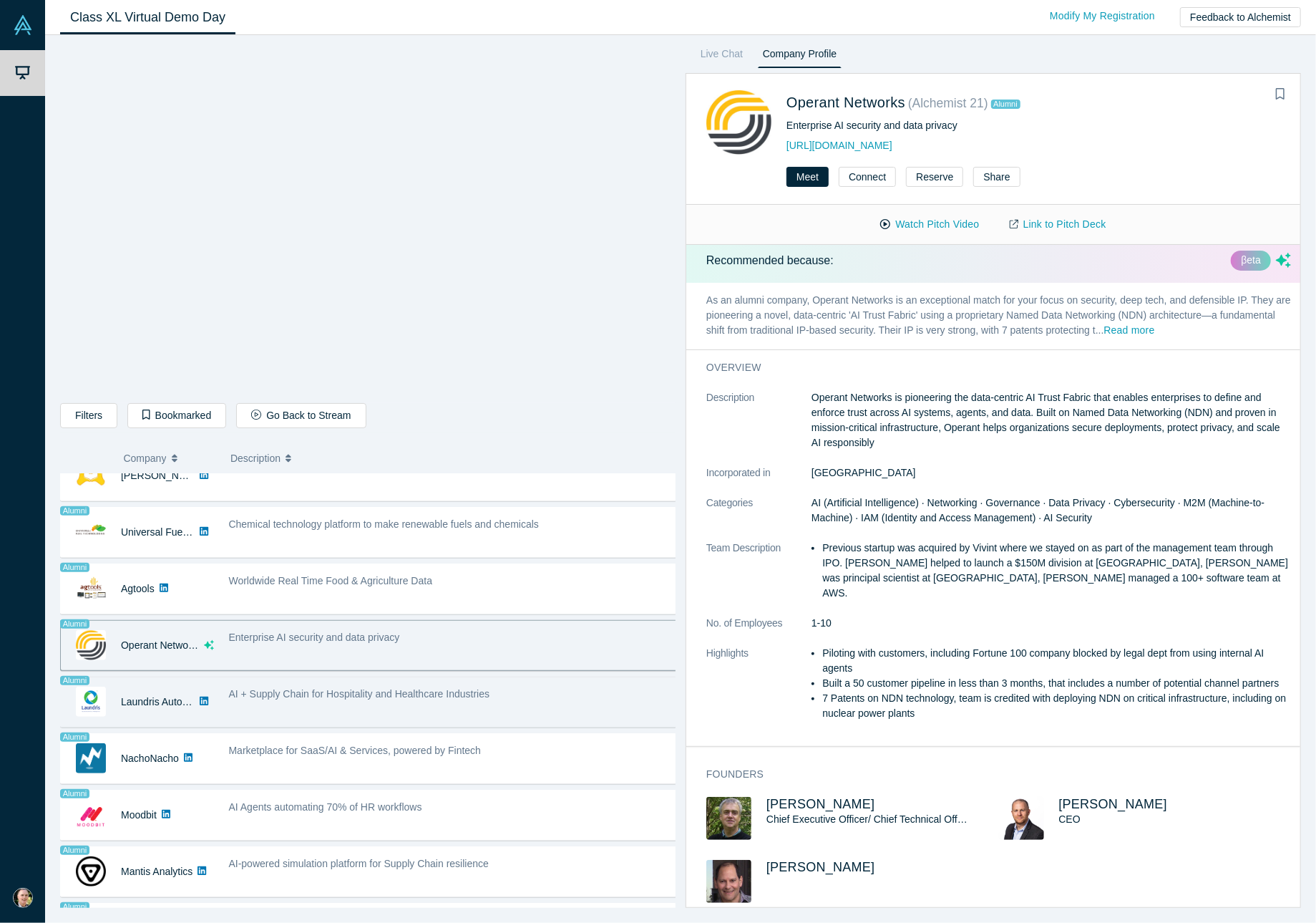
click at [519, 687] on div "AI + Supply Chain for Hospitality and Healthcare Industries" at bounding box center [454, 694] width 449 height 15
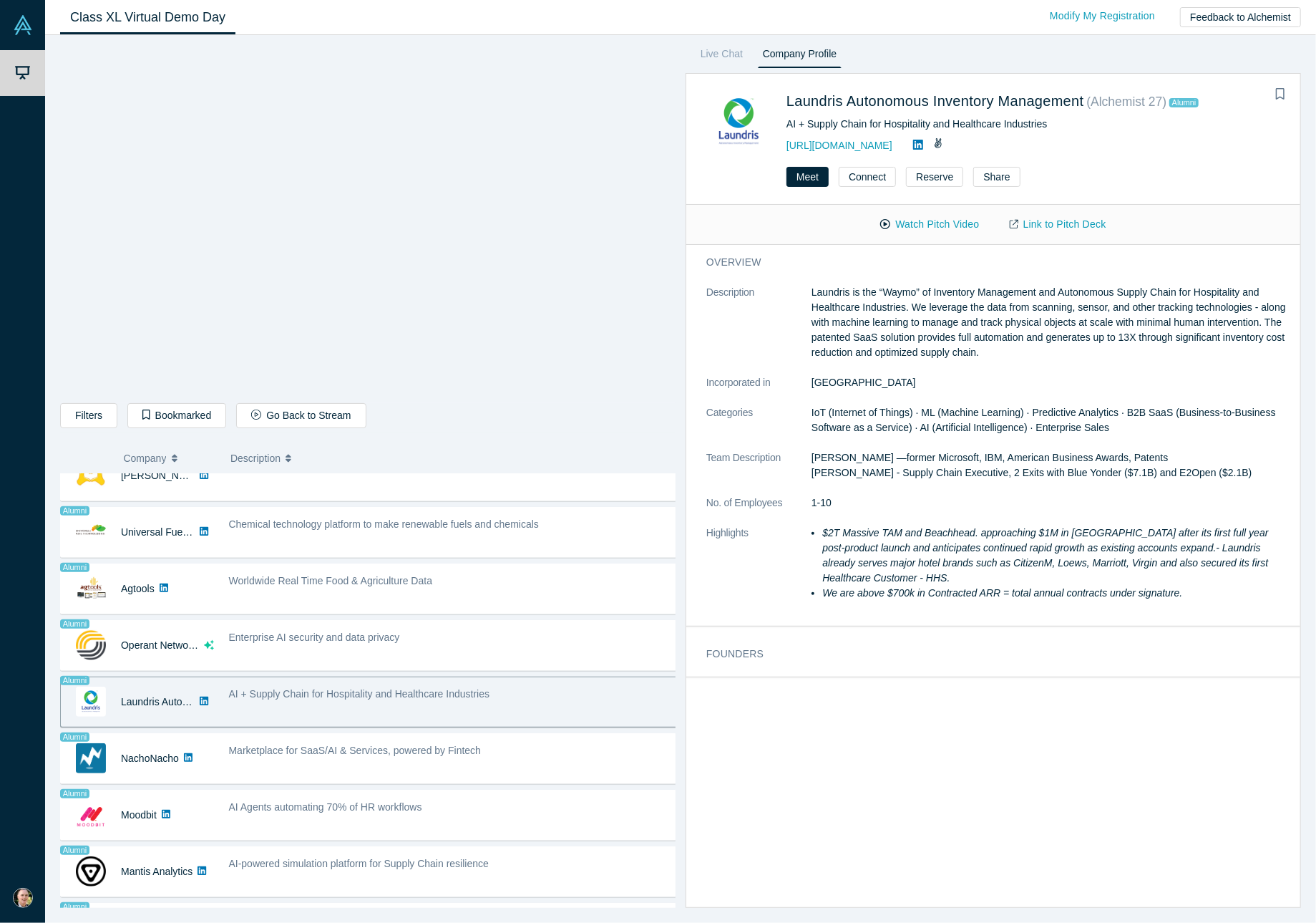
scroll to position [0, 0]
click at [927, 223] on button "Watch Pitch Video" at bounding box center [929, 224] width 129 height 25
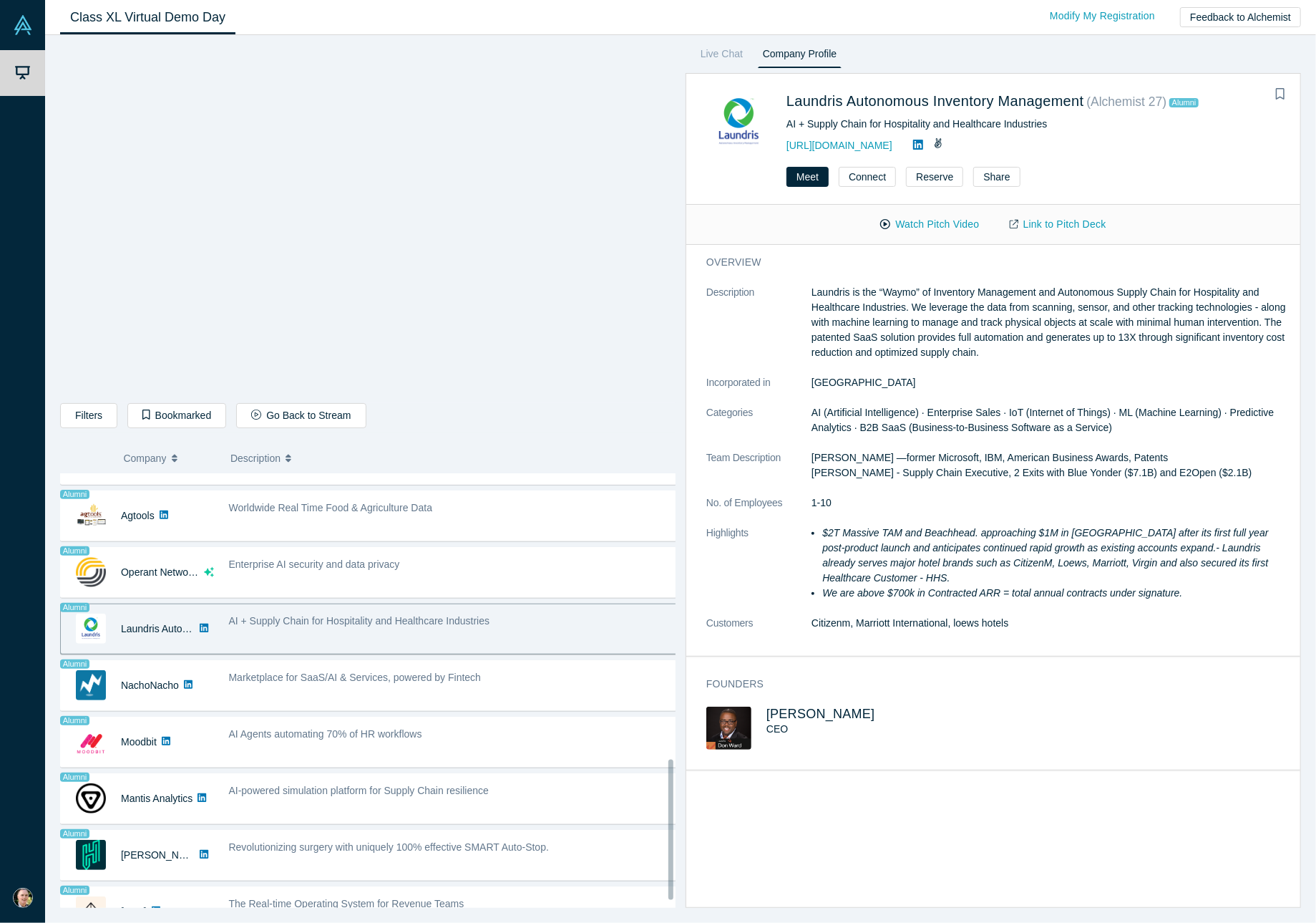
scroll to position [911, 0]
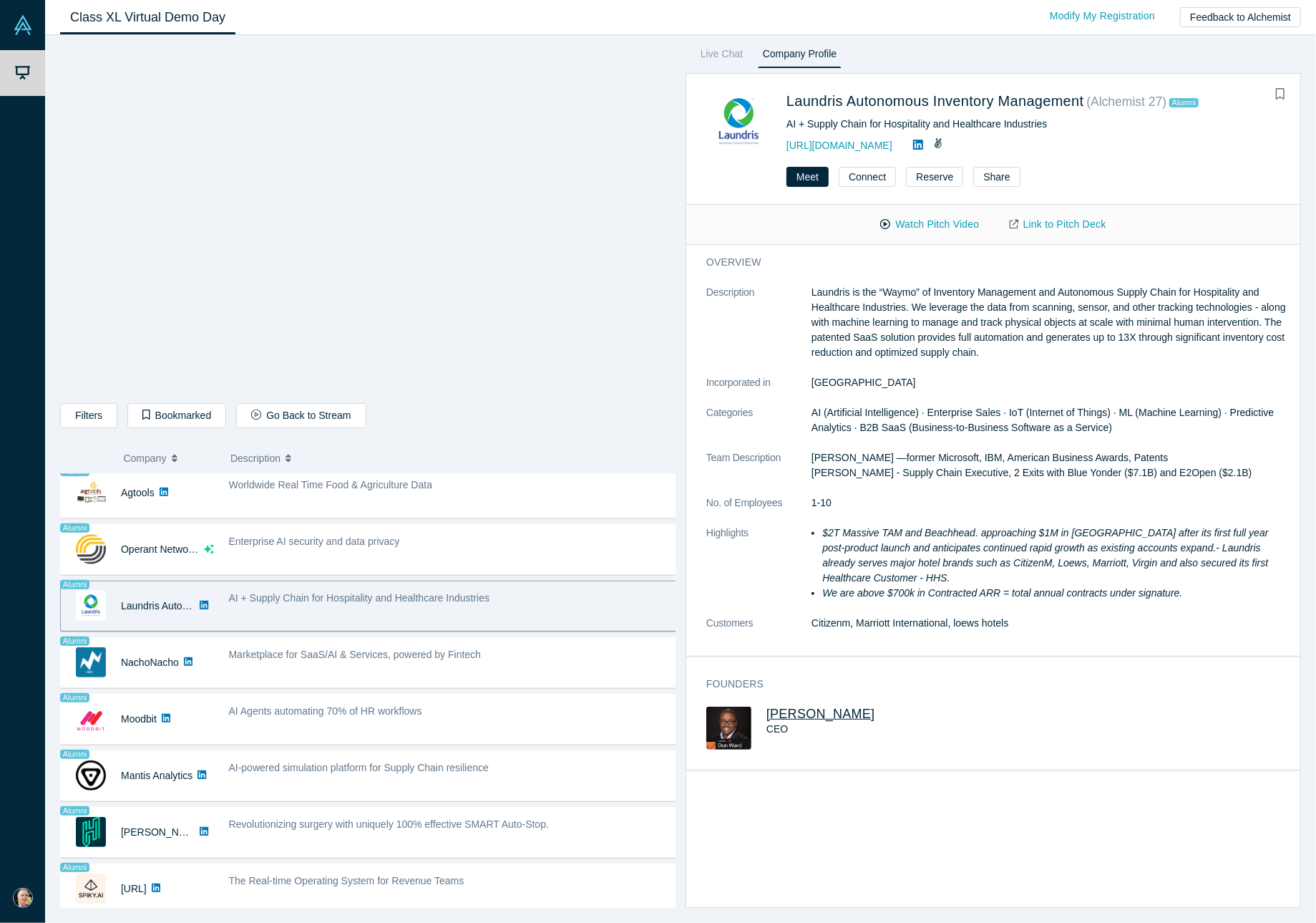
click at [801, 706] on span "[PERSON_NAME]" at bounding box center [821, 714] width 109 height 15
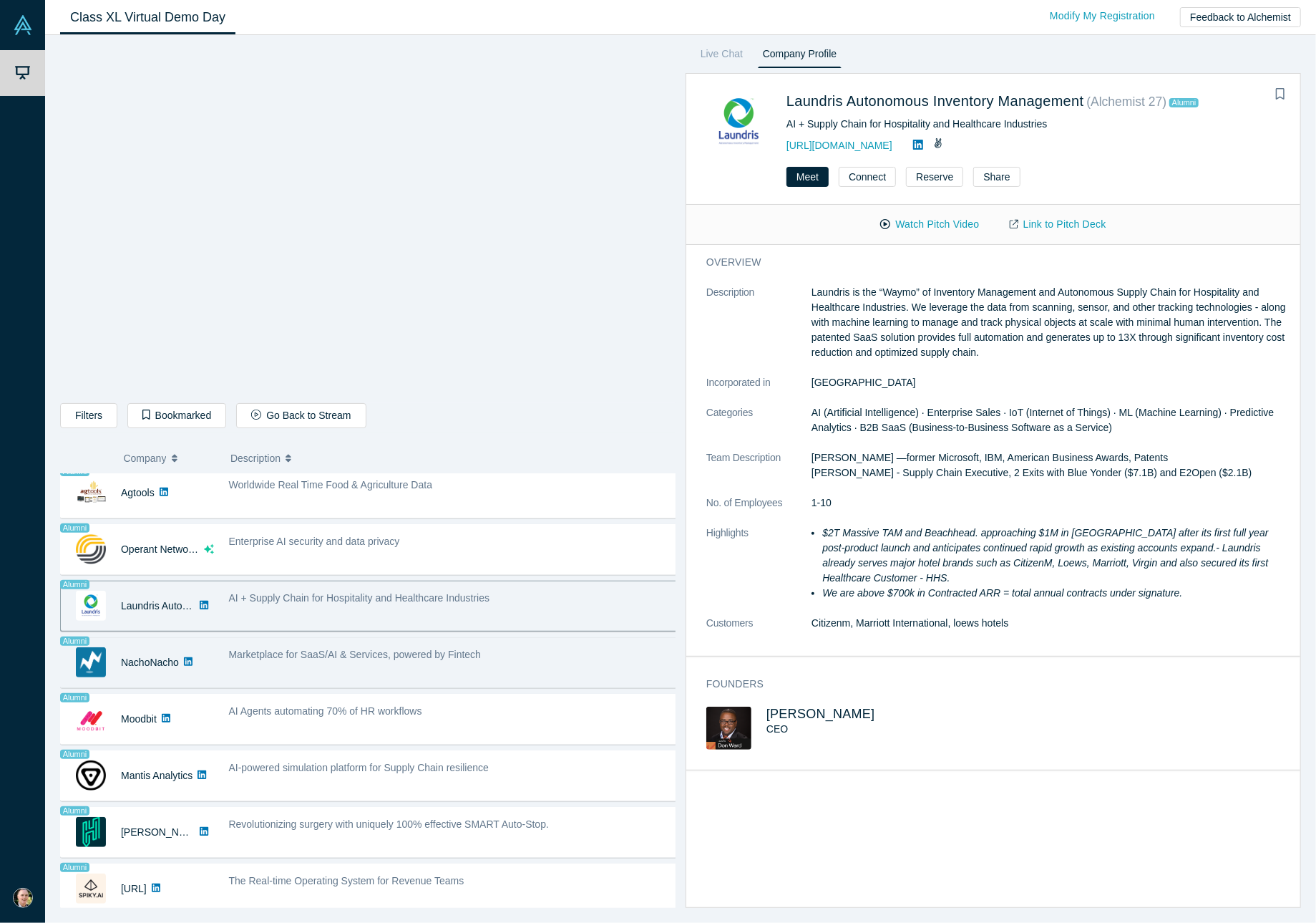
click at [522, 650] on div "Marketplace for SaaS/AI & Services, powered by Fintech" at bounding box center [454, 655] width 449 height 15
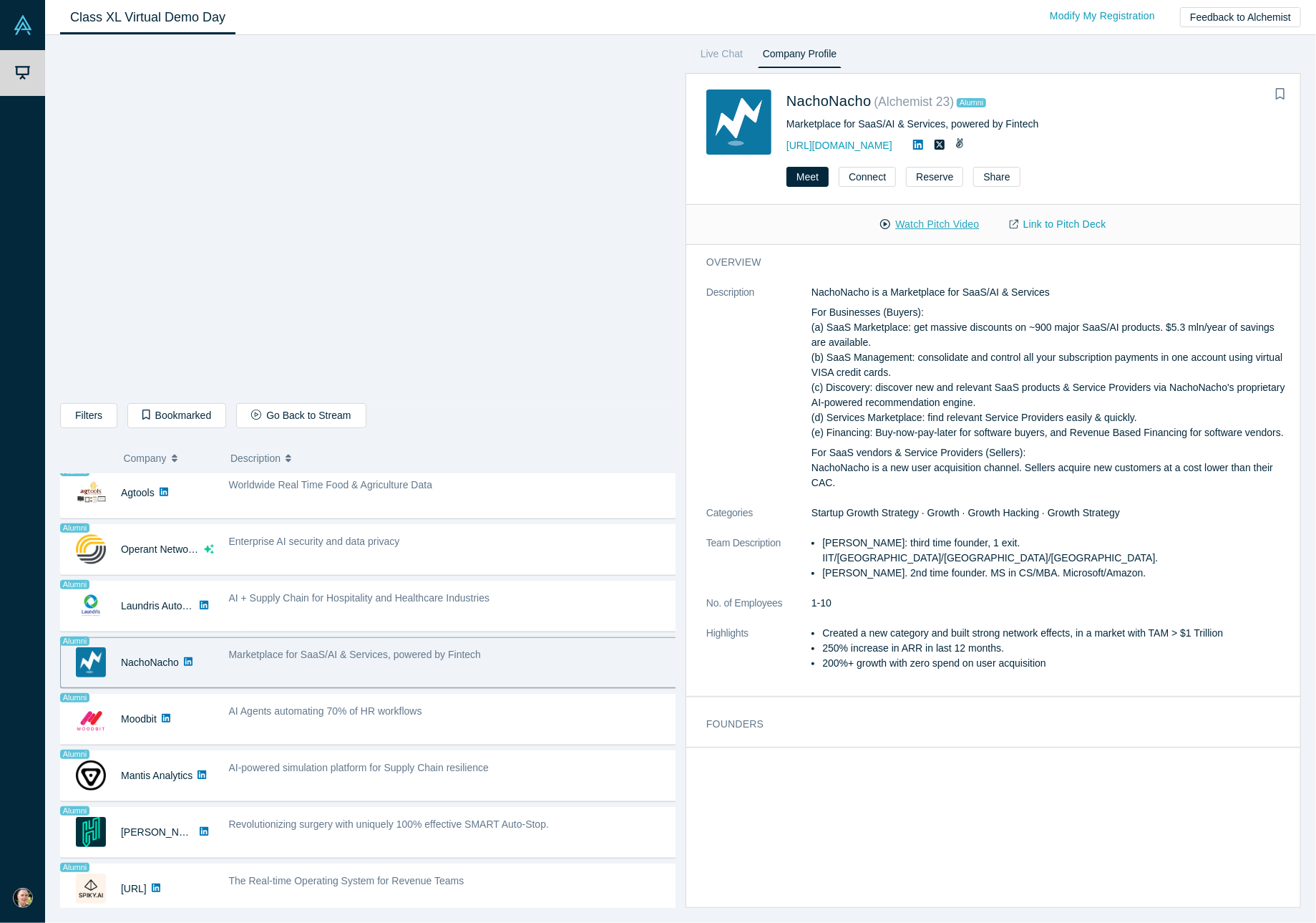
click at [922, 223] on button "Watch Pitch Video" at bounding box center [929, 224] width 129 height 25
click at [801, 746] on span "[PERSON_NAME]" at bounding box center [821, 754] width 109 height 15
click at [1090, 746] on span "[PERSON_NAME]" at bounding box center [1113, 754] width 109 height 15
click at [918, 176] on button "Reserve" at bounding box center [934, 177] width 57 height 20
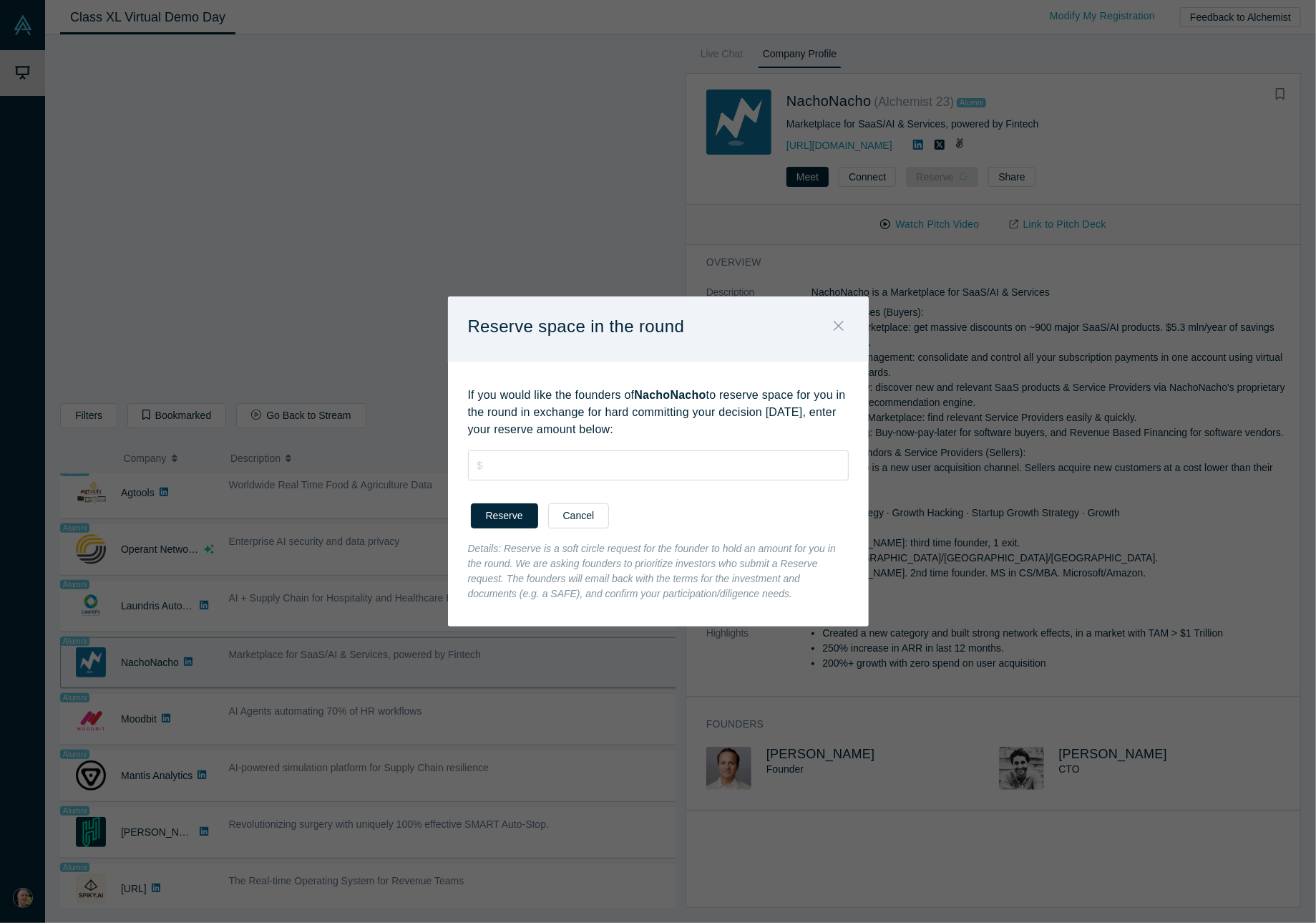
drag, startPoint x: 840, startPoint y: 322, endPoint x: 832, endPoint y: 331, distance: 12.0
click at [838, 323] on icon "Close" at bounding box center [838, 326] width 10 height 16
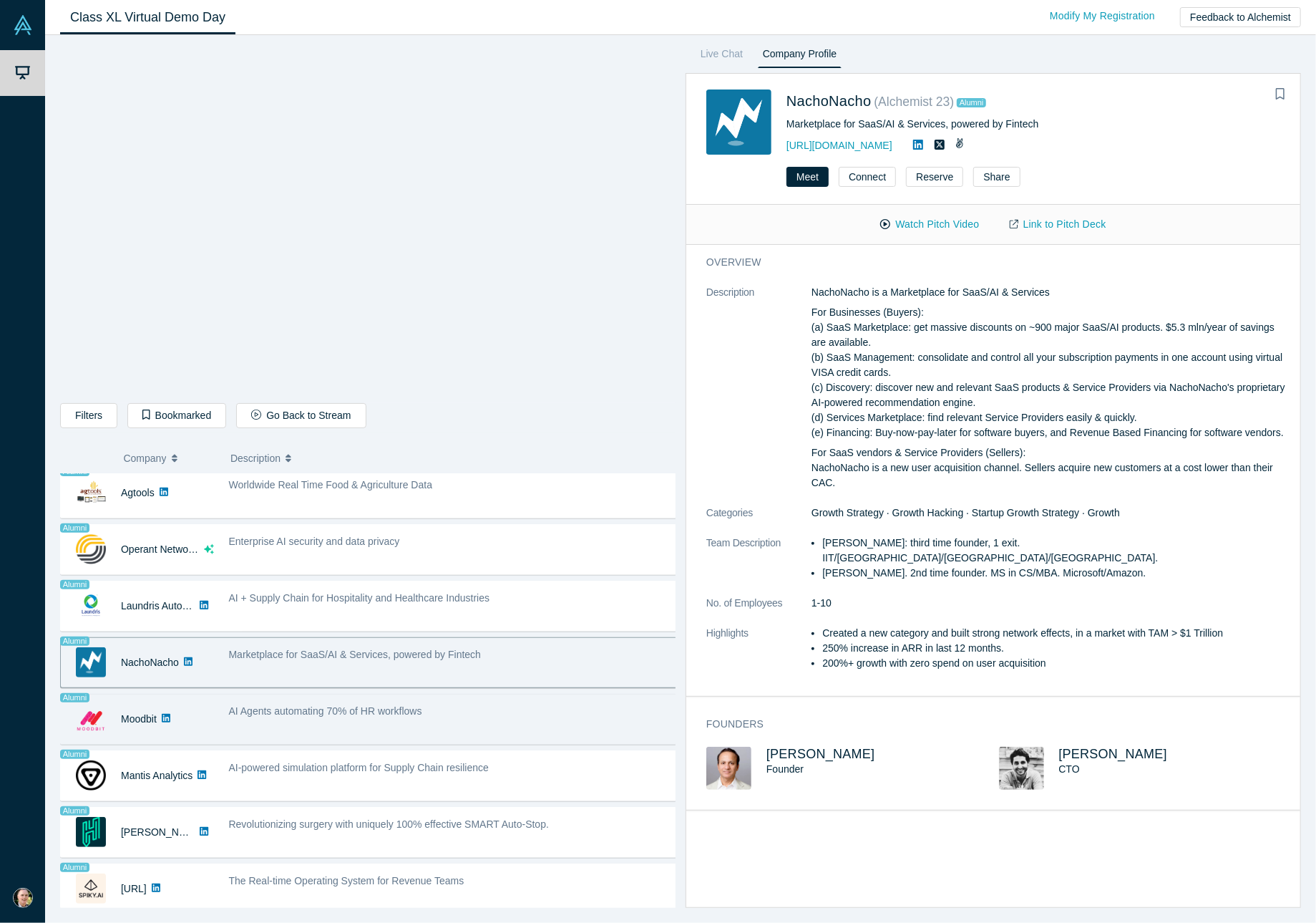
drag, startPoint x: 414, startPoint y: 706, endPoint x: 436, endPoint y: 692, distance: 26.1
click at [414, 706] on span "AI Agents automating 70% of HR workflows" at bounding box center [326, 711] width 193 height 12
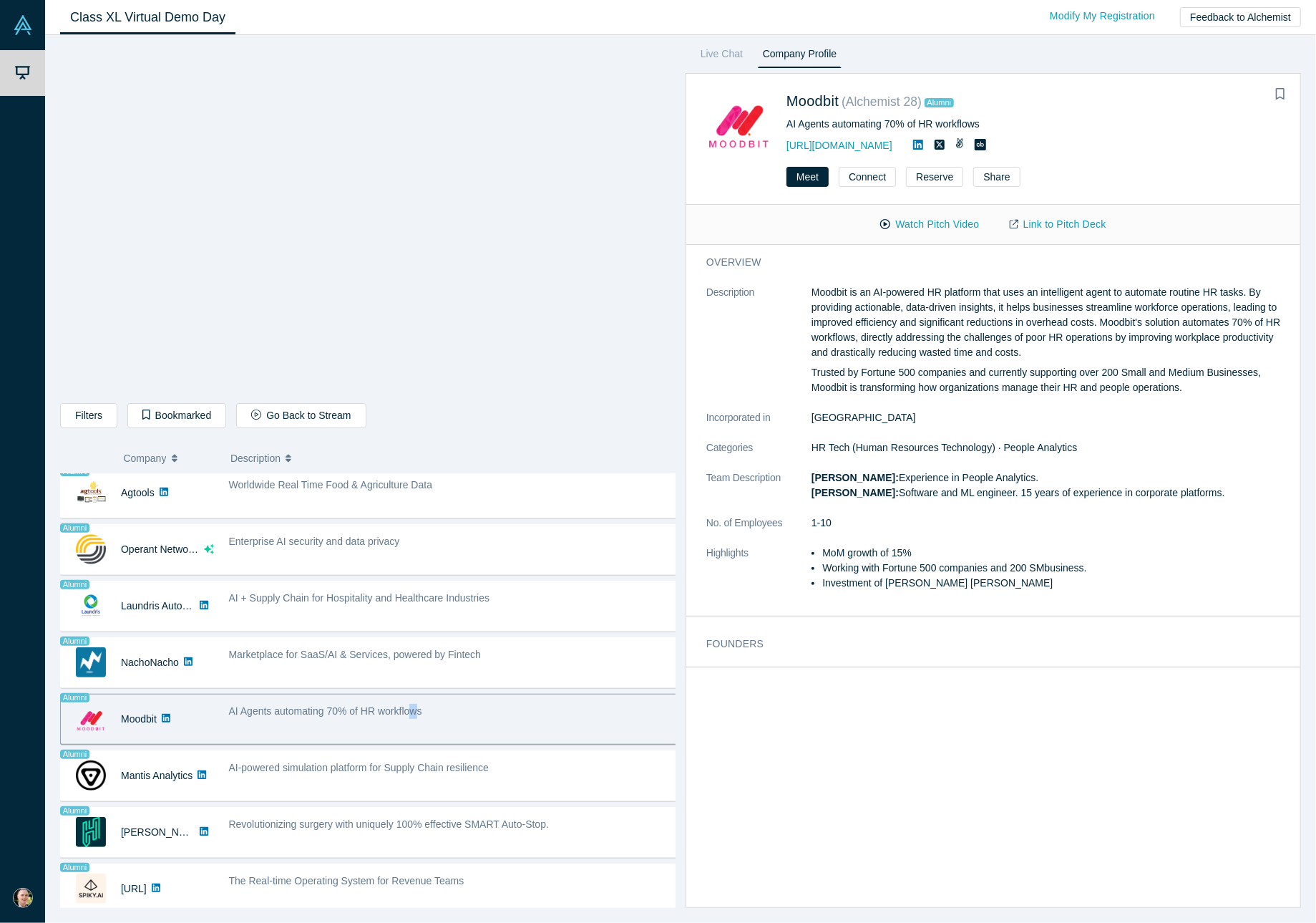
click at [933, 221] on button "Watch Pitch Video" at bounding box center [929, 224] width 129 height 25
drag, startPoint x: 931, startPoint y: 225, endPoint x: 594, endPoint y: 297, distance: 344.6
click at [931, 225] on button "Watch Pitch Video" at bounding box center [929, 224] width 129 height 25
click at [1055, 225] on link "Link to Pitch Deck" at bounding box center [1058, 224] width 127 height 25
click at [919, 220] on button "Watch Pitch Video" at bounding box center [929, 224] width 129 height 25
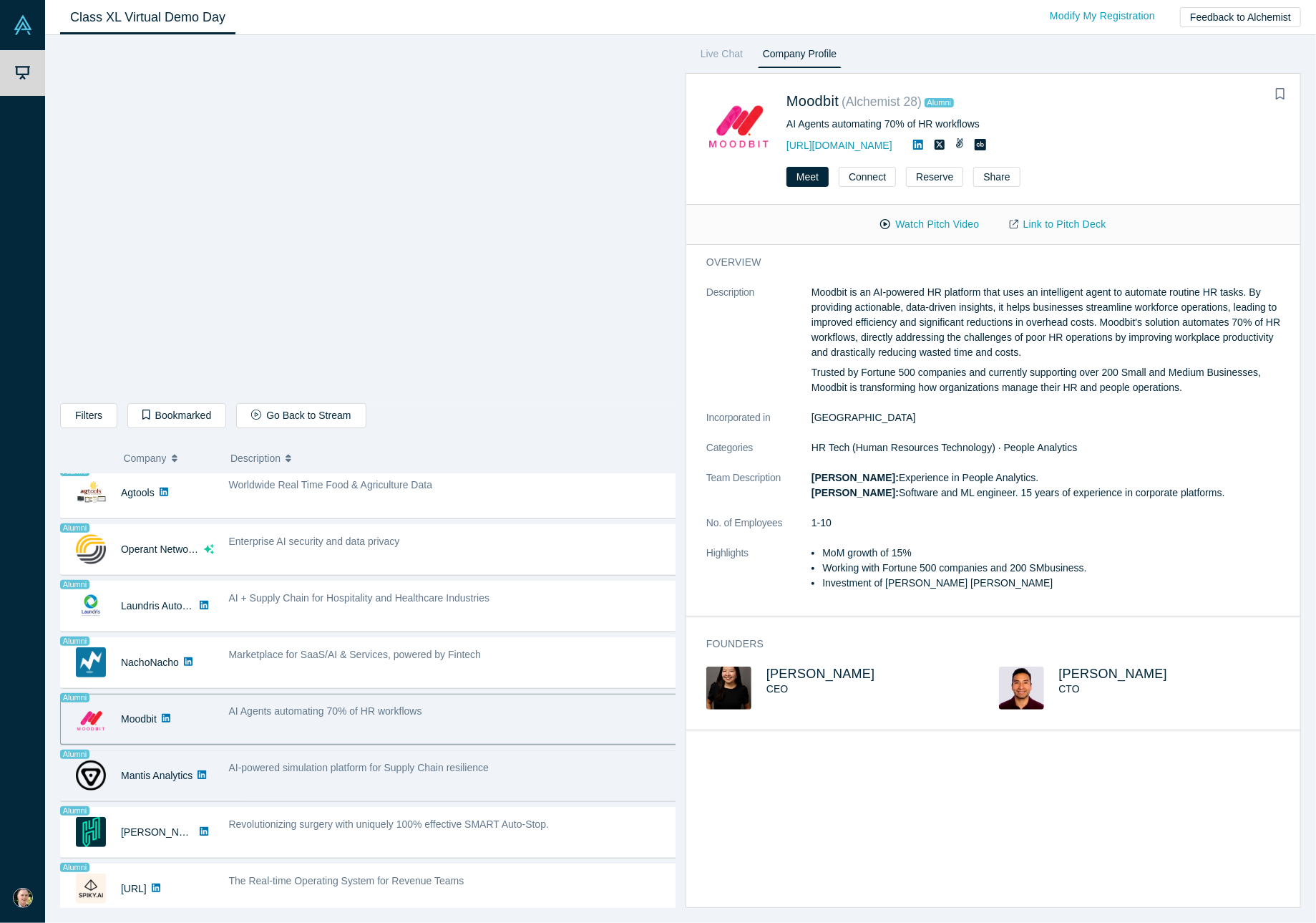
click at [371, 772] on div "AI-powered simulation platform for Supply Chain resilience" at bounding box center [453, 775] width 465 height 45
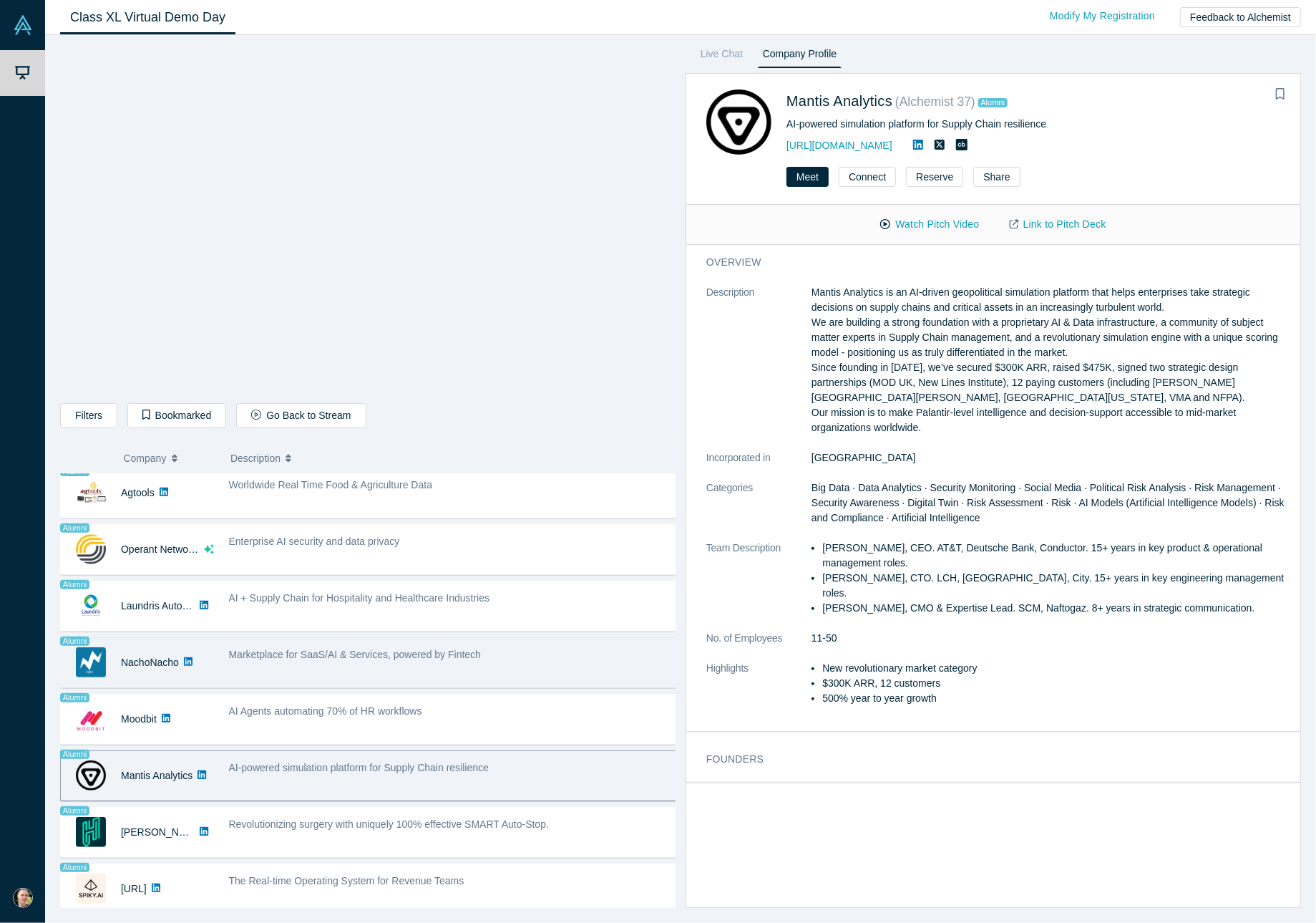
click at [941, 223] on button "Watch Pitch Video" at bounding box center [929, 224] width 129 height 25
click at [940, 223] on button "Watch Pitch Video" at bounding box center [929, 224] width 129 height 25
click at [939, 223] on button "Watch Pitch Video" at bounding box center [929, 224] width 129 height 25
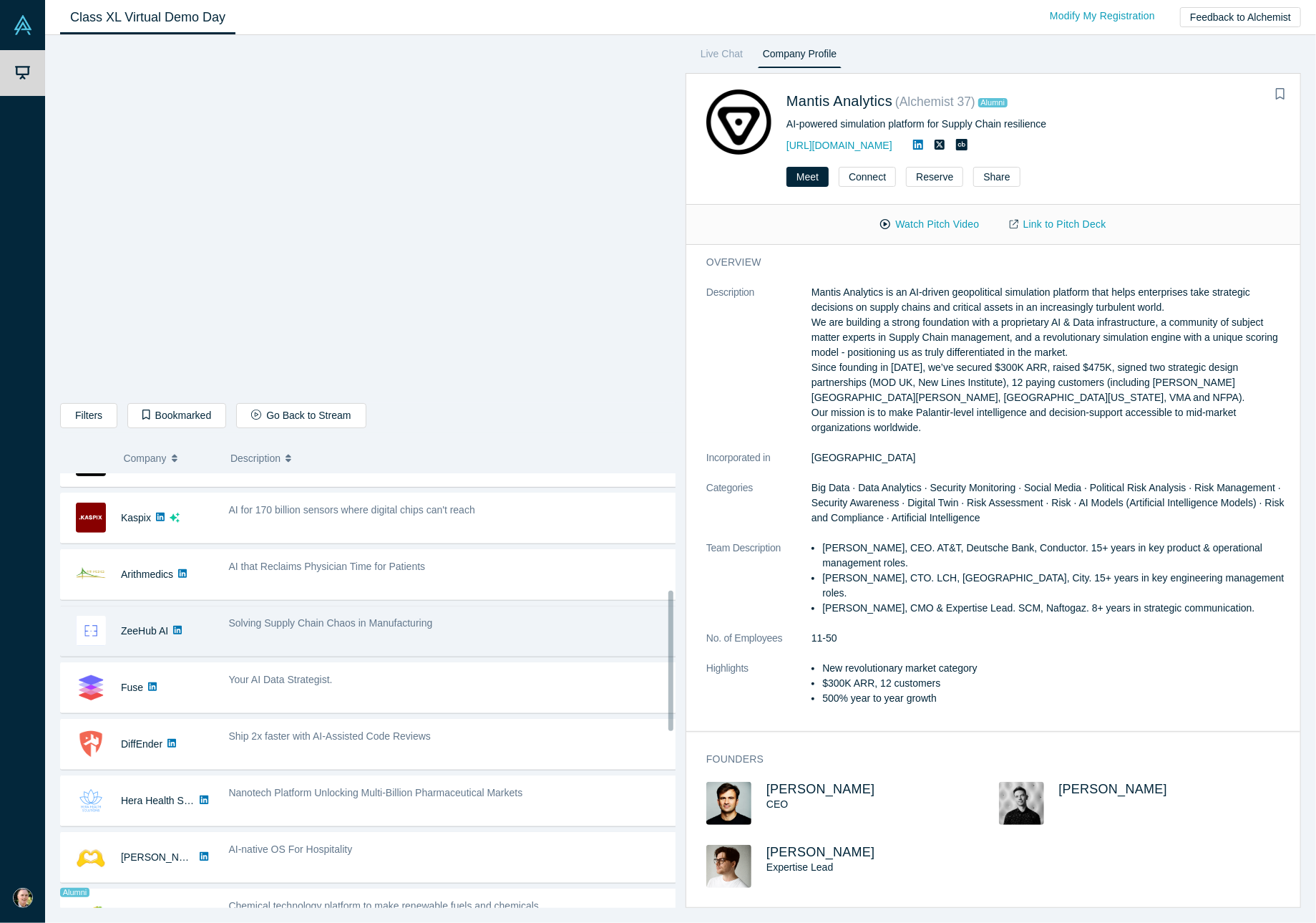
scroll to position [147, 0]
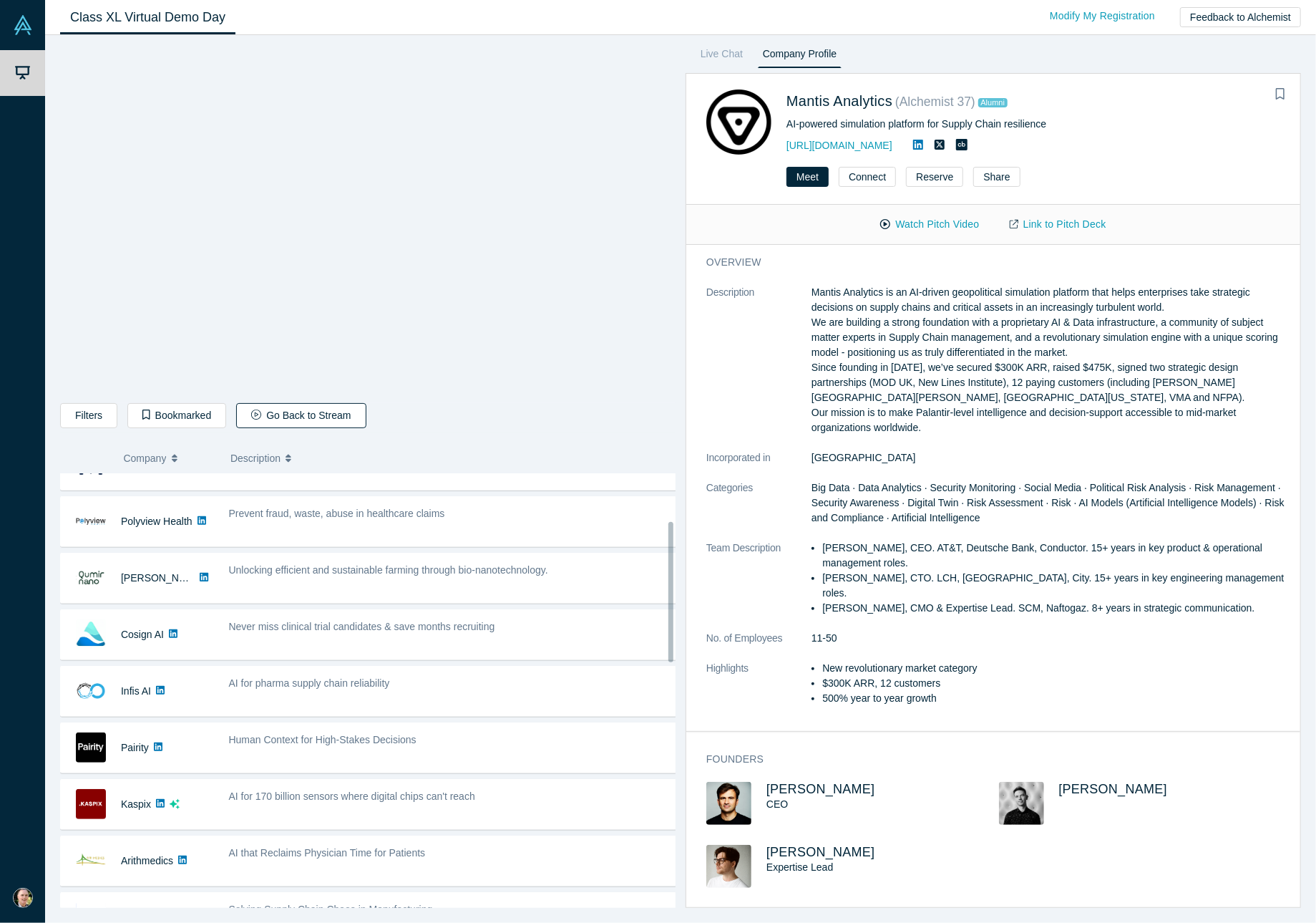
click at [309, 415] on button "Go Back to Stream" at bounding box center [301, 415] width 129 height 25
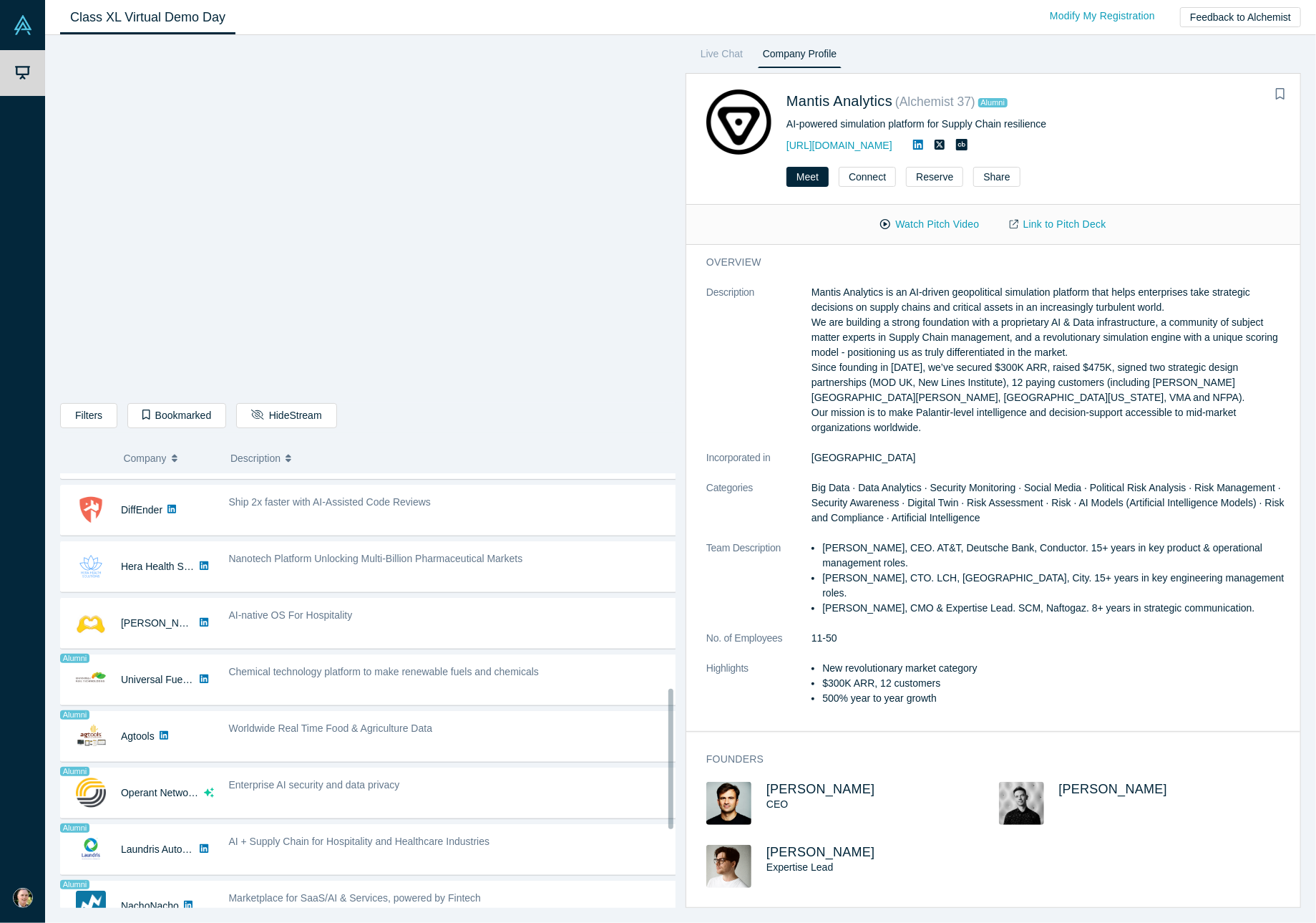
scroll to position [719, 0]
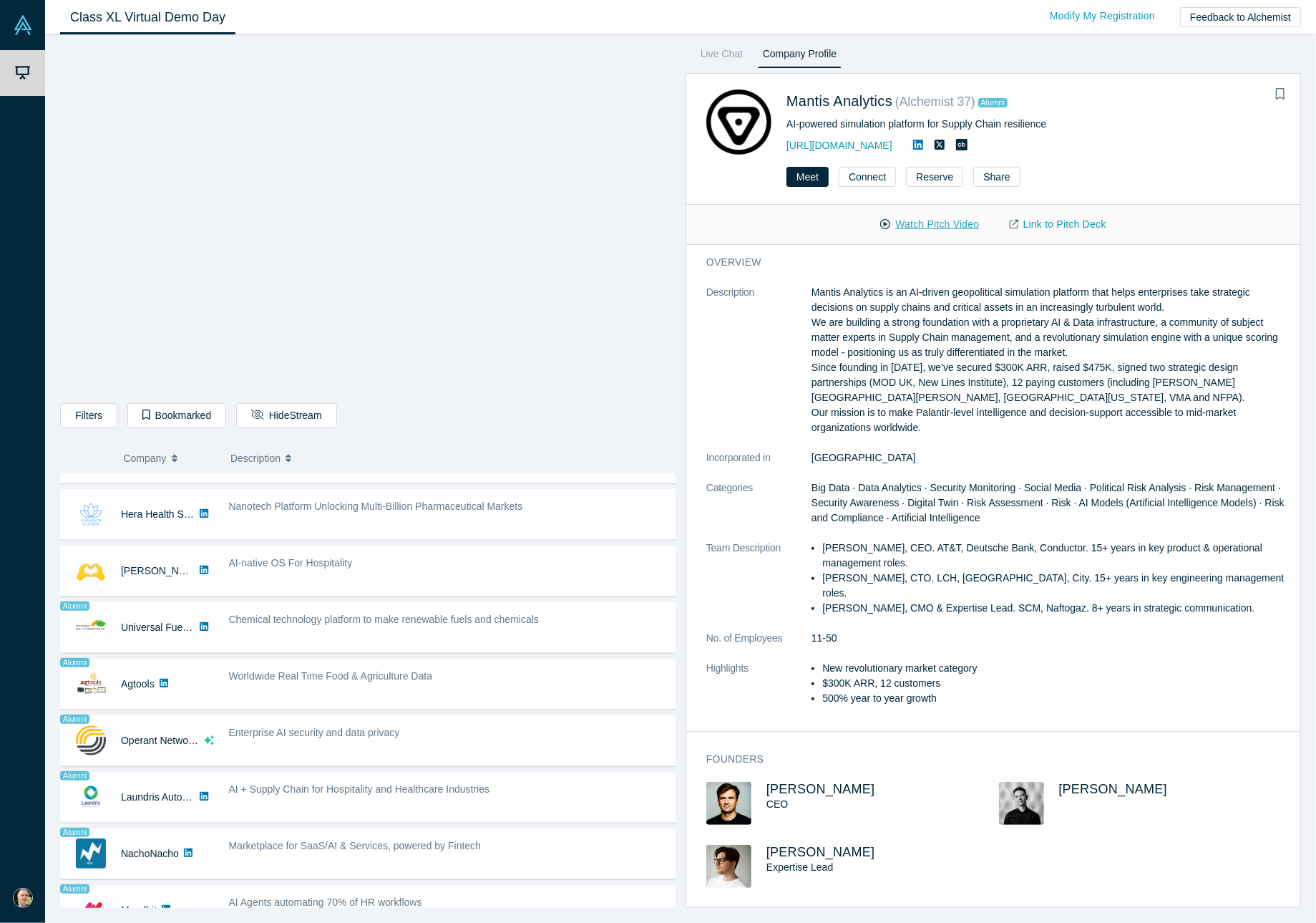
click at [933, 227] on button "Watch Pitch Video" at bounding box center [929, 224] width 129 height 25
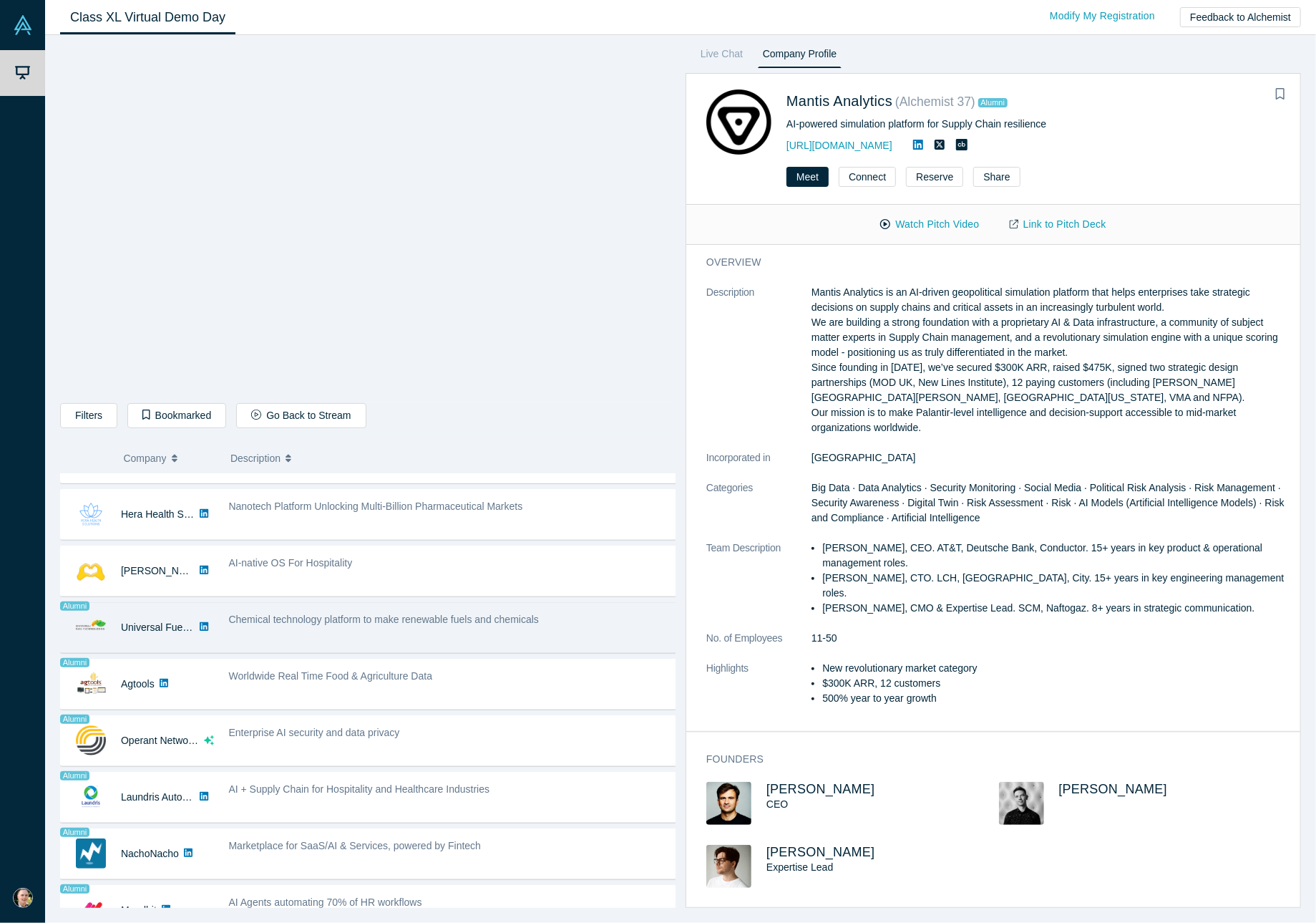
scroll to position [911, 0]
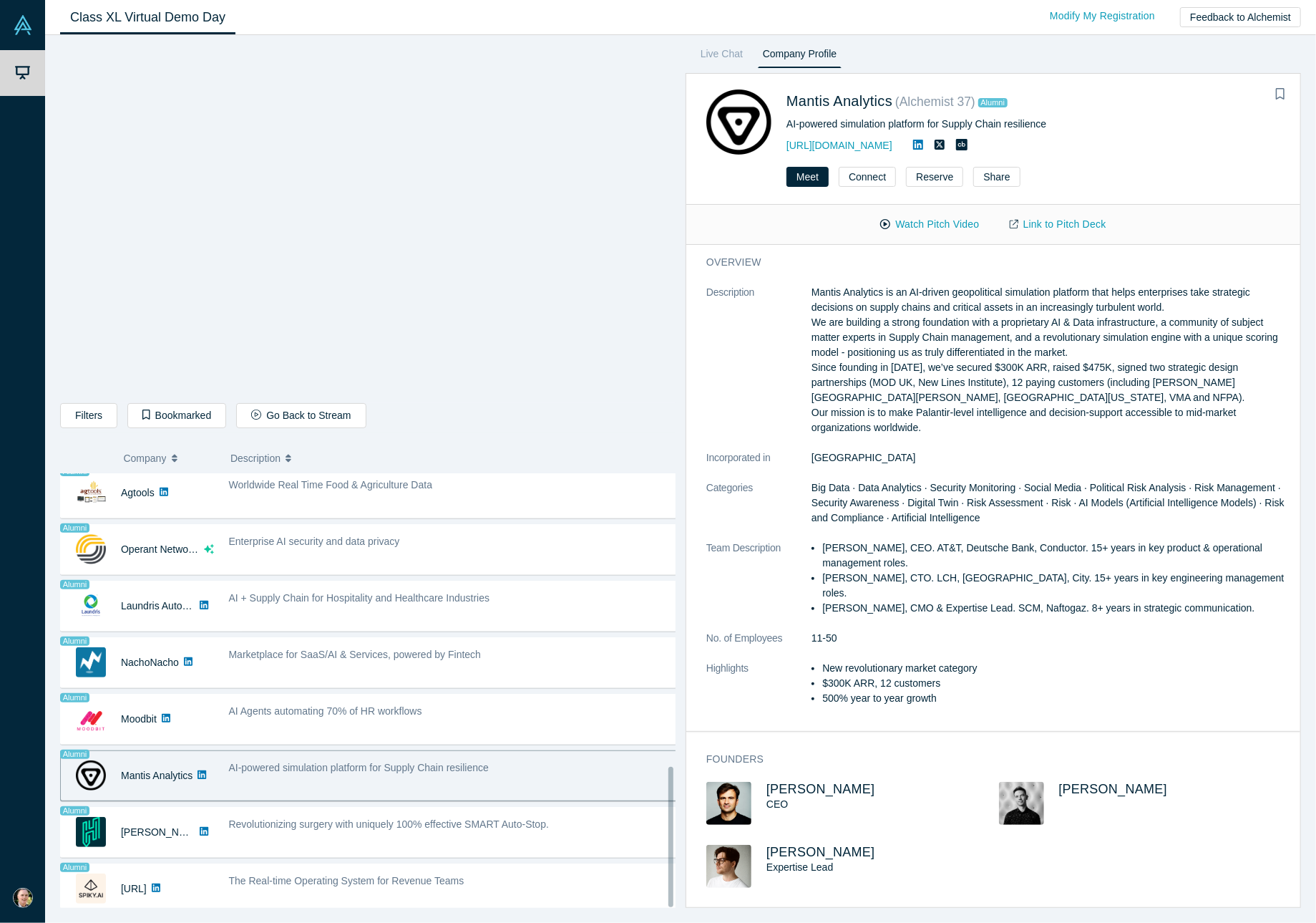
click at [587, 760] on div "AI-powered simulation platform for Supply Chain resilience" at bounding box center [454, 767] width 449 height 15
click at [819, 782] on span "[PERSON_NAME]" at bounding box center [821, 789] width 109 height 15
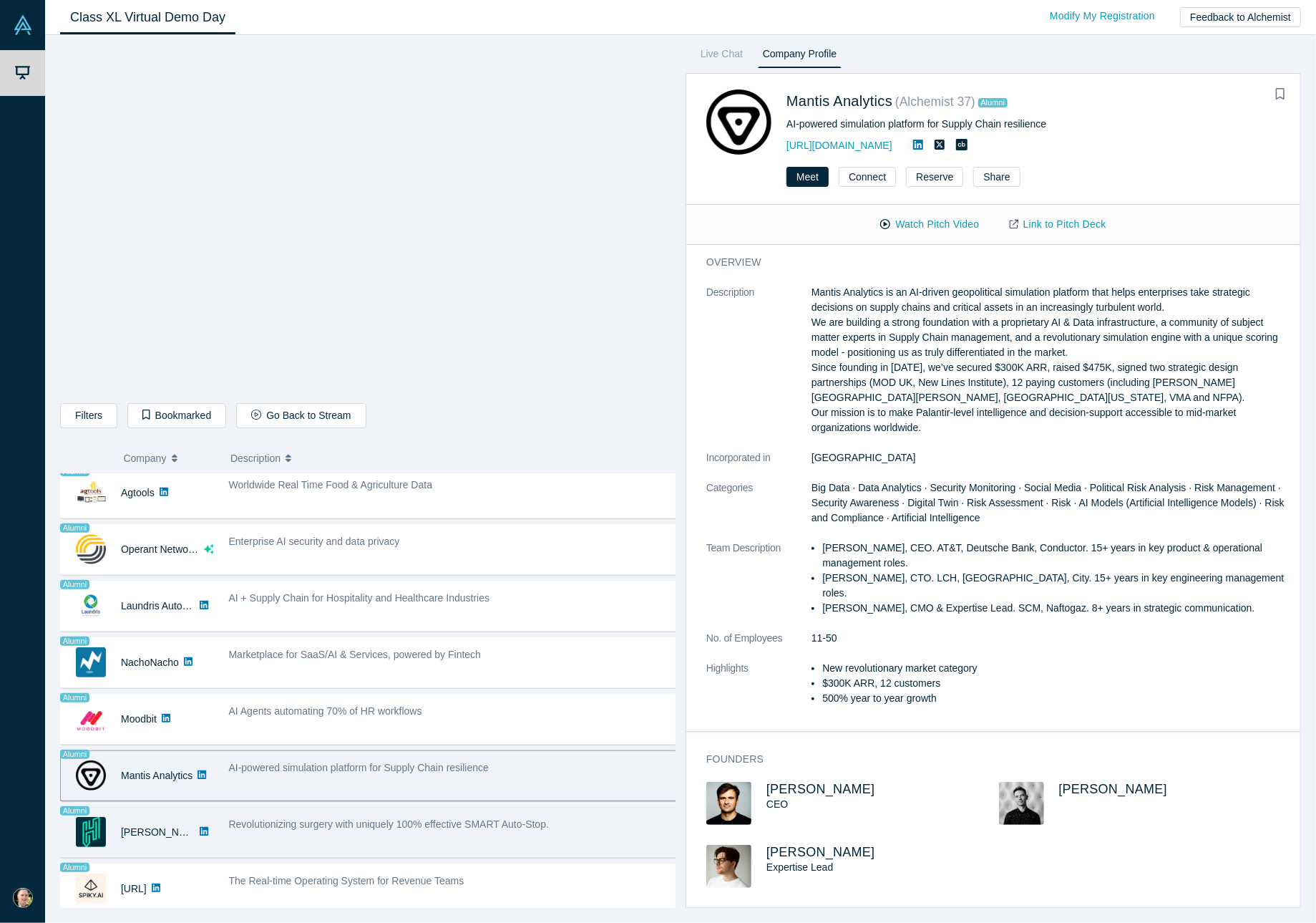
click at [465, 818] on span "Revolutionizing surgery with uniquely 100% effective SMART Auto-Stop." at bounding box center [389, 824] width 320 height 12
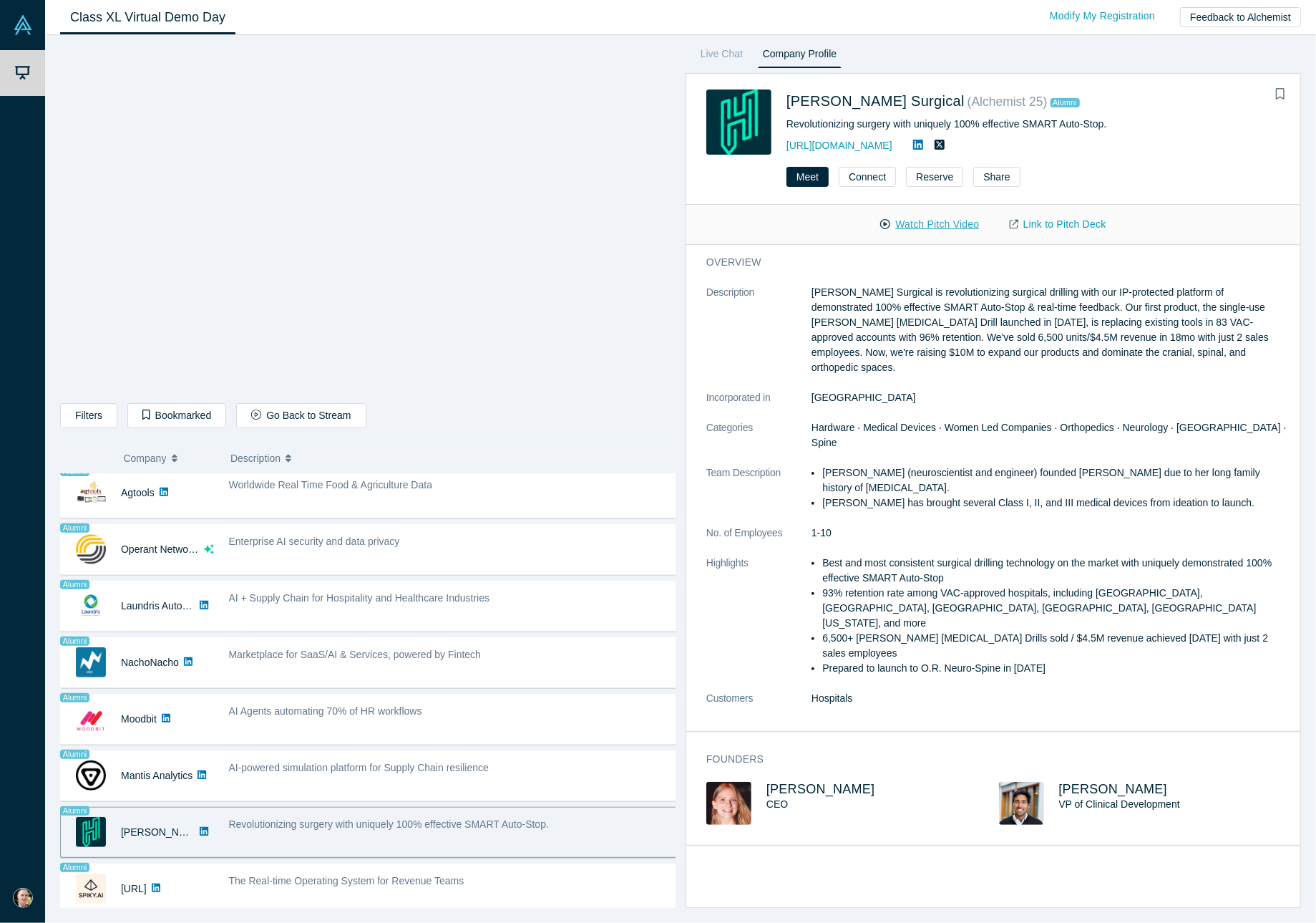
click at [952, 219] on button "Watch Pitch Video" at bounding box center [929, 224] width 129 height 25
click at [782, 782] on span "[PERSON_NAME]" at bounding box center [821, 789] width 109 height 15
click at [1046, 224] on link "Link to Pitch Deck" at bounding box center [1058, 224] width 127 height 25
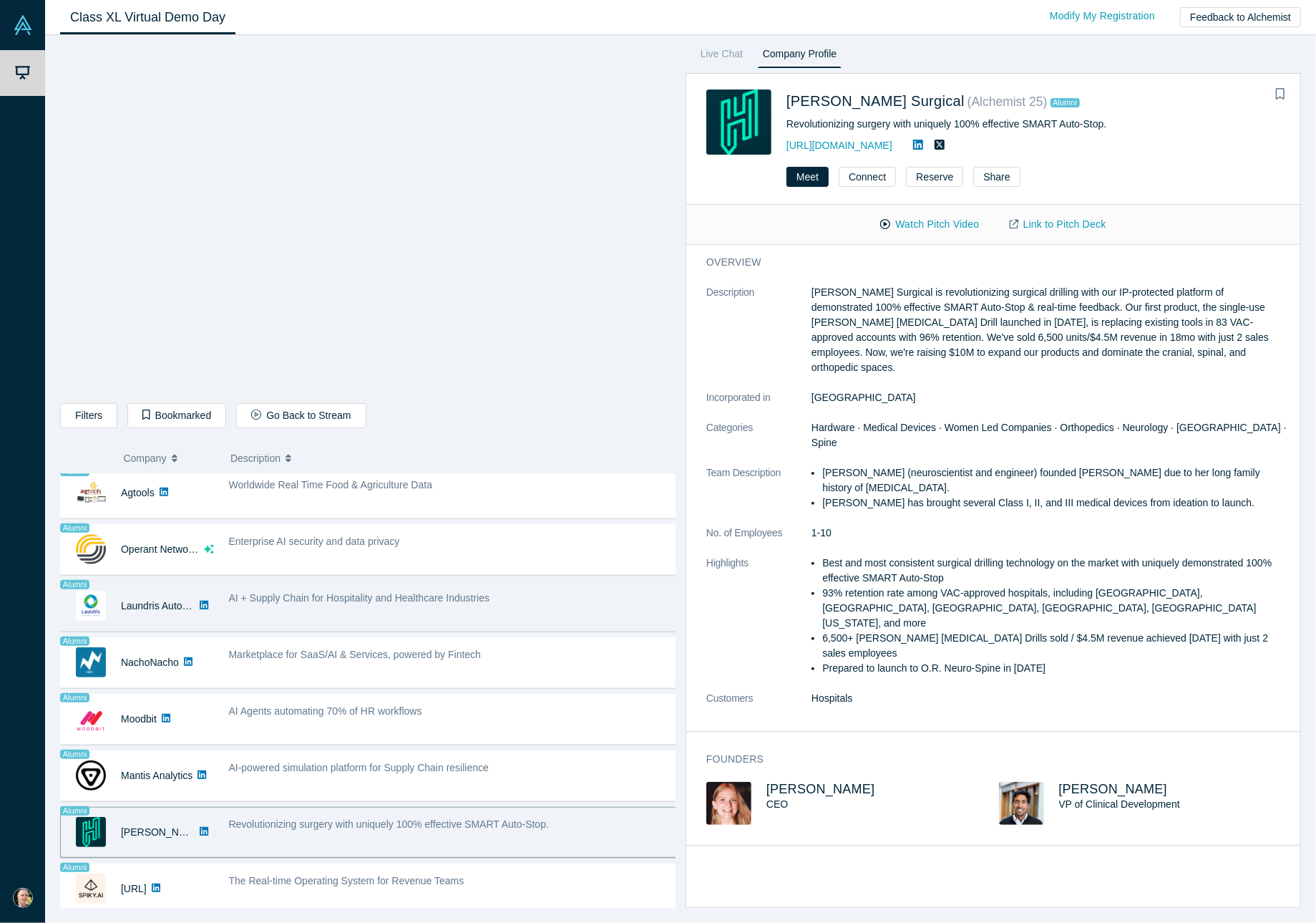
drag, startPoint x: 393, startPoint y: 866, endPoint x: 658, endPoint y: 605, distance: 371.9
click at [393, 875] on span "The Real-time Operating System for Revenue Teams" at bounding box center [347, 881] width 236 height 12
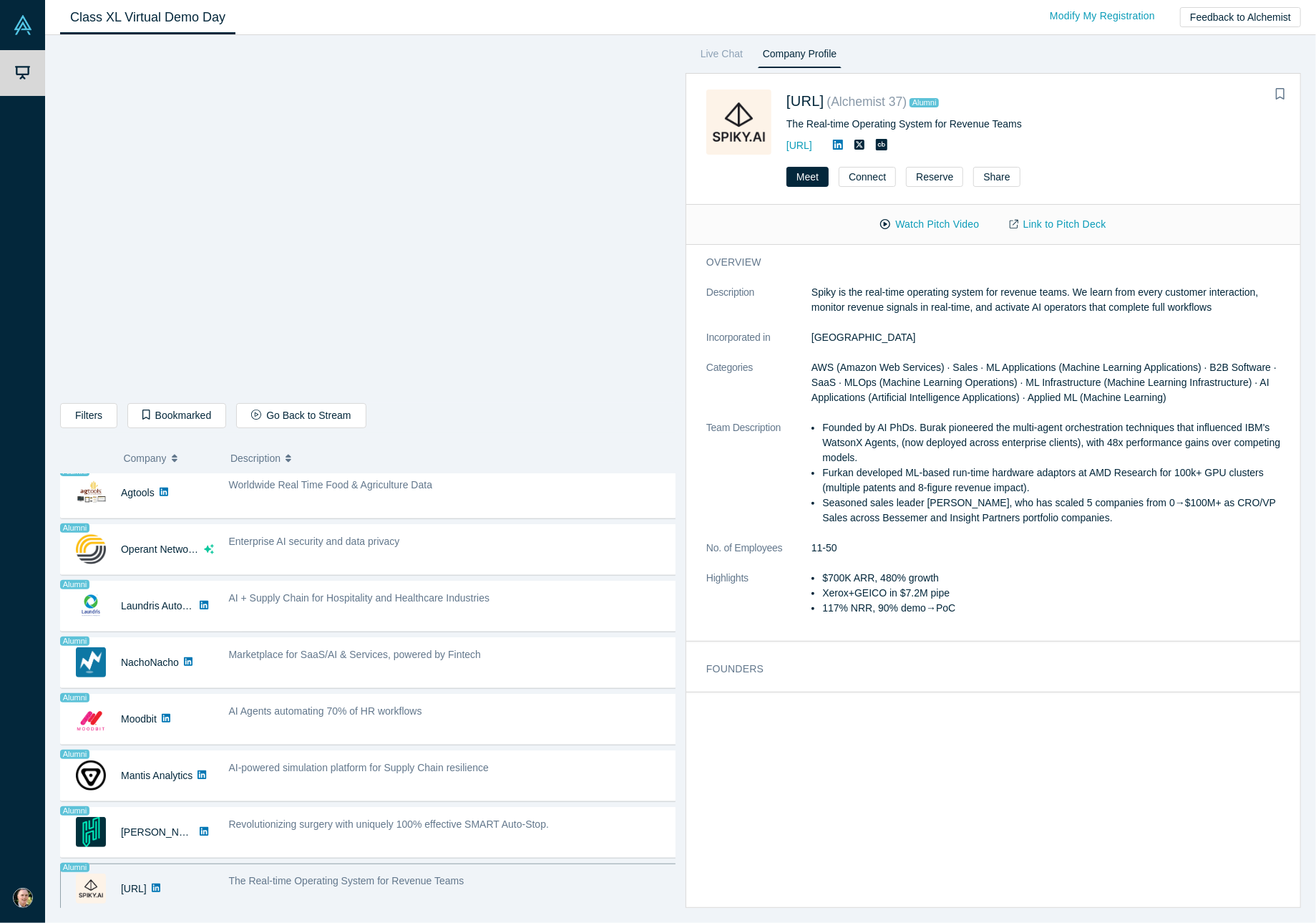
click at [923, 221] on button "Watch Pitch Video" at bounding box center [929, 224] width 129 height 25
click at [771, 700] on span "F E" at bounding box center [777, 699] width 21 height 15
